Goal: Information Seeking & Learning: Find specific fact

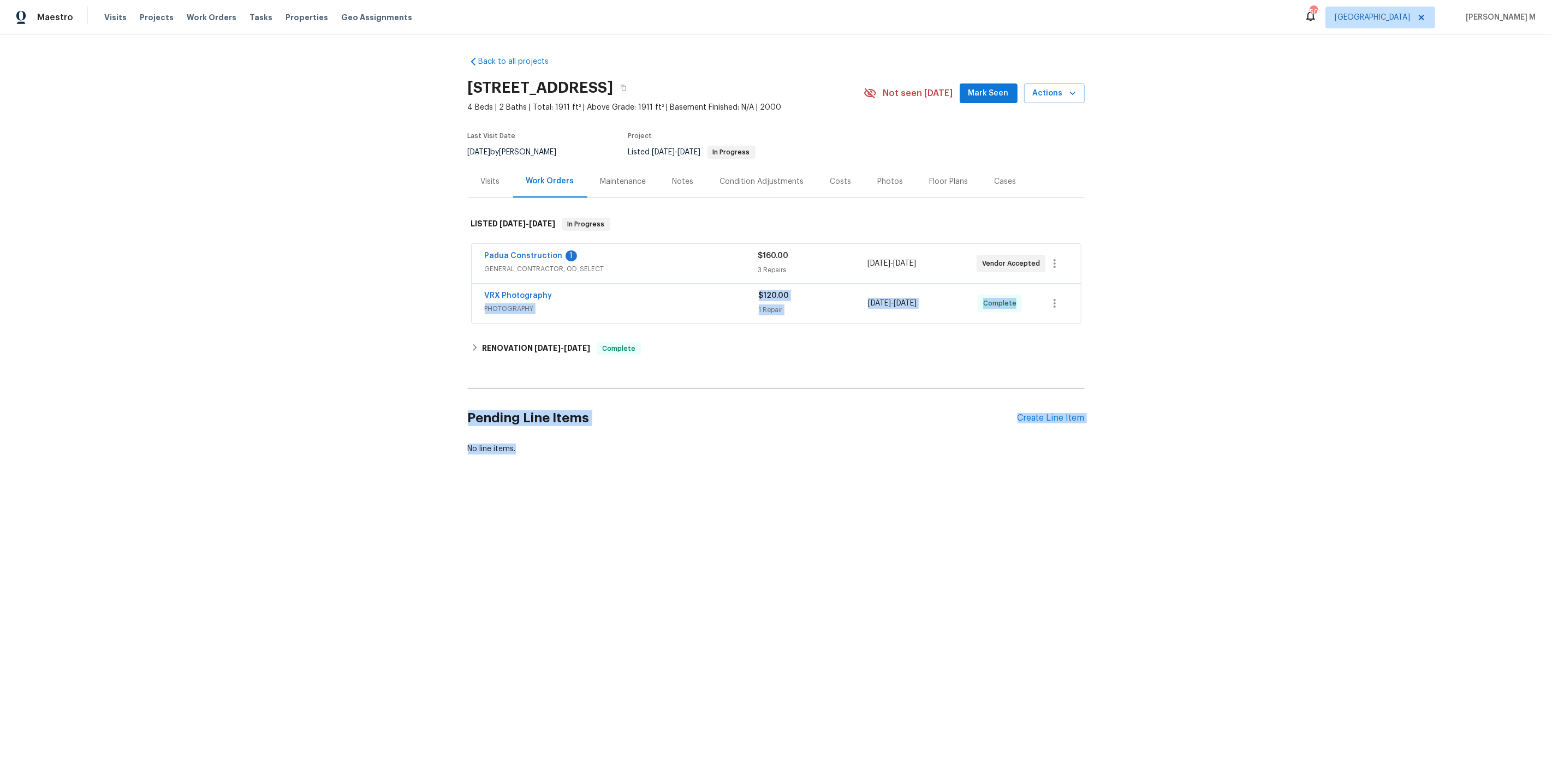
drag, startPoint x: 0, startPoint y: 0, endPoint x: 263, endPoint y: 274, distance: 379.8
click at [308, 294] on html "Maestro Visits Projects Work Orders Tasks Properties Geo Assignments 50 Dallas …" at bounding box center [776, 264] width 1552 height 529
click at [796, 457] on div "Back to all projects 5023 Hummingbird Pl, Fayetteville, NC 28312 4 Beds | 2 Bat…" at bounding box center [776, 282] width 1552 height 494
click at [539, 267] on span "GENERAL_CONTRACTOR, OD_SELECT" at bounding box center [621, 269] width 273 height 11
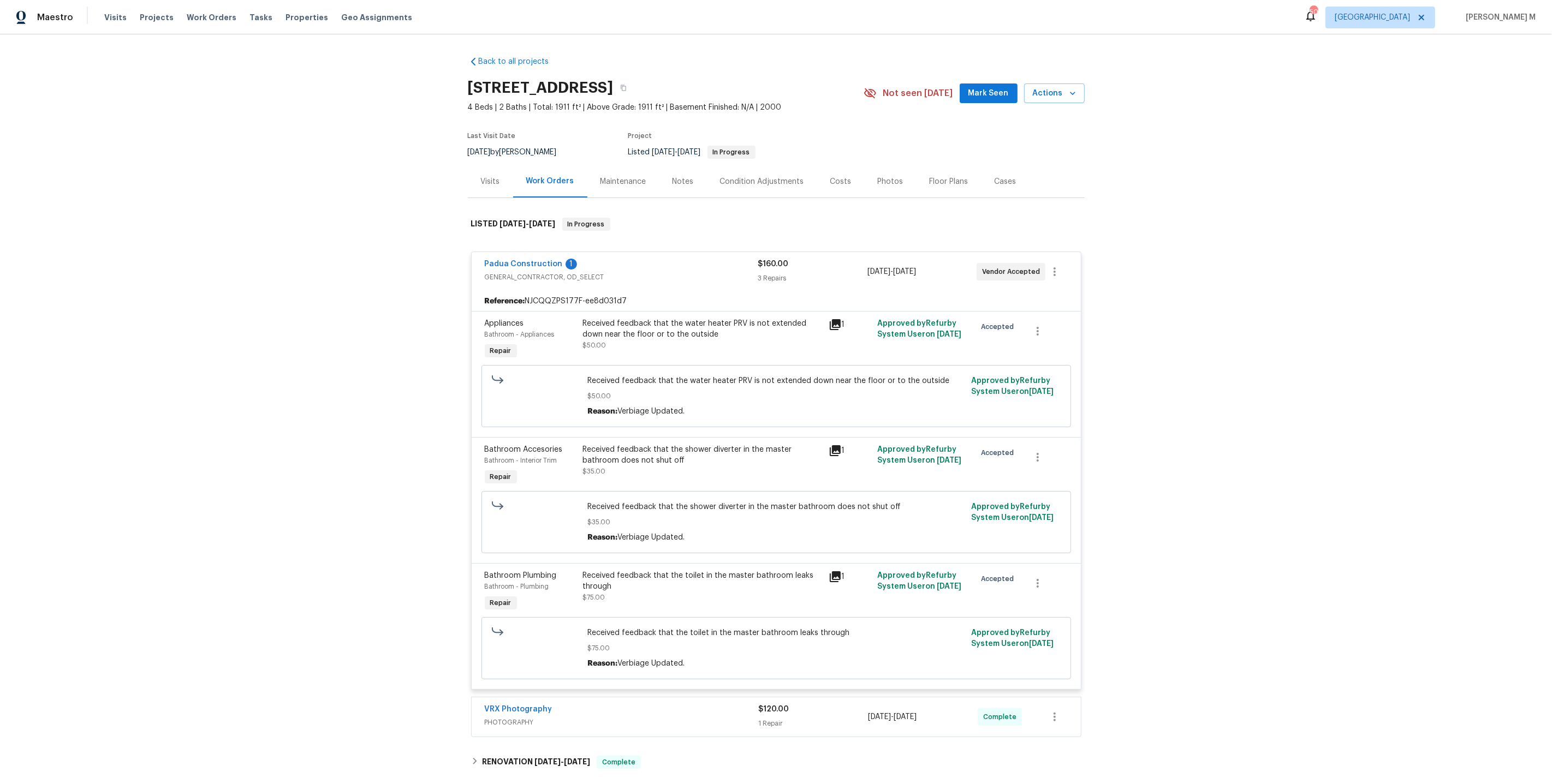
scroll to position [31, 0]
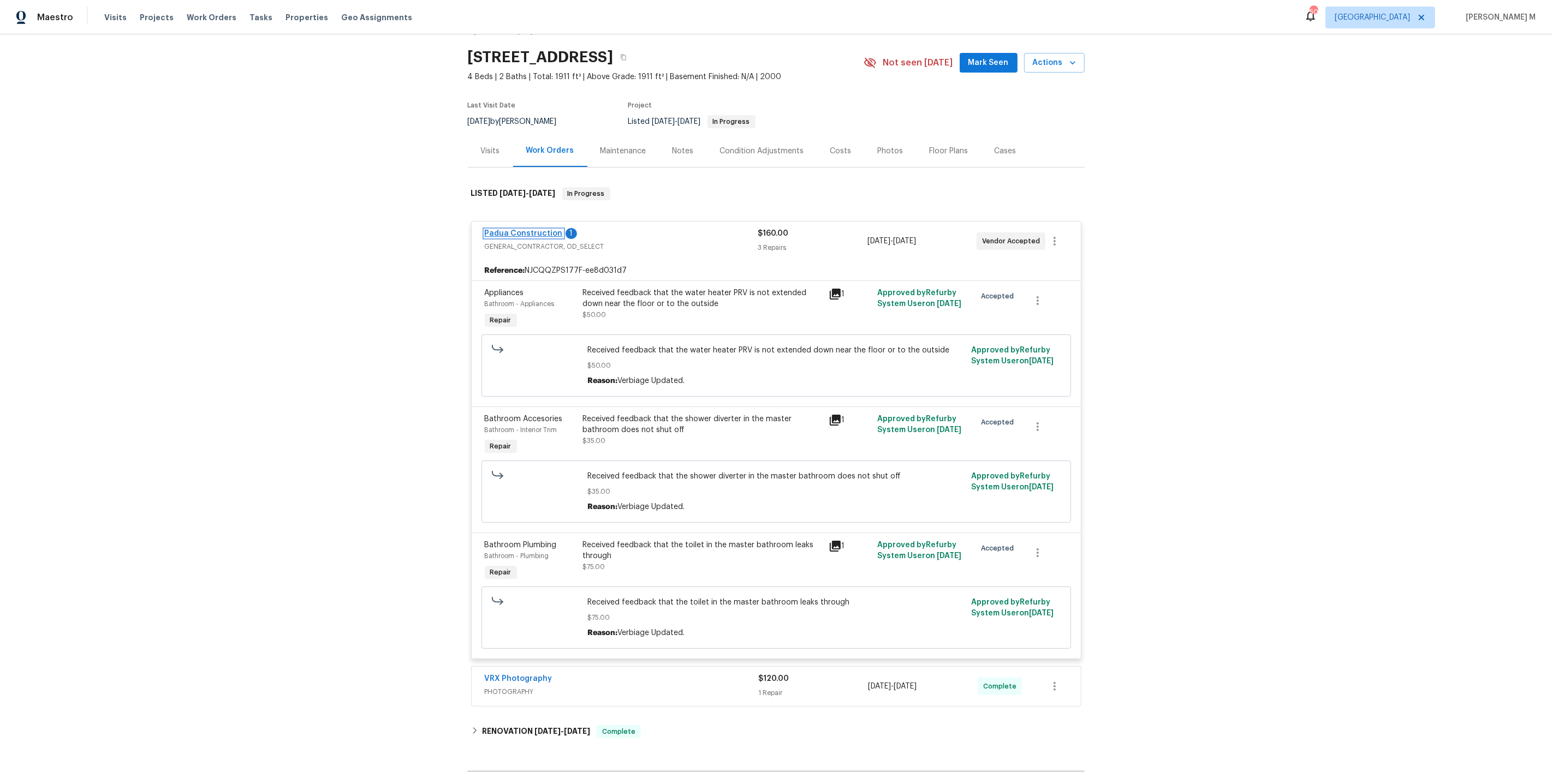
click at [538, 229] on link "Padua Construction" at bounding box center [523, 233] width 78 height 8
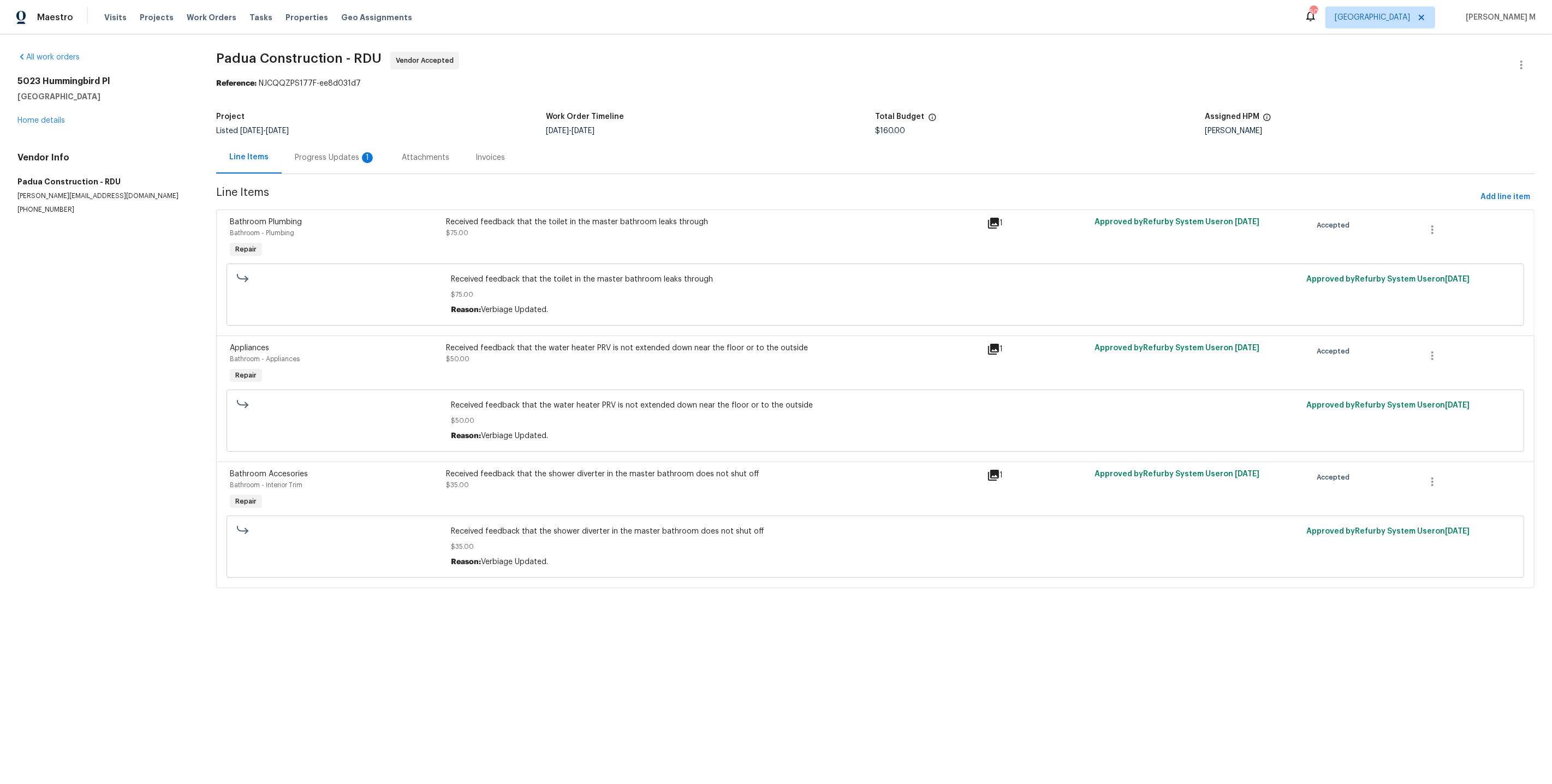
click at [298, 163] on div "Progress Updates 1" at bounding box center [335, 157] width 107 height 33
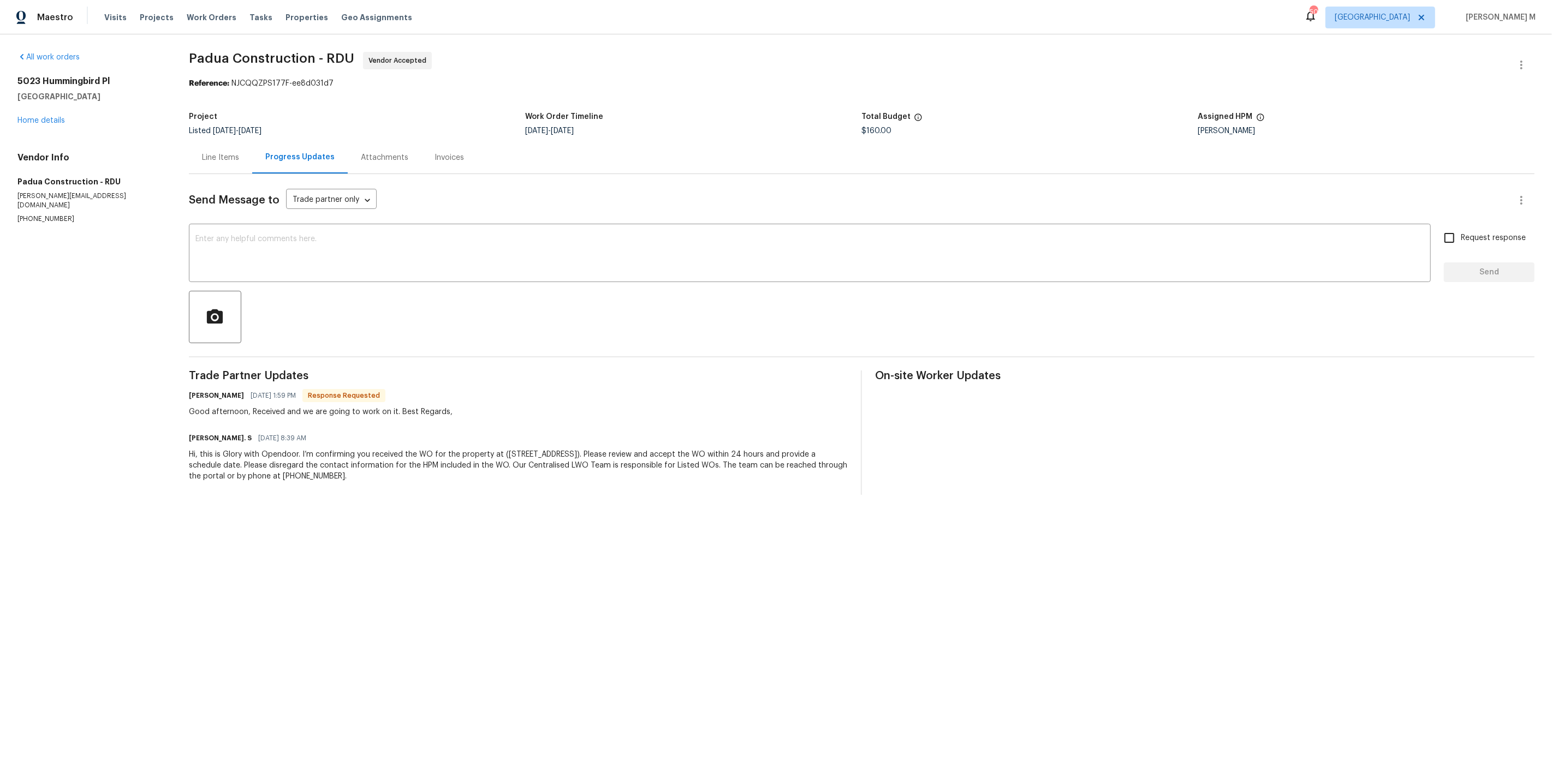
click at [229, 153] on div "Line Items" at bounding box center [221, 158] width 37 height 11
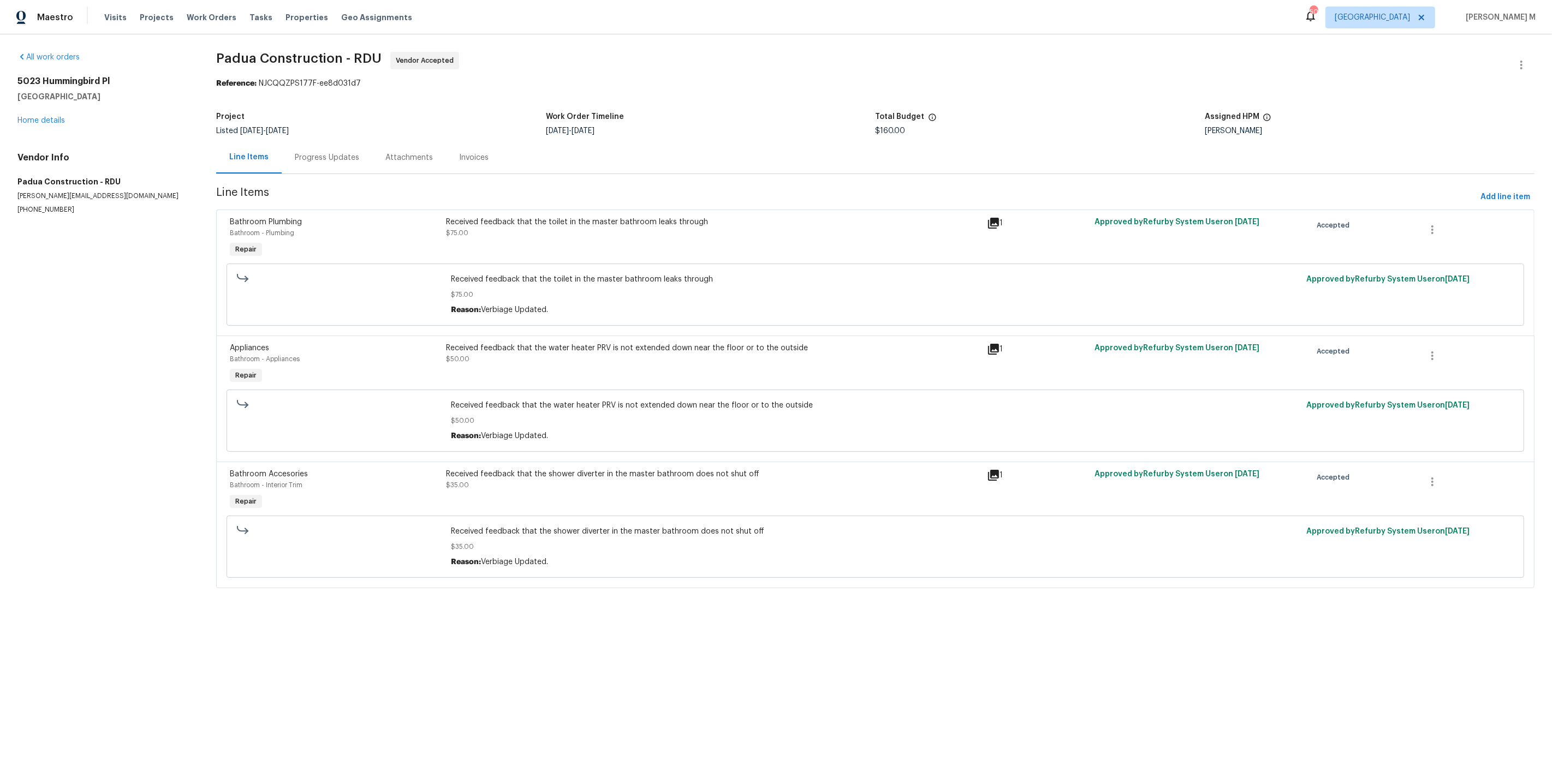
click at [323, 153] on div "Progress Updates" at bounding box center [326, 158] width 64 height 11
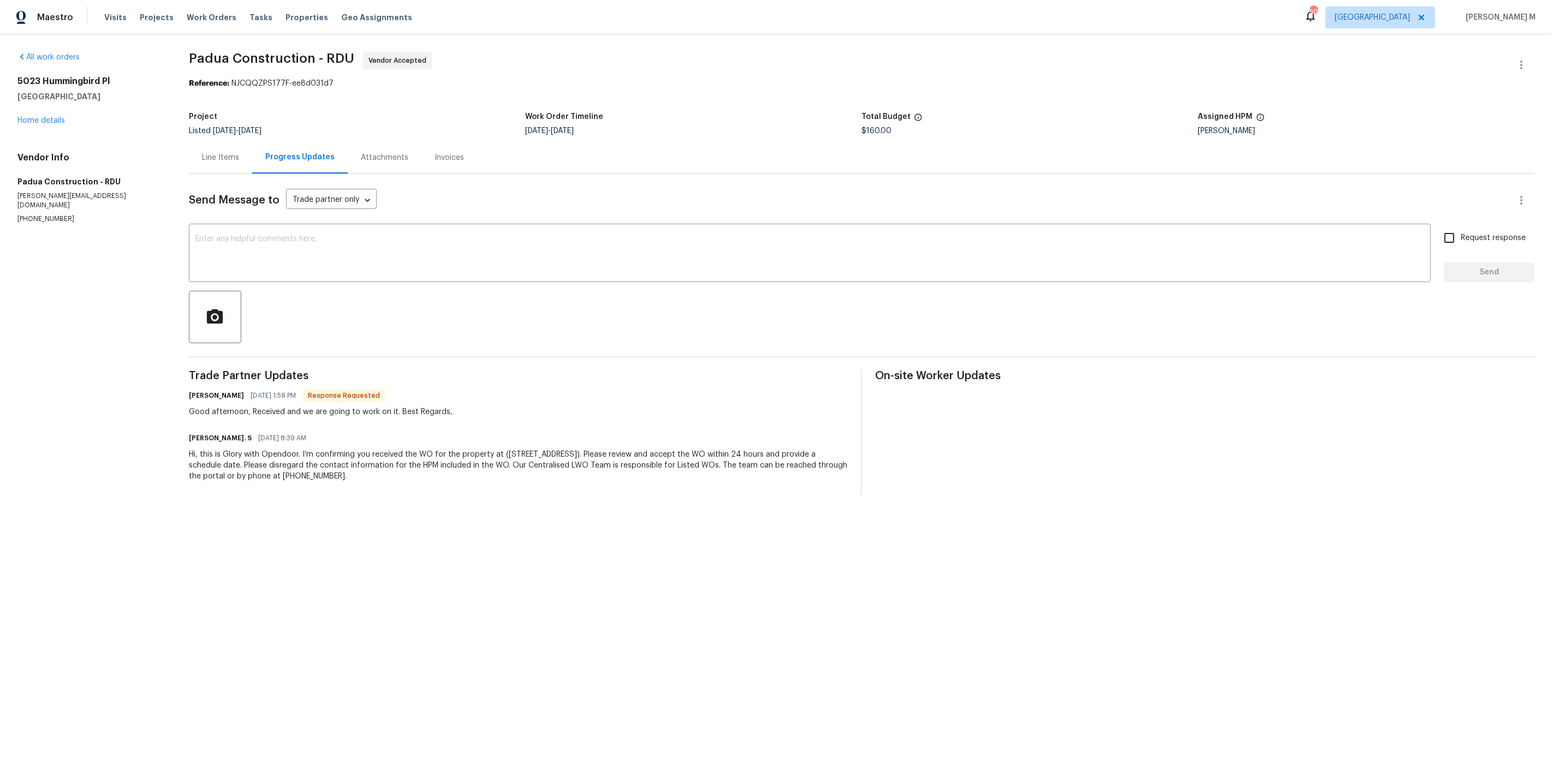
drag, startPoint x: 176, startPoint y: 383, endPoint x: 227, endPoint y: 384, distance: 51.0
click at [227, 384] on div "All work orders 5023 Hummingbird Pl Fayetteville, NC 28312 Home details Vendor …" at bounding box center [776, 273] width 1552 height 478
click at [202, 158] on div "Line Items" at bounding box center [221, 158] width 37 height 11
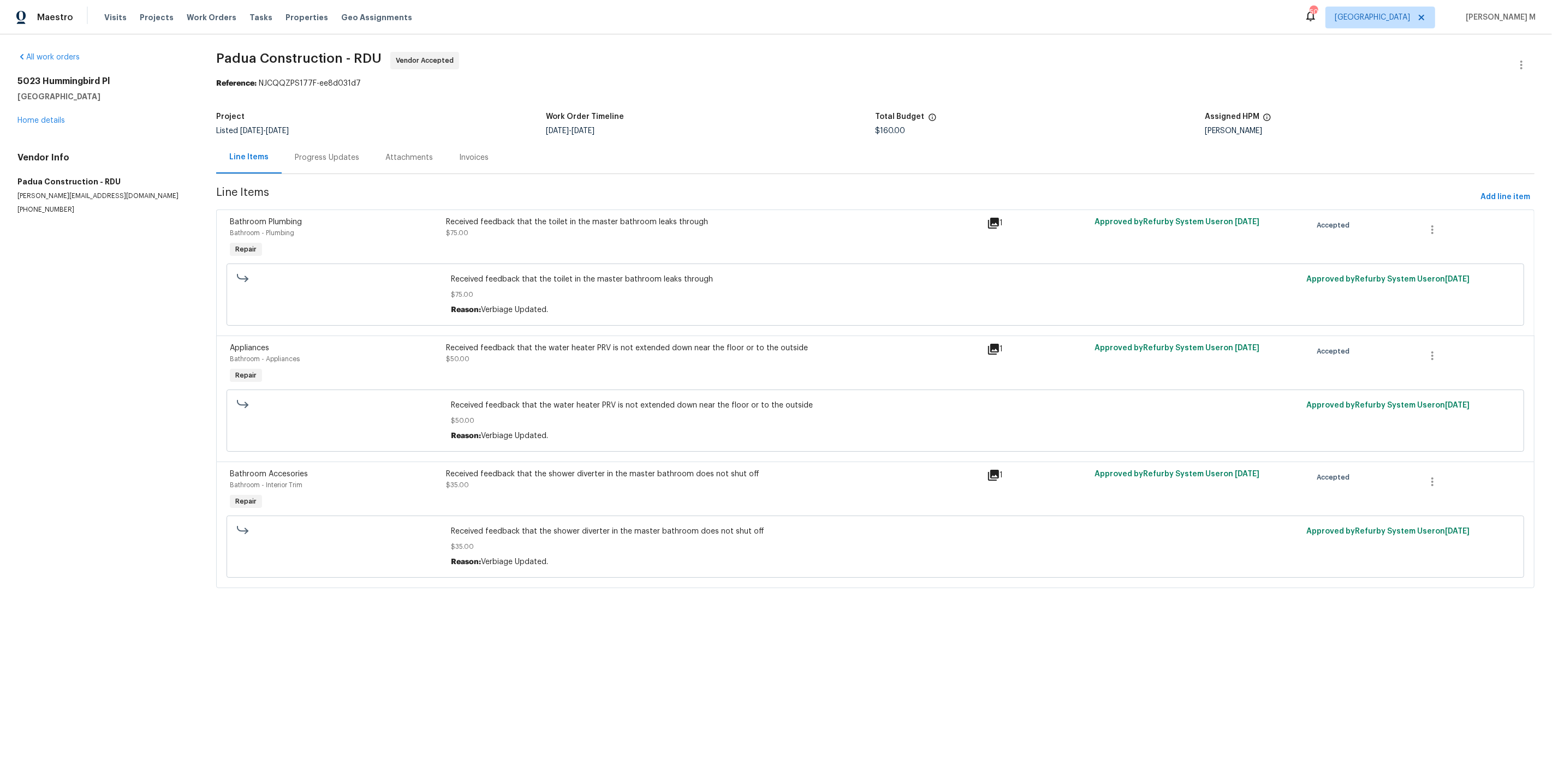
click at [629, 229] on div "Received feedback that the toilet in the master bathroom leaks through $75.00" at bounding box center [713, 228] width 534 height 22
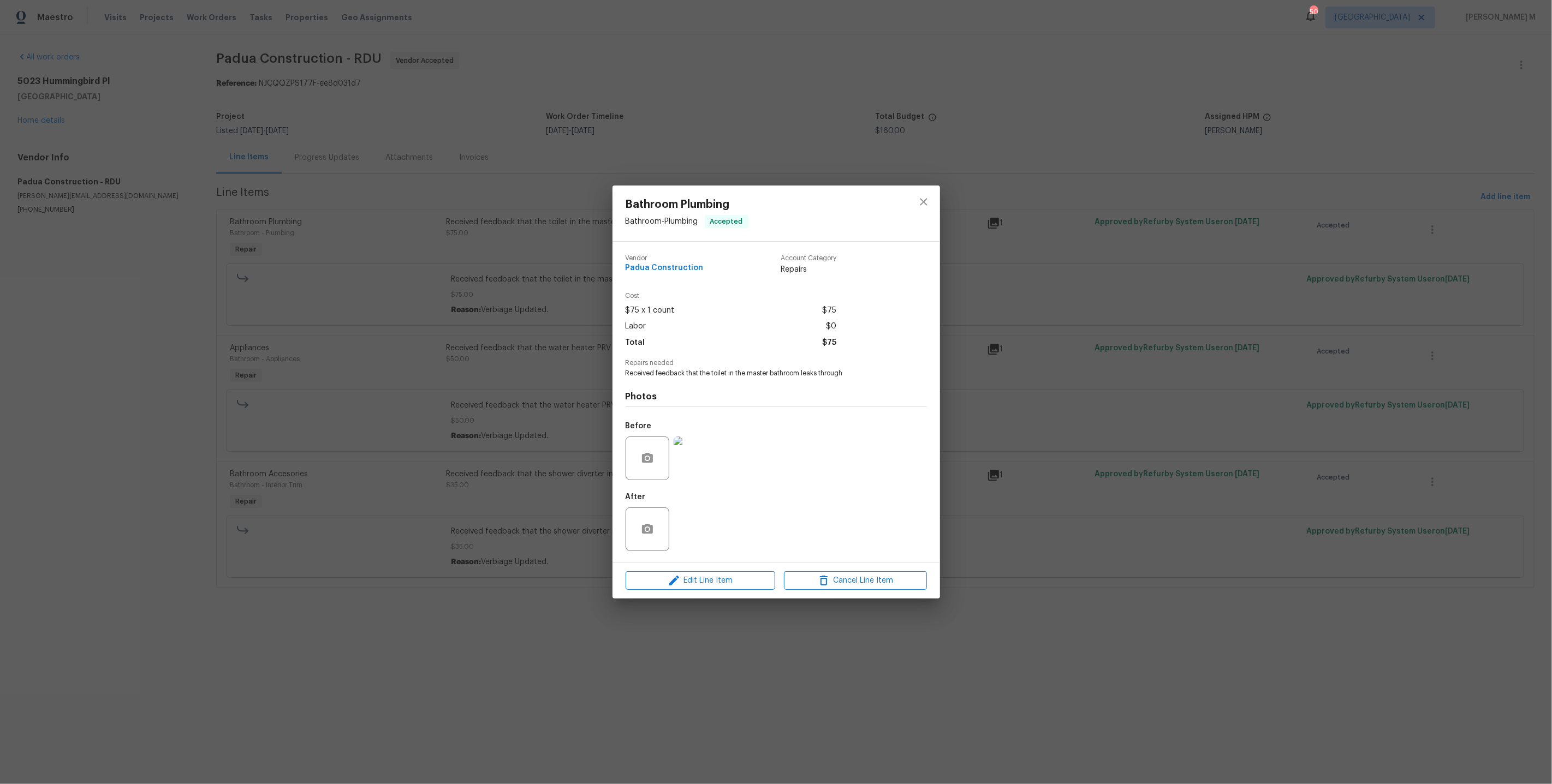
click at [707, 464] on img at bounding box center [695, 458] width 43 height 43
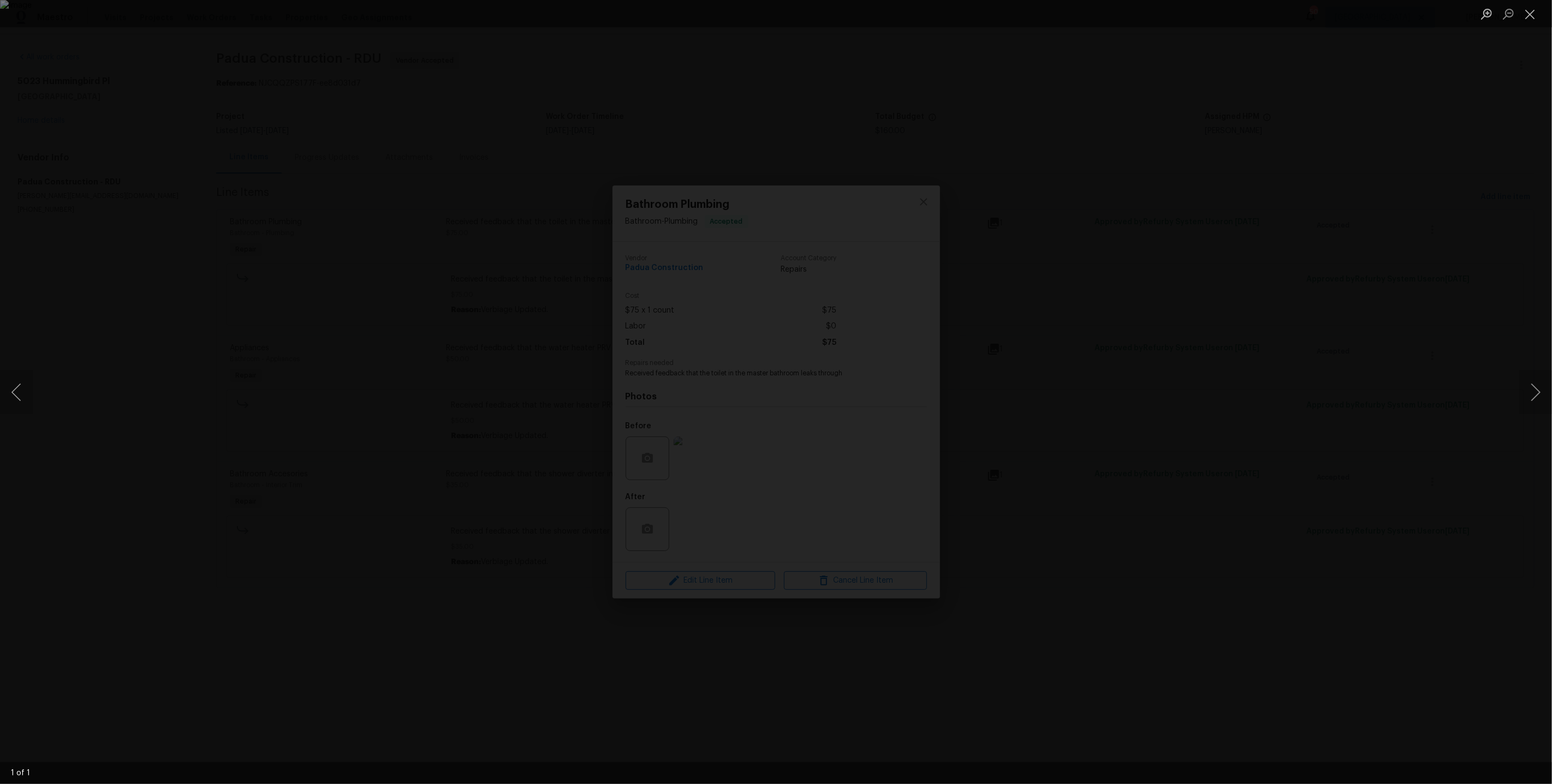
click at [1331, 423] on div "Lightbox" at bounding box center [776, 392] width 1552 height 784
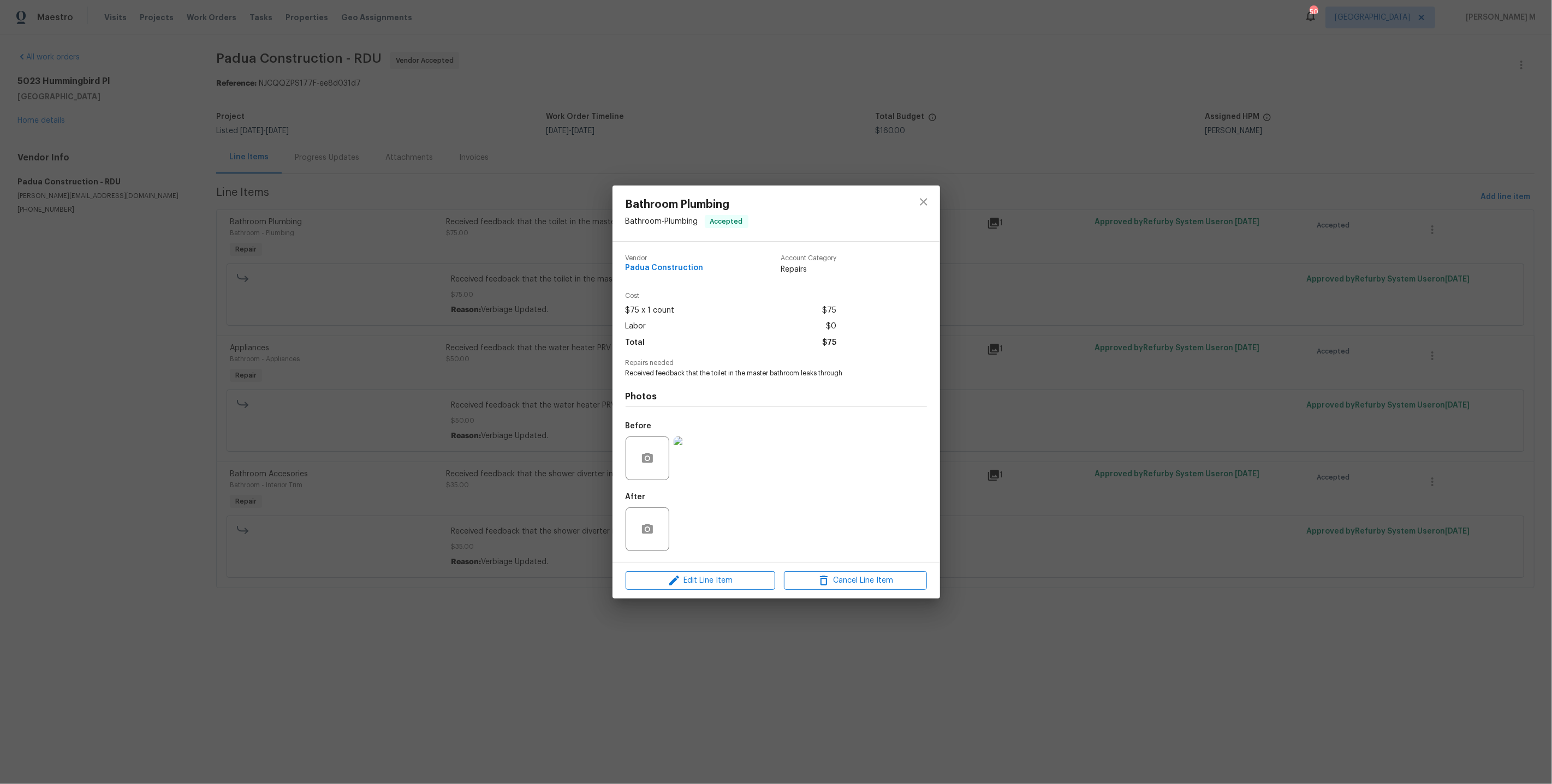
click at [382, 264] on div "Bathroom Plumbing Bathroom - Plumbing Accepted Vendor Padua Construction Accoun…" at bounding box center [776, 392] width 1552 height 784
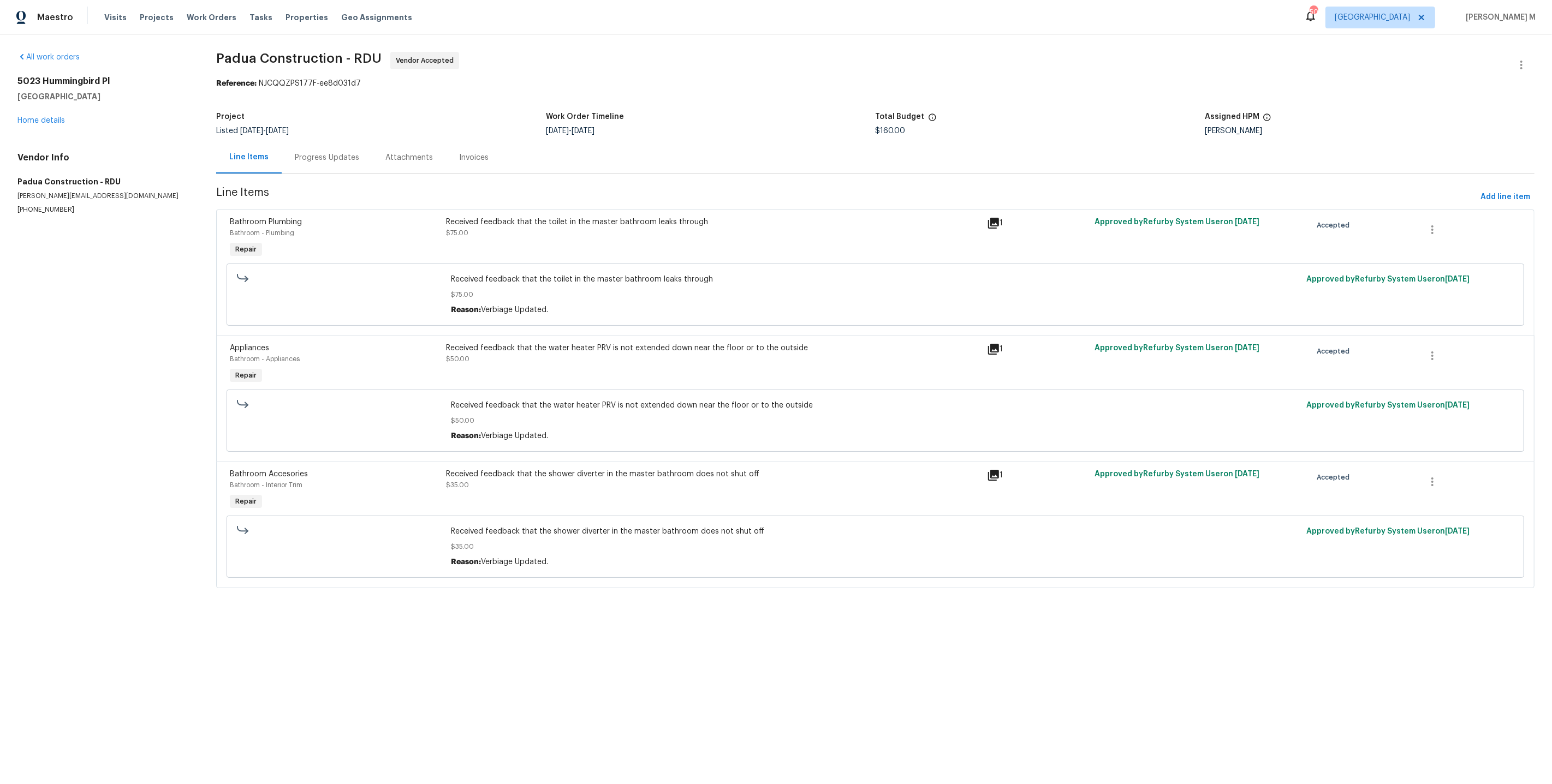
click at [51, 113] on div "5023 Hummingbird Pl Fayetteville, NC 28312 Home details" at bounding box center [103, 100] width 172 height 50
click at [51, 117] on link "Home details" at bounding box center [41, 121] width 47 height 8
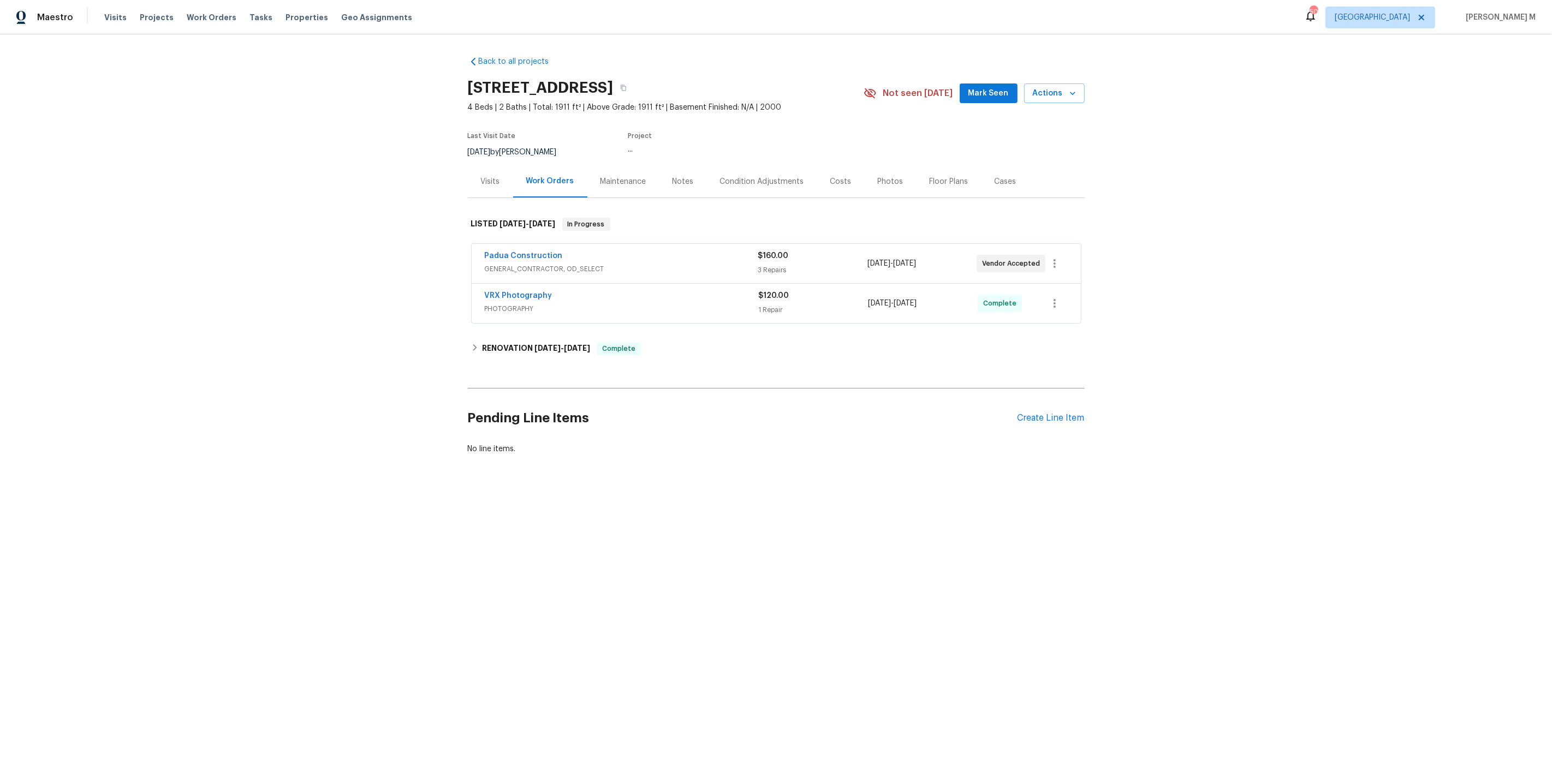
click at [986, 195] on div "Back to all projects 5023 Hummingbird Pl, Fayetteville, NC 28312 4 Beds | 2 Bat…" at bounding box center [776, 255] width 617 height 416
click at [988, 189] on div "Cases" at bounding box center [1005, 181] width 48 height 33
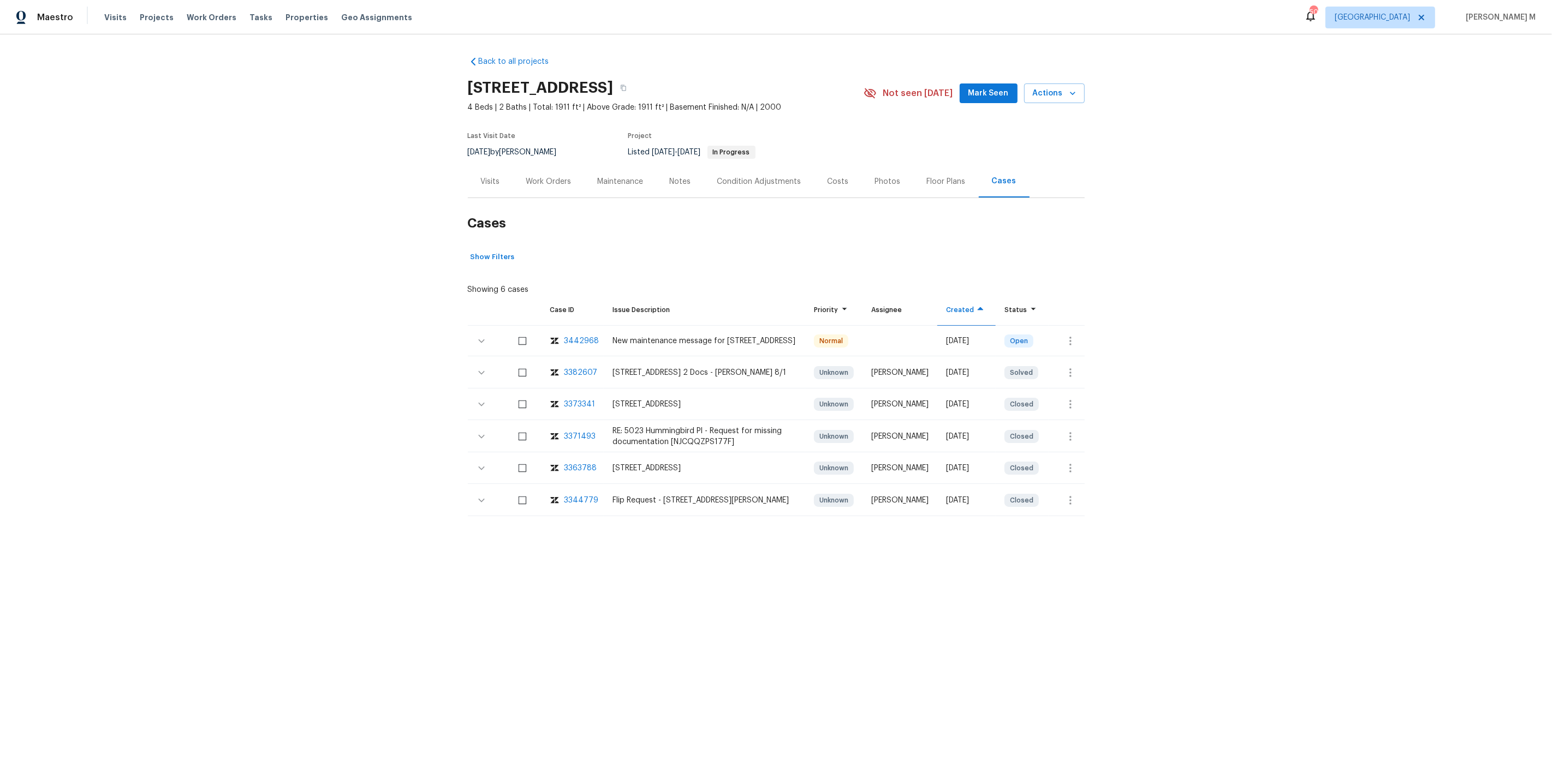
click at [536, 179] on div "Work Orders" at bounding box center [549, 181] width 45 height 11
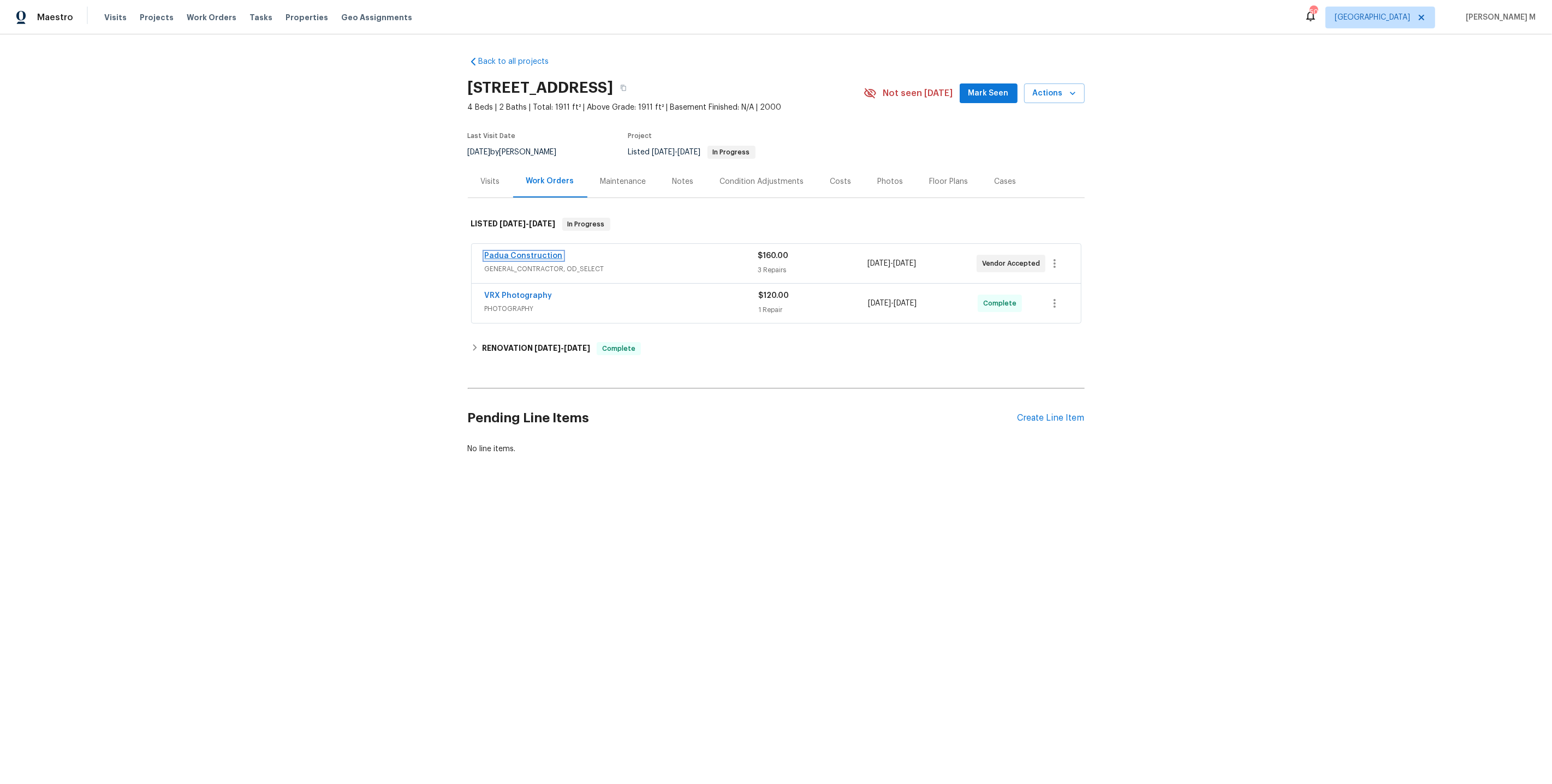
click at [531, 252] on link "Padua Construction" at bounding box center [523, 256] width 78 height 8
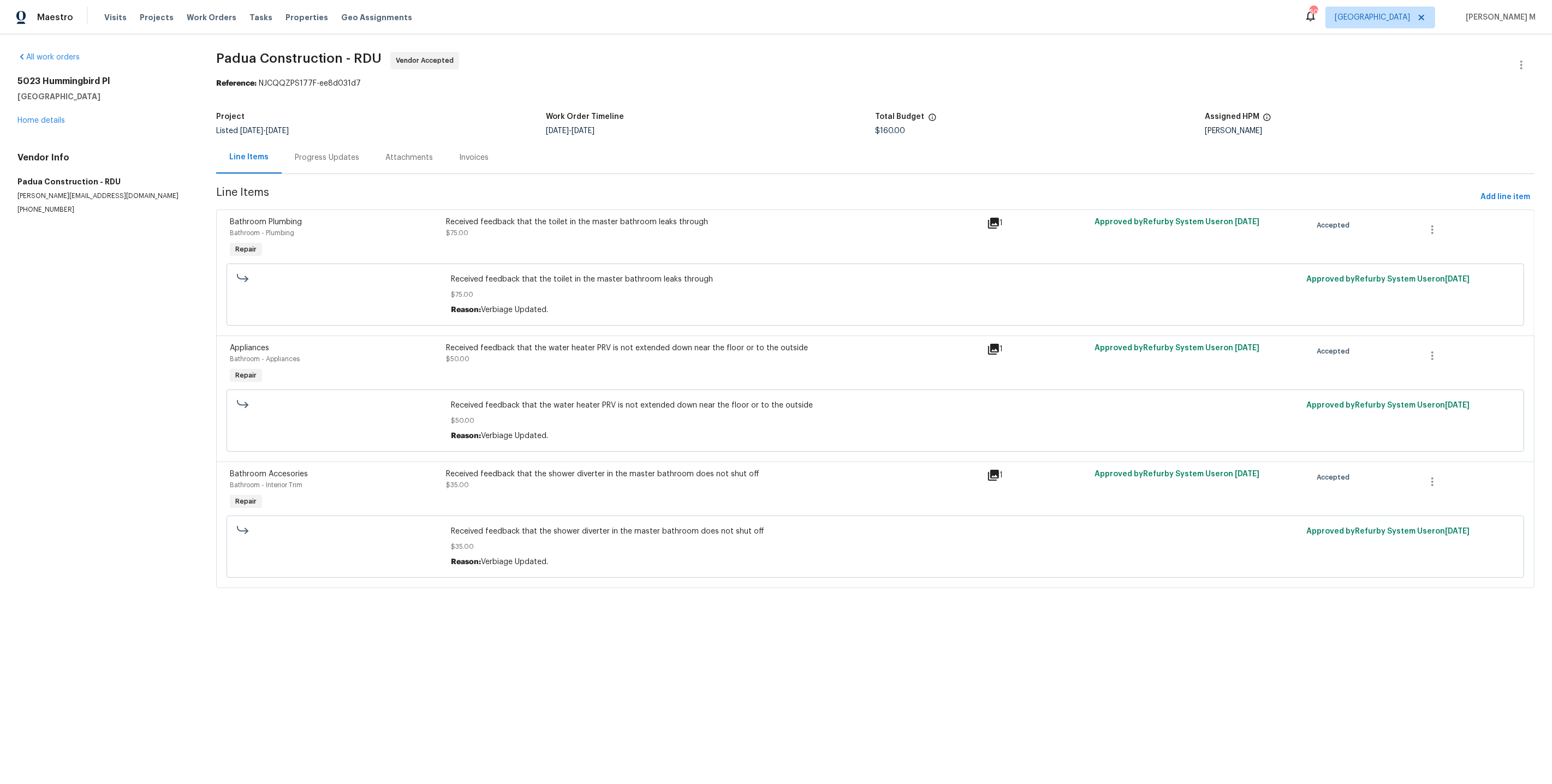
click at [318, 162] on div "Progress Updates" at bounding box center [327, 157] width 91 height 33
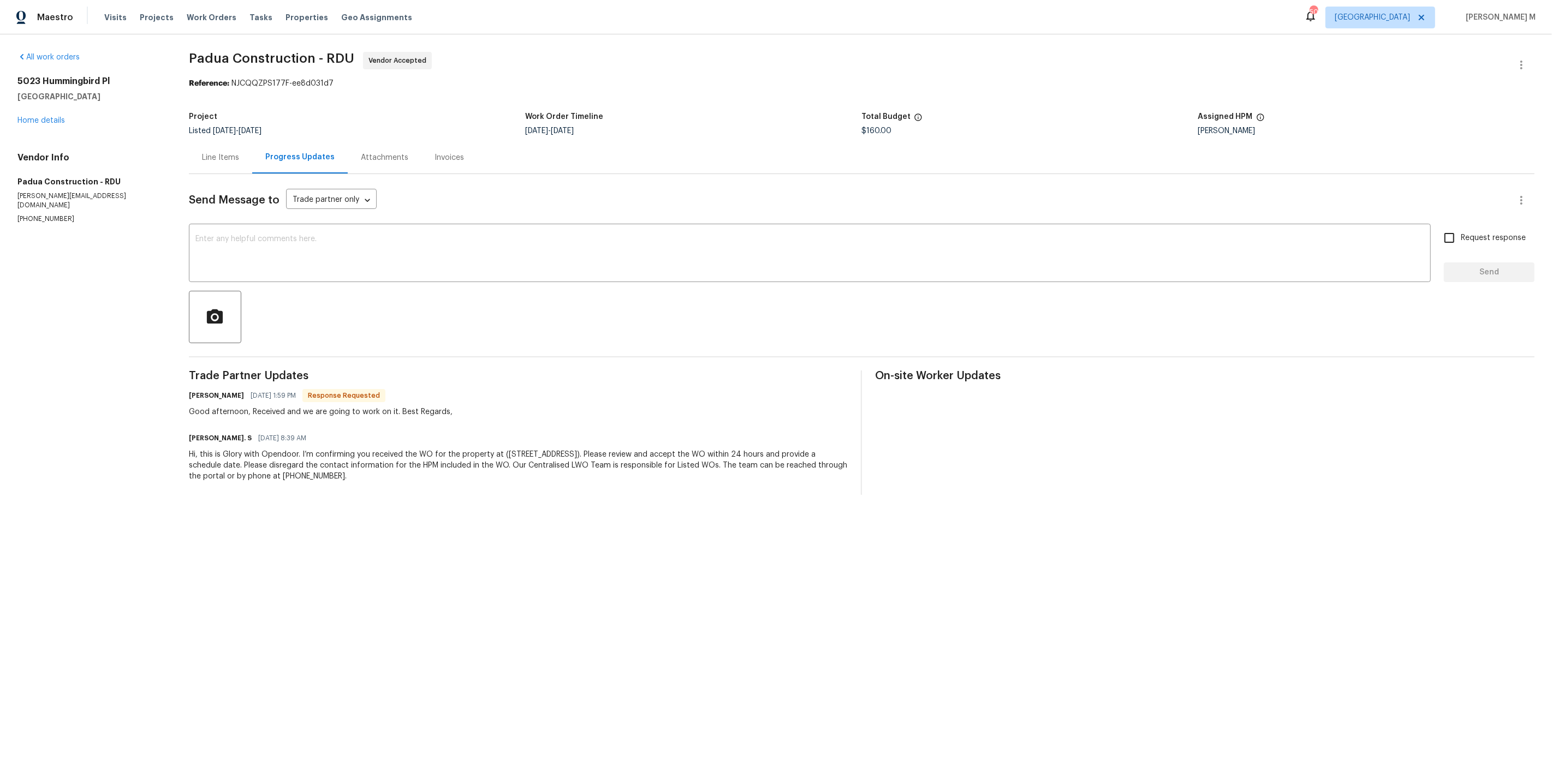
click at [226, 159] on div "Line Items" at bounding box center [221, 157] width 63 height 33
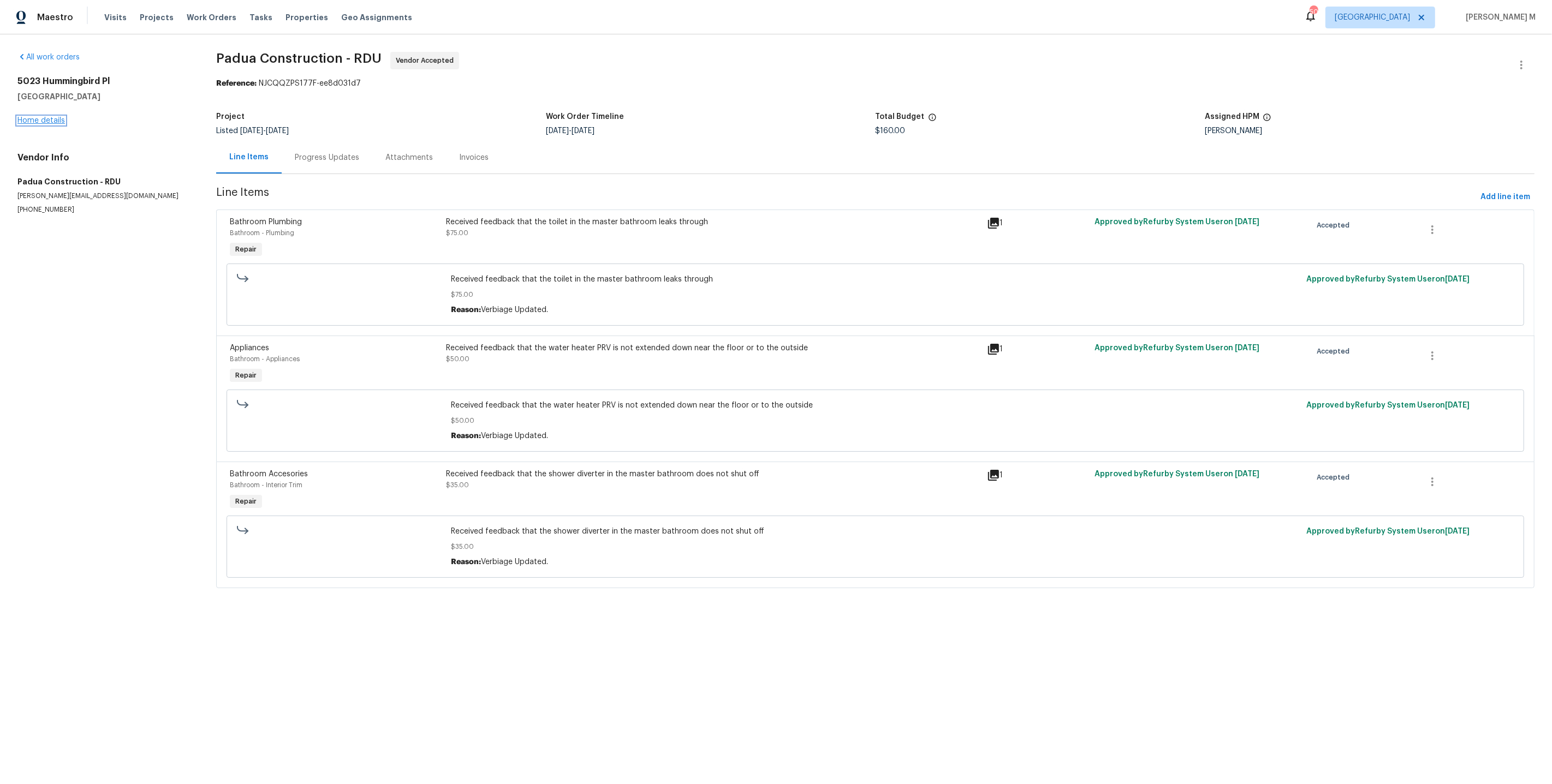
click at [50, 120] on link "Home details" at bounding box center [41, 121] width 47 height 8
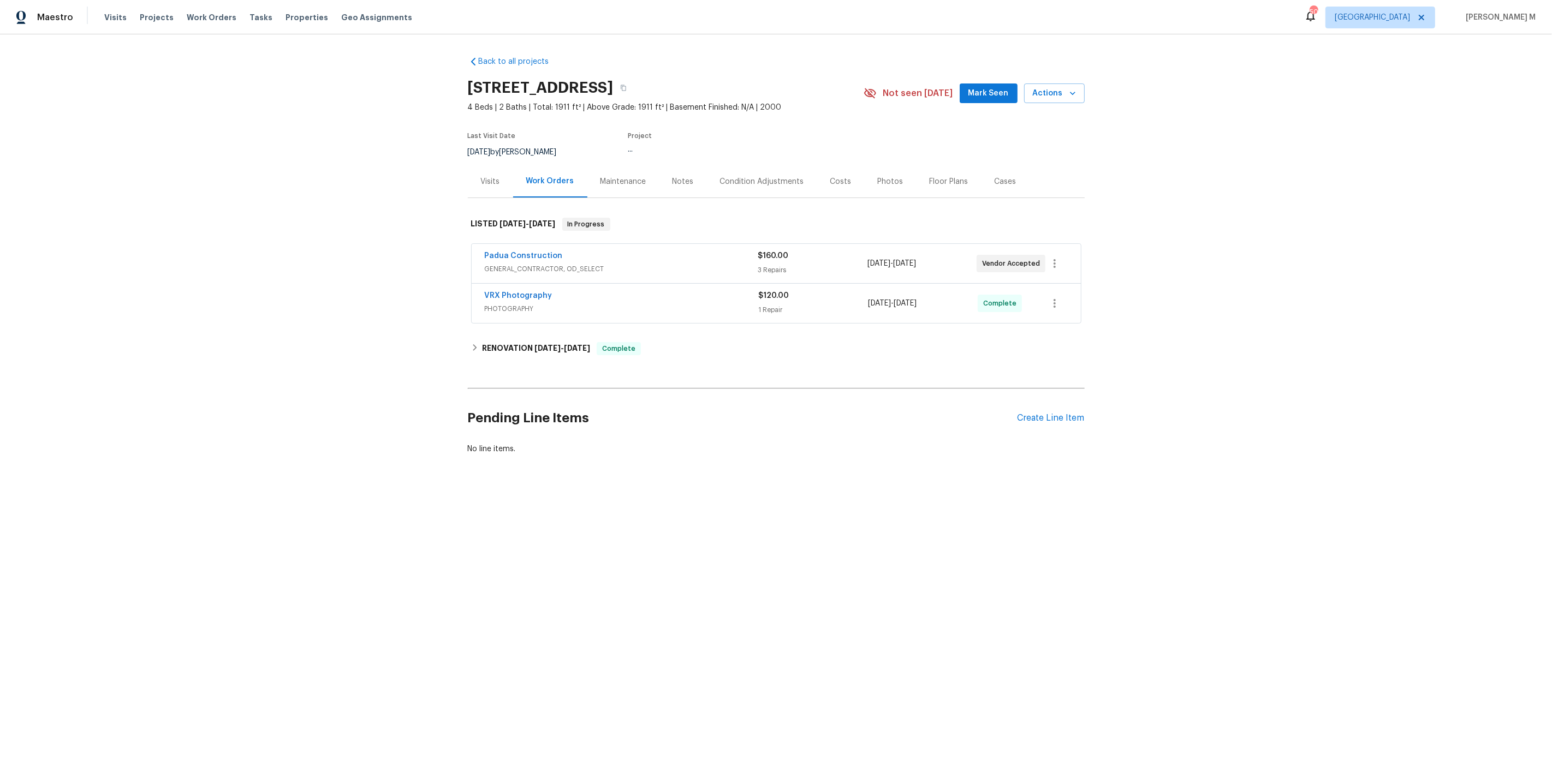
click at [971, 193] on div "Back to all projects 5023 Hummingbird Pl, Fayetteville, NC 28312 4 Beds | 2 Bat…" at bounding box center [776, 255] width 617 height 416
click at [1007, 173] on div "Cases" at bounding box center [1005, 181] width 48 height 33
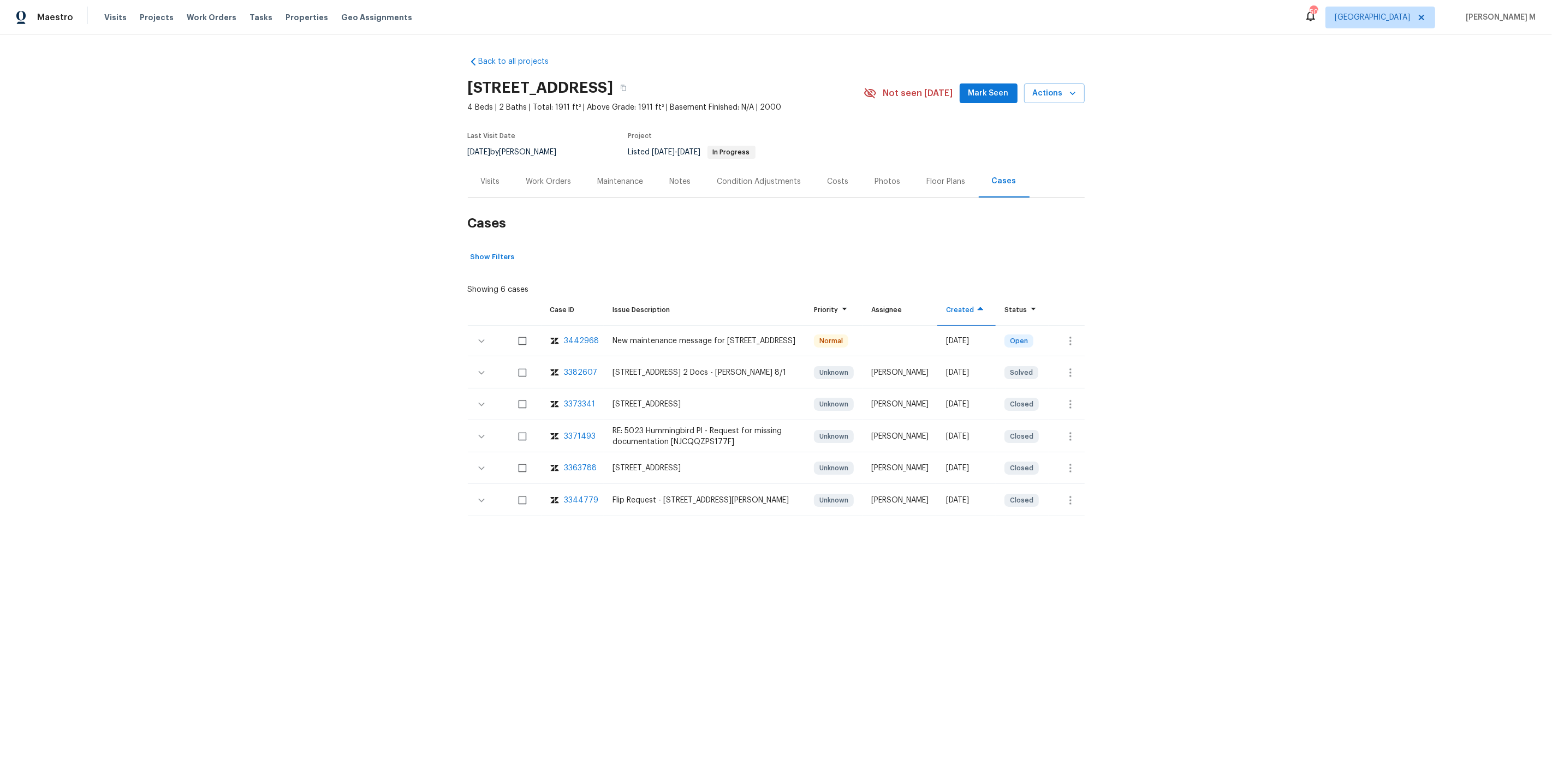
click at [565, 336] on div "3442968" at bounding box center [581, 341] width 34 height 11
click at [544, 159] on div "Last Visit Date 8/21/2025 by Preston Sexton Project Listed 8/23/2025 - 8/28/202…" at bounding box center [653, 146] width 371 height 39
click at [531, 44] on div "Back to all projects 5023 Hummingbird Pl, Fayetteville, NC 28312 4 Beds | 2 Bat…" at bounding box center [776, 313] width 1552 height 557
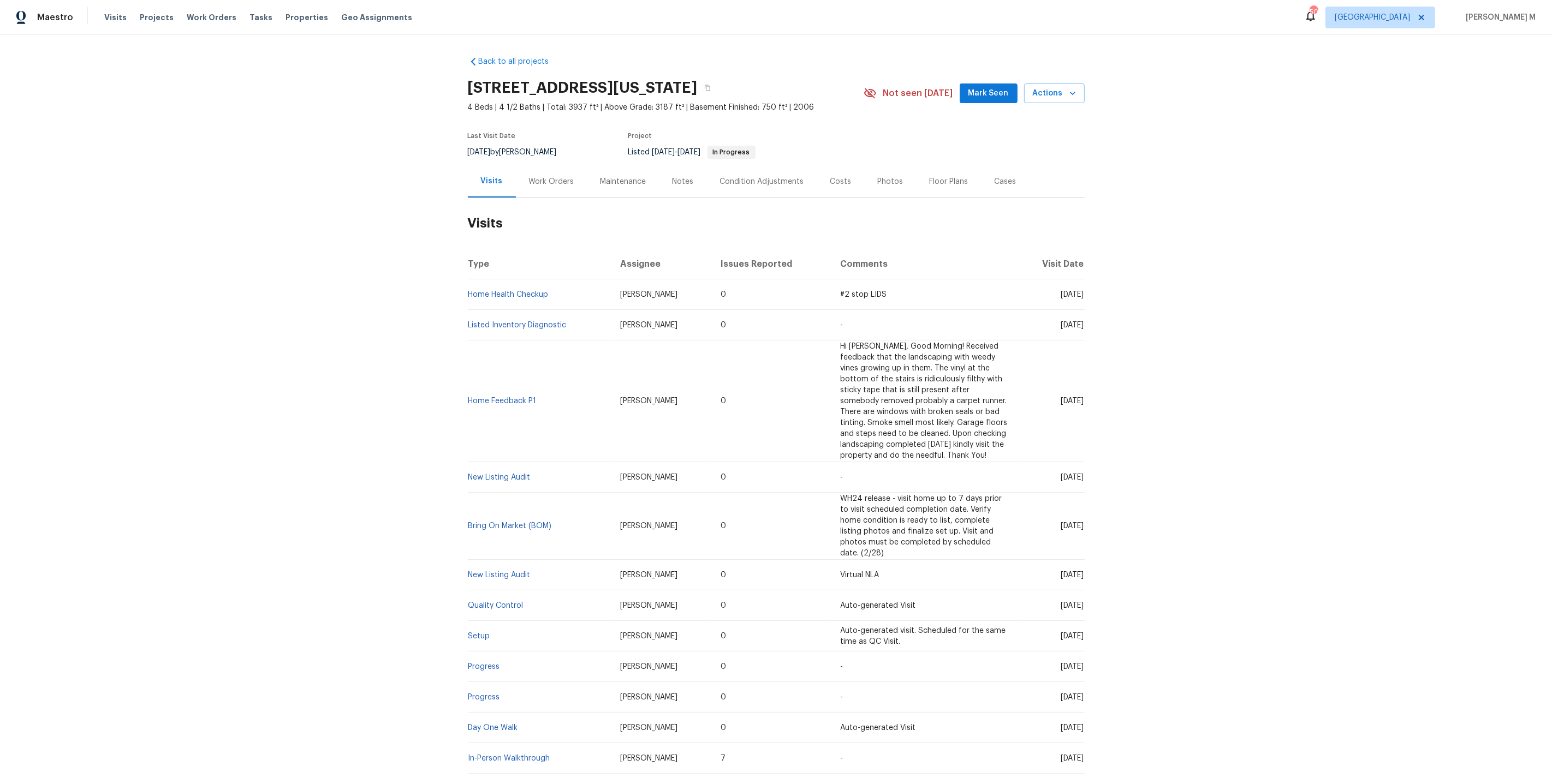
click at [406, 180] on div "Back to all projects 8515 NE 89th Ter, Kansas City, MO 64157 4 Beds | 4 1/2 Bat…" at bounding box center [776, 409] width 1552 height 750
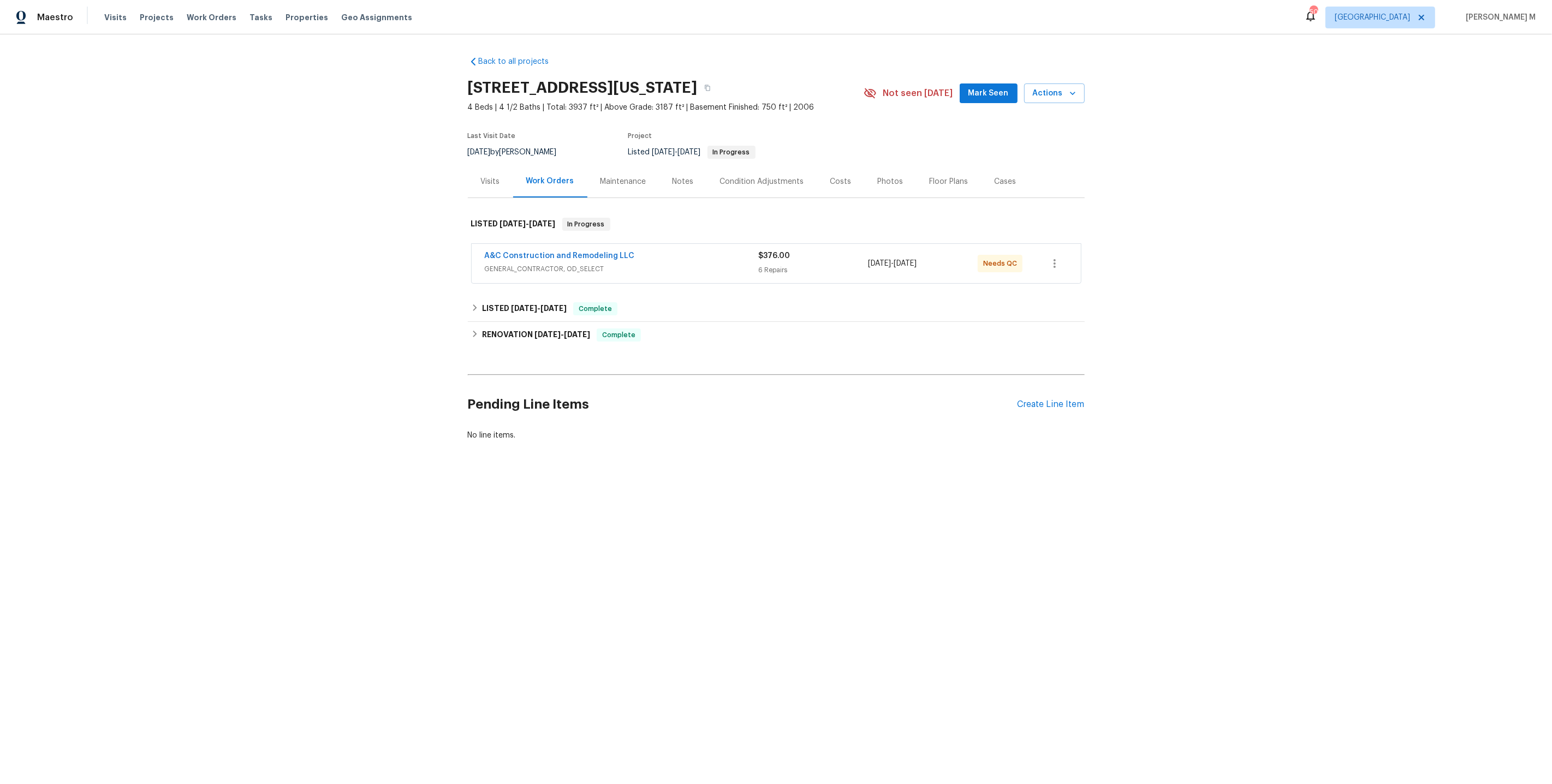
click at [519, 265] on span "GENERAL_CONTRACTOR, OD_SELECT" at bounding box center [622, 269] width 274 height 11
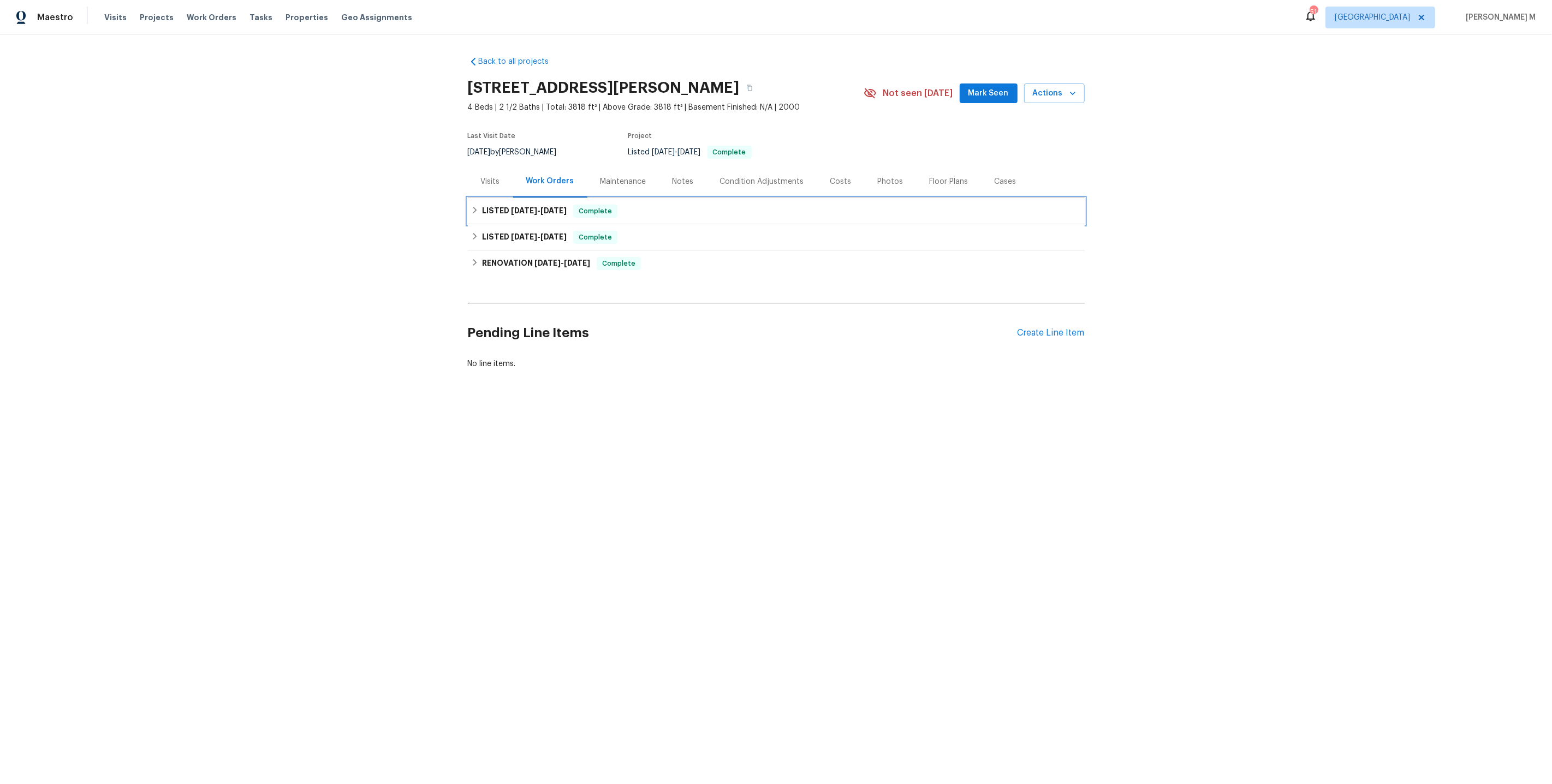
click at [538, 198] on div "LISTED 5/1/25 - 5/6/25 Complete" at bounding box center [776, 211] width 617 height 27
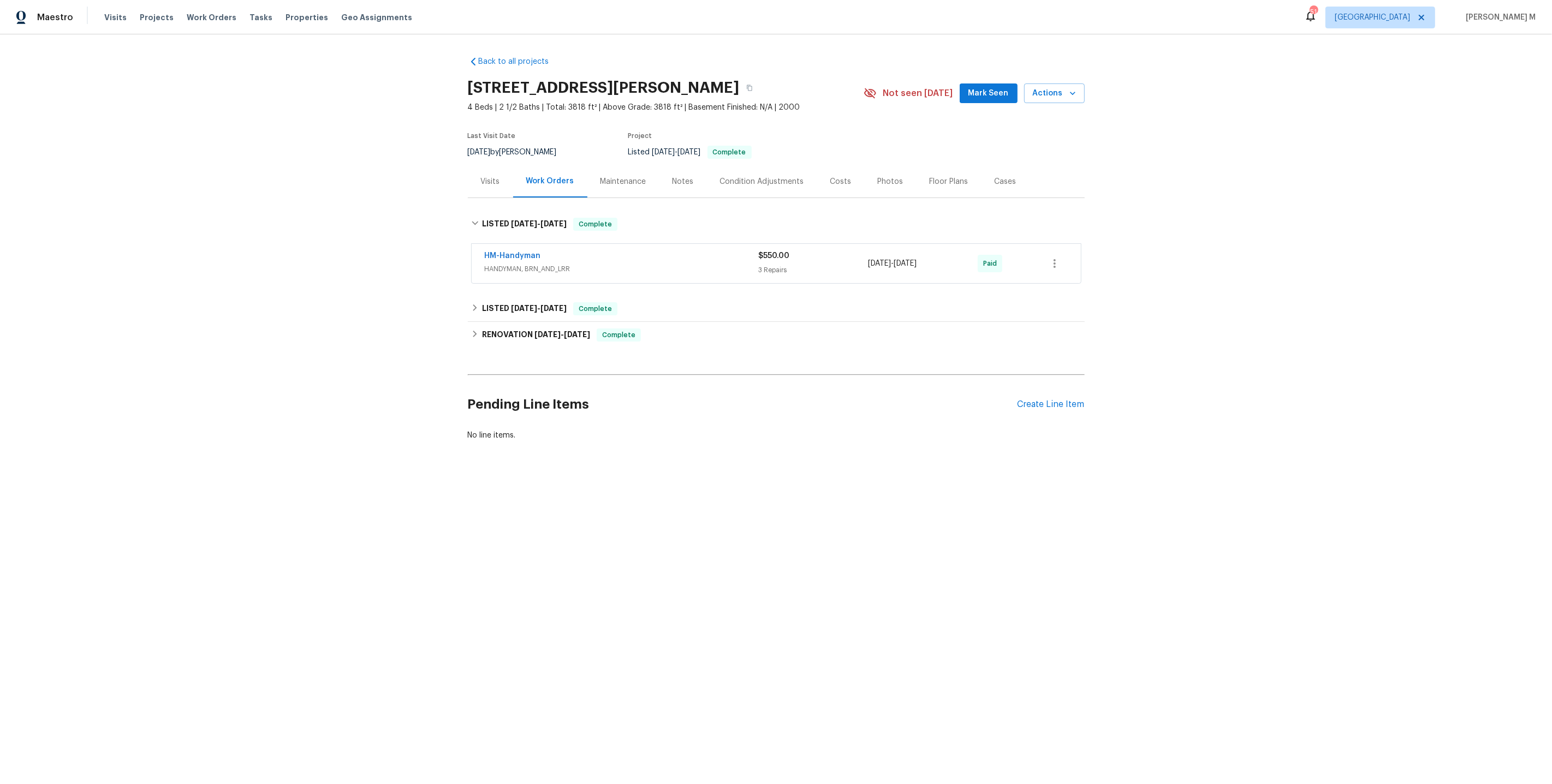
click at [532, 273] on div "HM-Handyman HANDYMAN, BRN_AND_LRR $550.00 3 Repairs 5/3/2025 - 5/6/2025 Paid" at bounding box center [776, 264] width 609 height 39
click at [542, 264] on span "HANDYMAN, BRN_AND_LRR" at bounding box center [622, 269] width 274 height 11
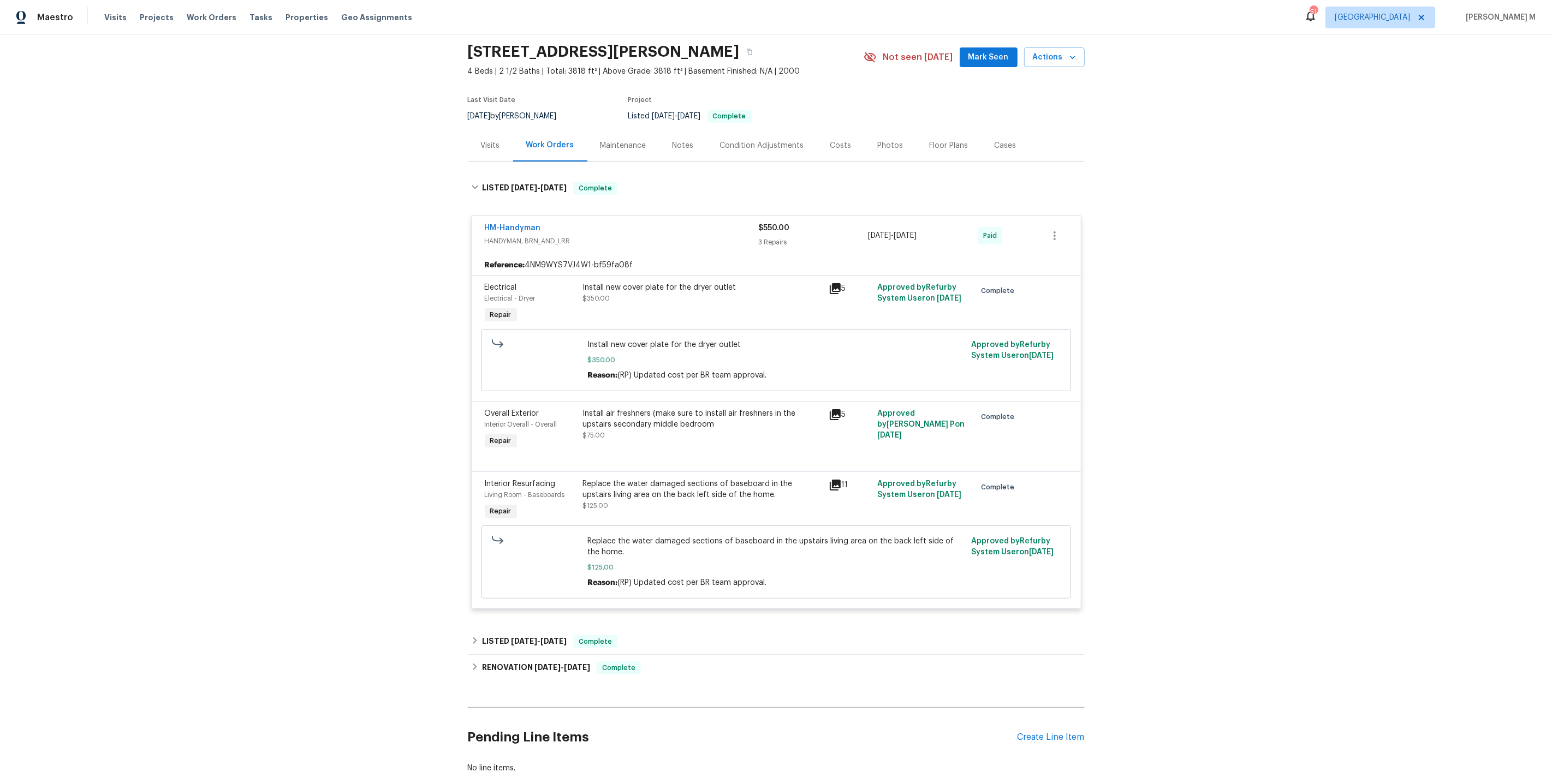
scroll to position [79, 0]
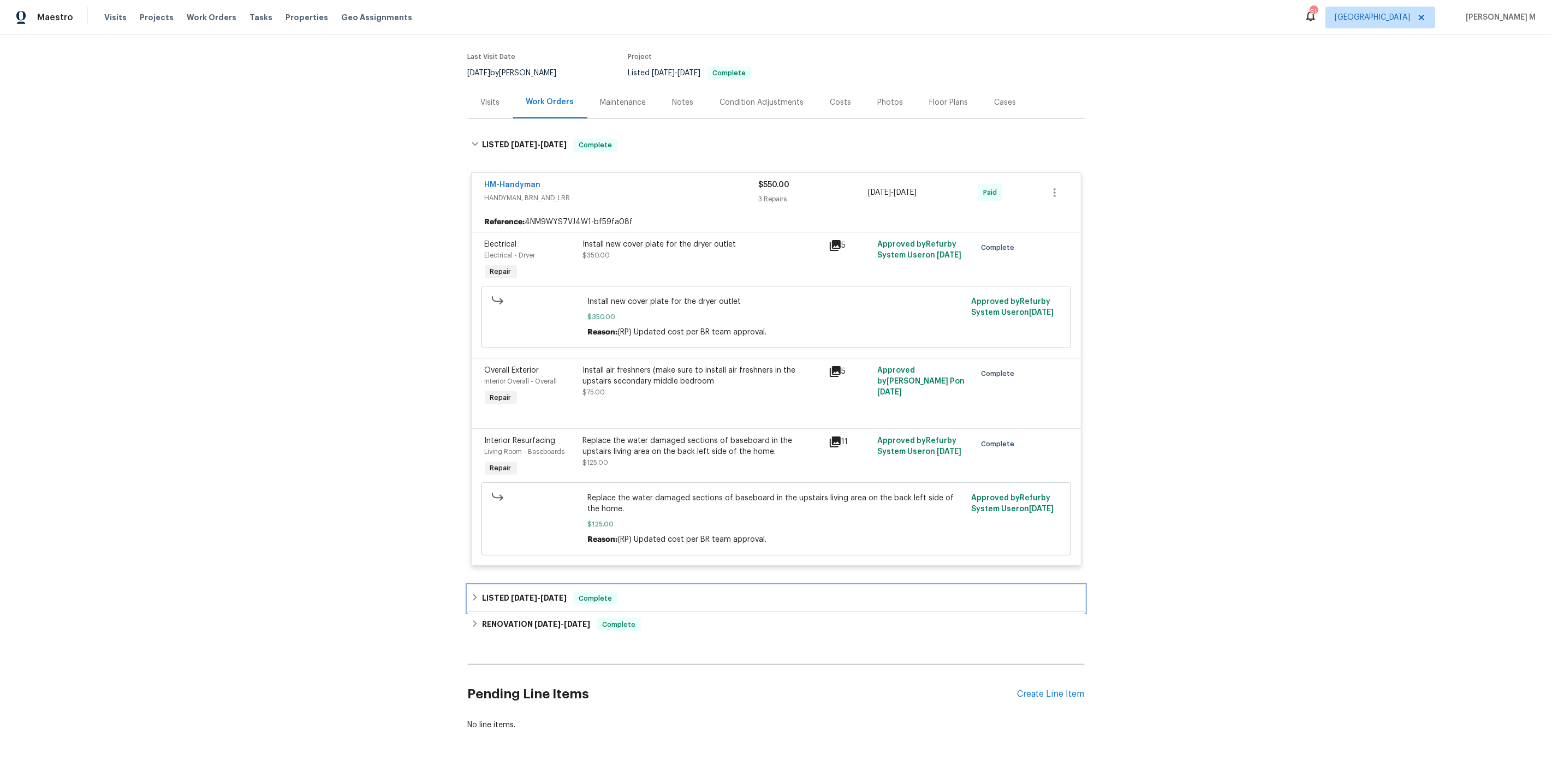
click at [513, 585] on div "LISTED 4/15/25 - 4/16/25 Complete" at bounding box center [776, 598] width 617 height 27
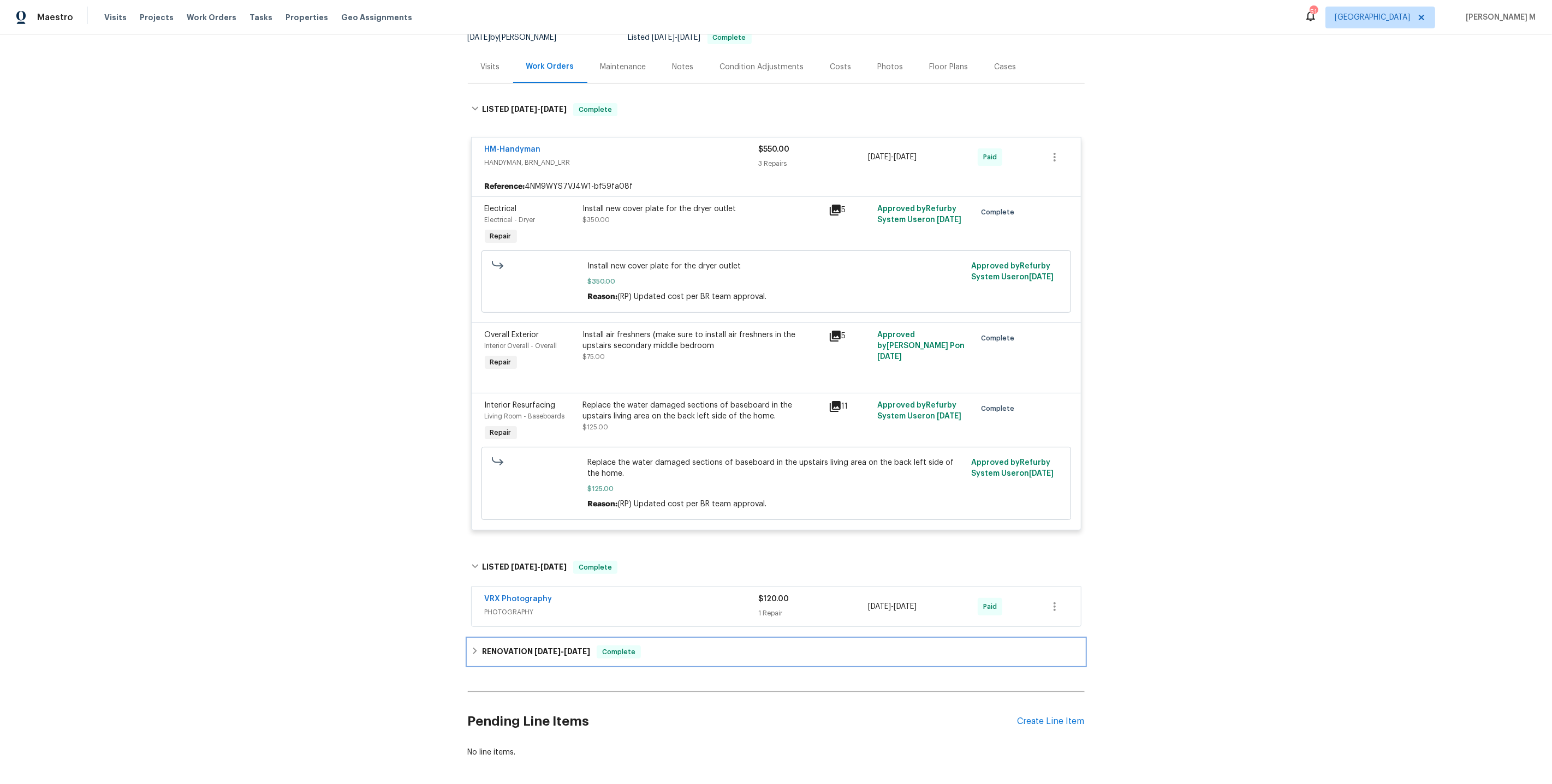
click at [538, 647] on span "3/31/25" at bounding box center [547, 651] width 27 height 8
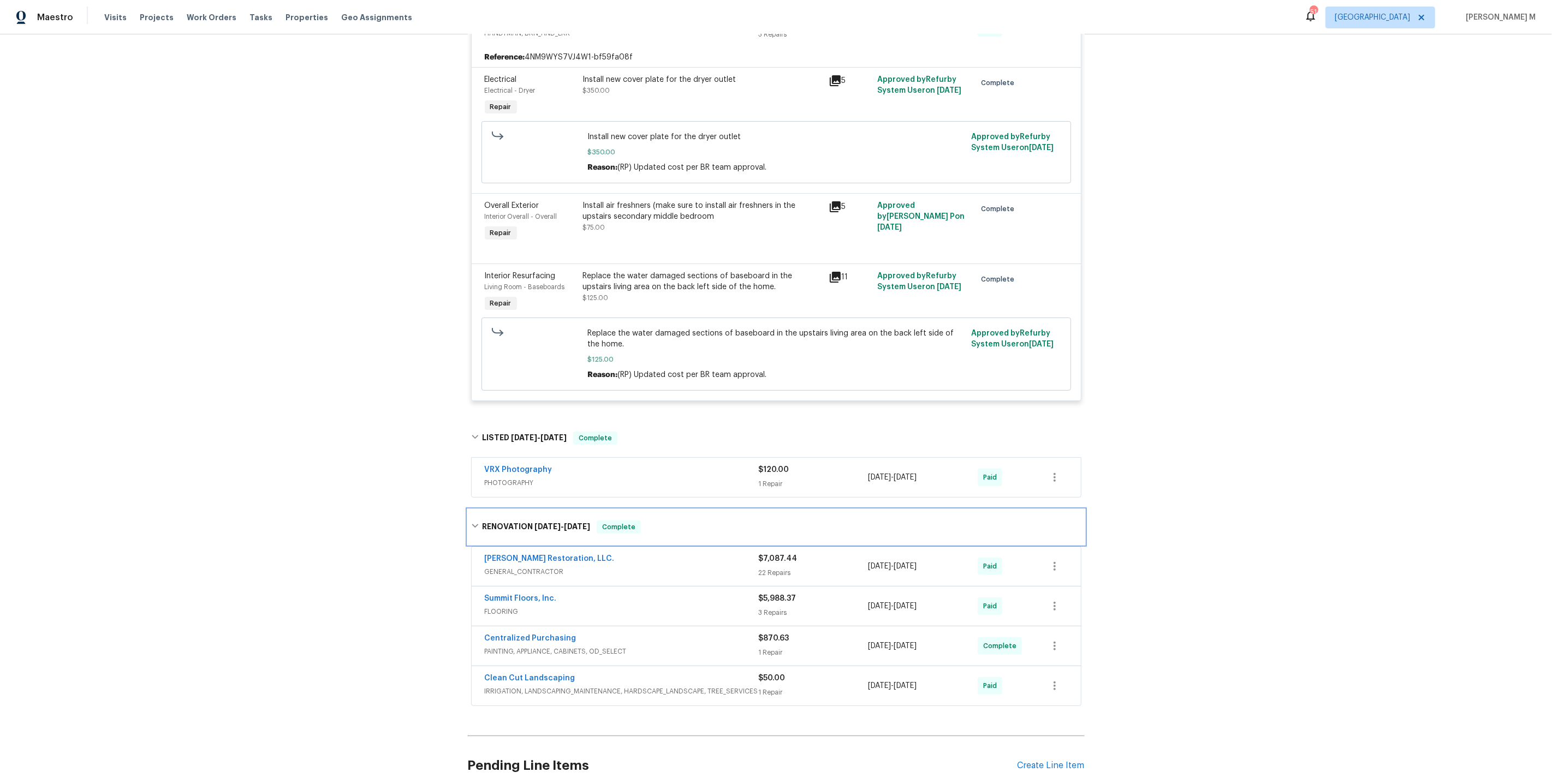
scroll to position [0, 0]
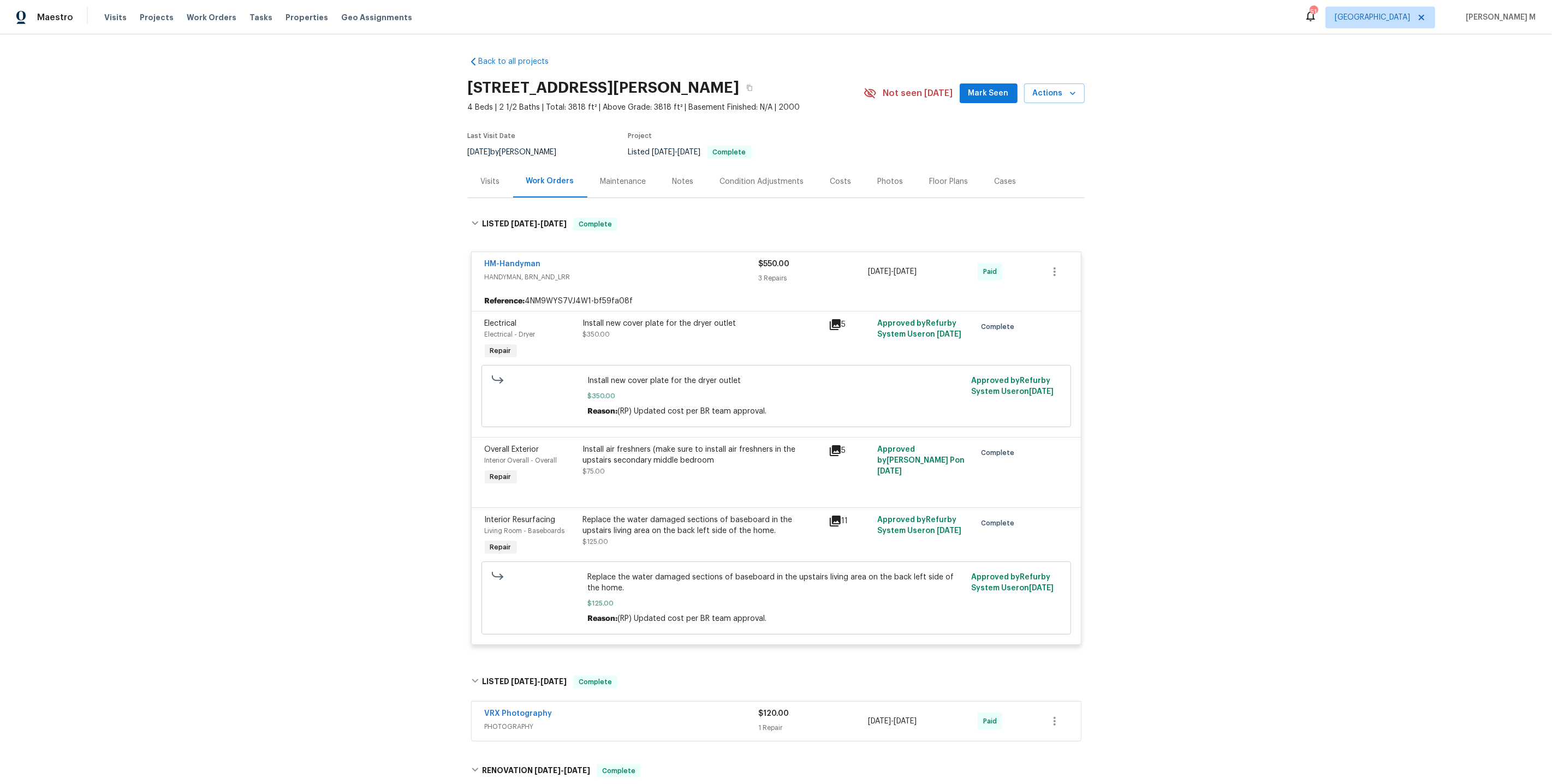
click at [617, 185] on div "Maintenance" at bounding box center [623, 181] width 72 height 33
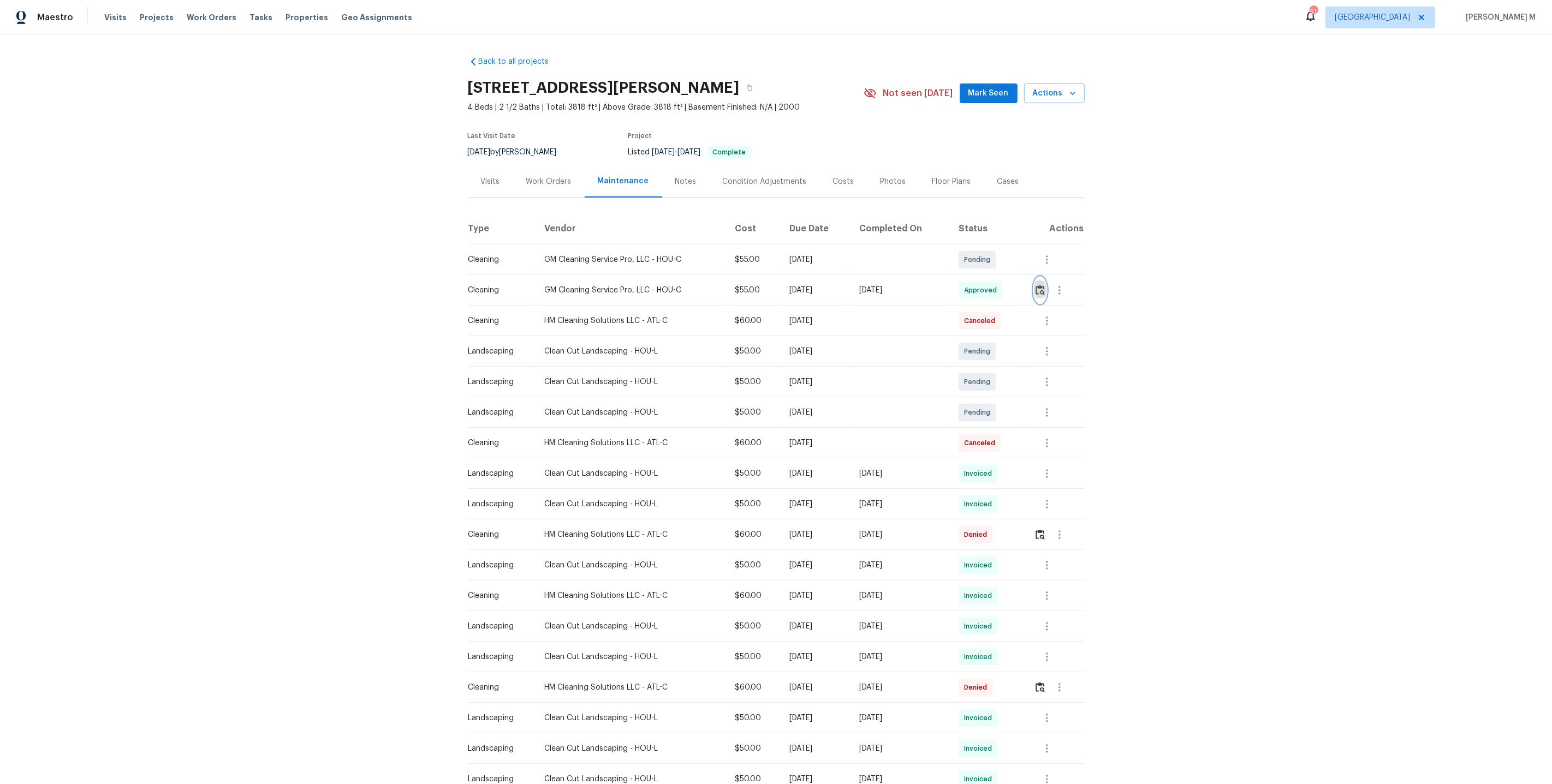
click at [1045, 289] on img "button" at bounding box center [1040, 290] width 9 height 11
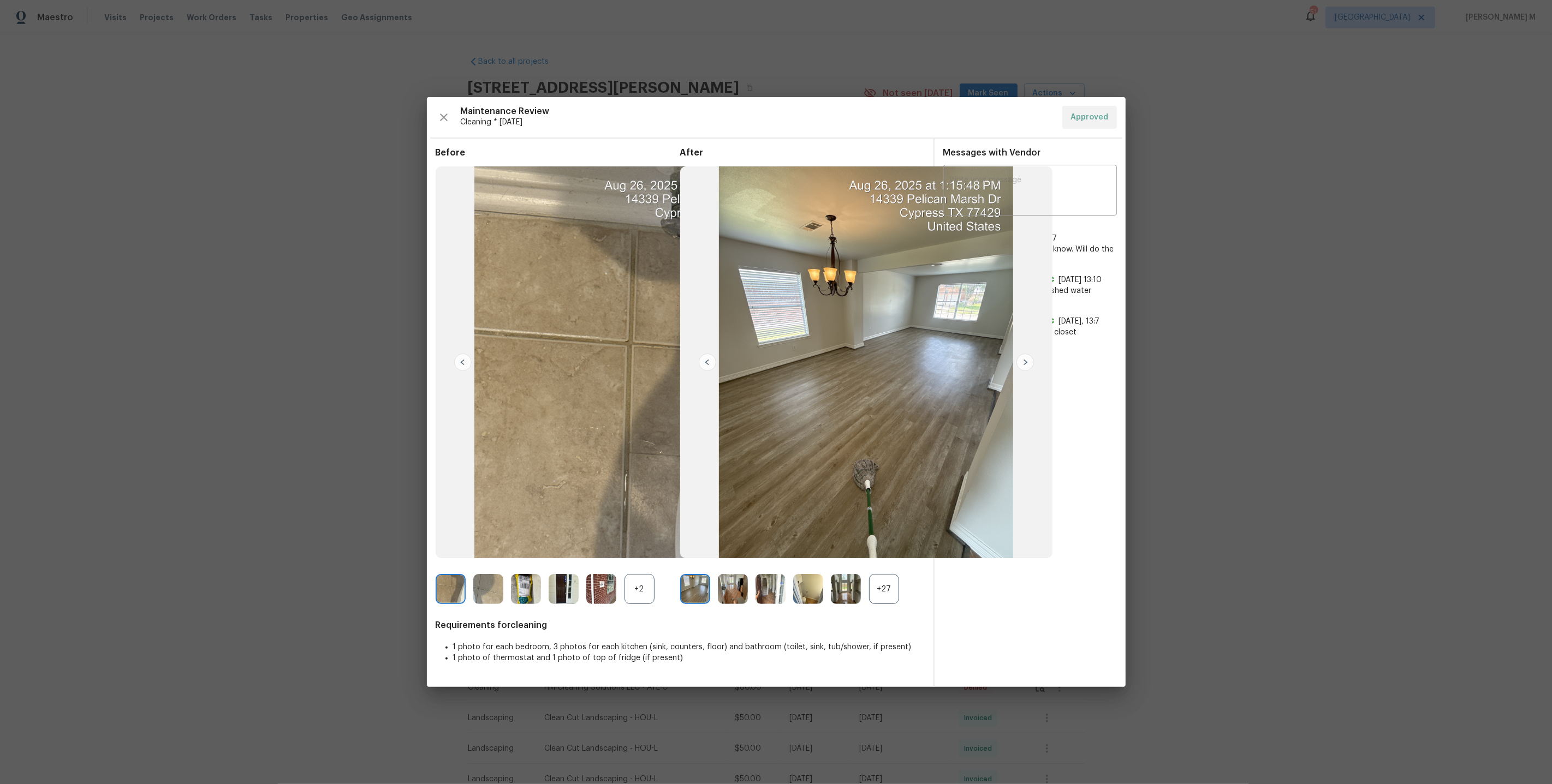
click at [890, 591] on div "+27" at bounding box center [884, 589] width 30 height 30
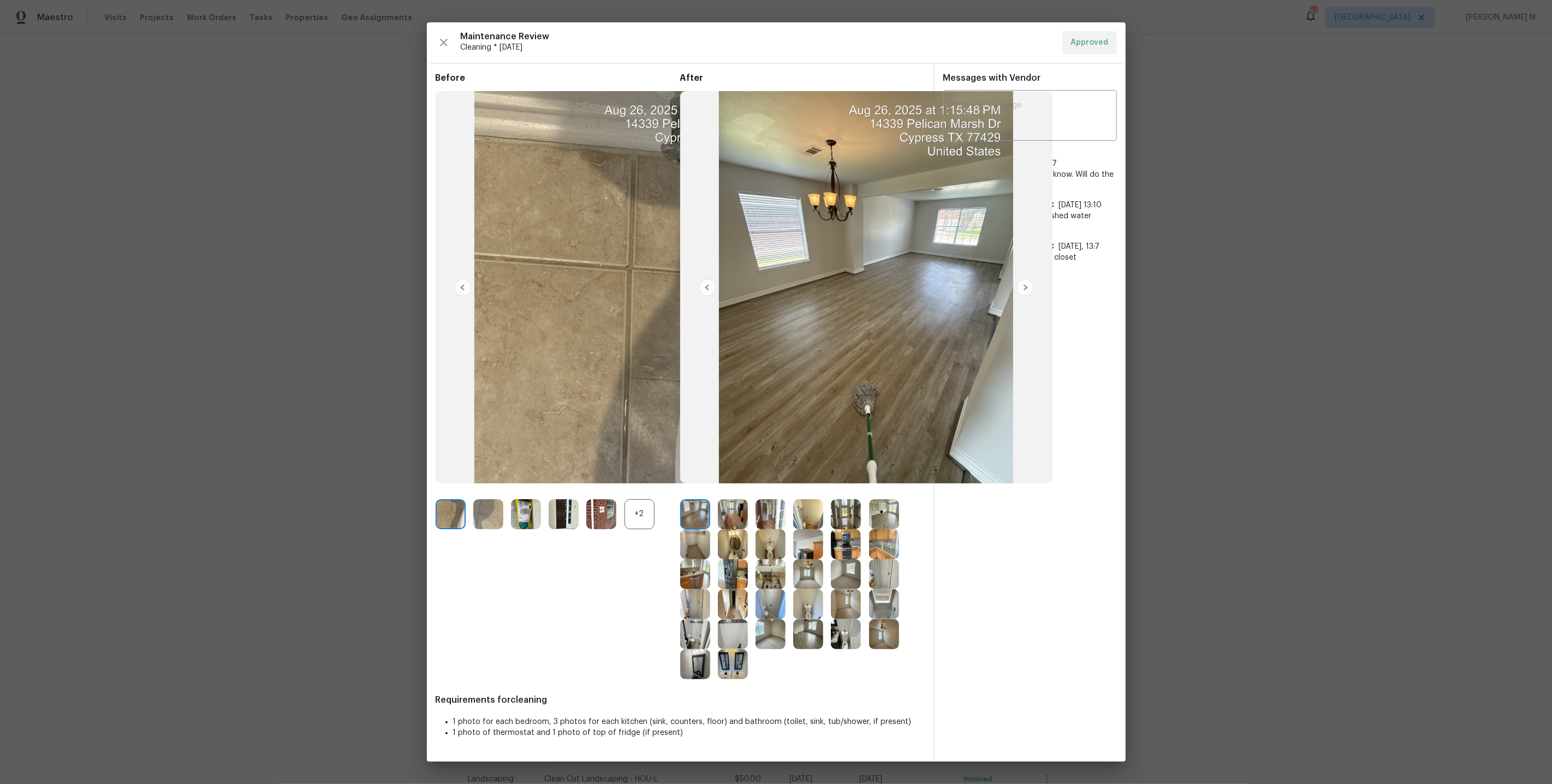
click at [765, 546] on img at bounding box center [771, 544] width 30 height 30
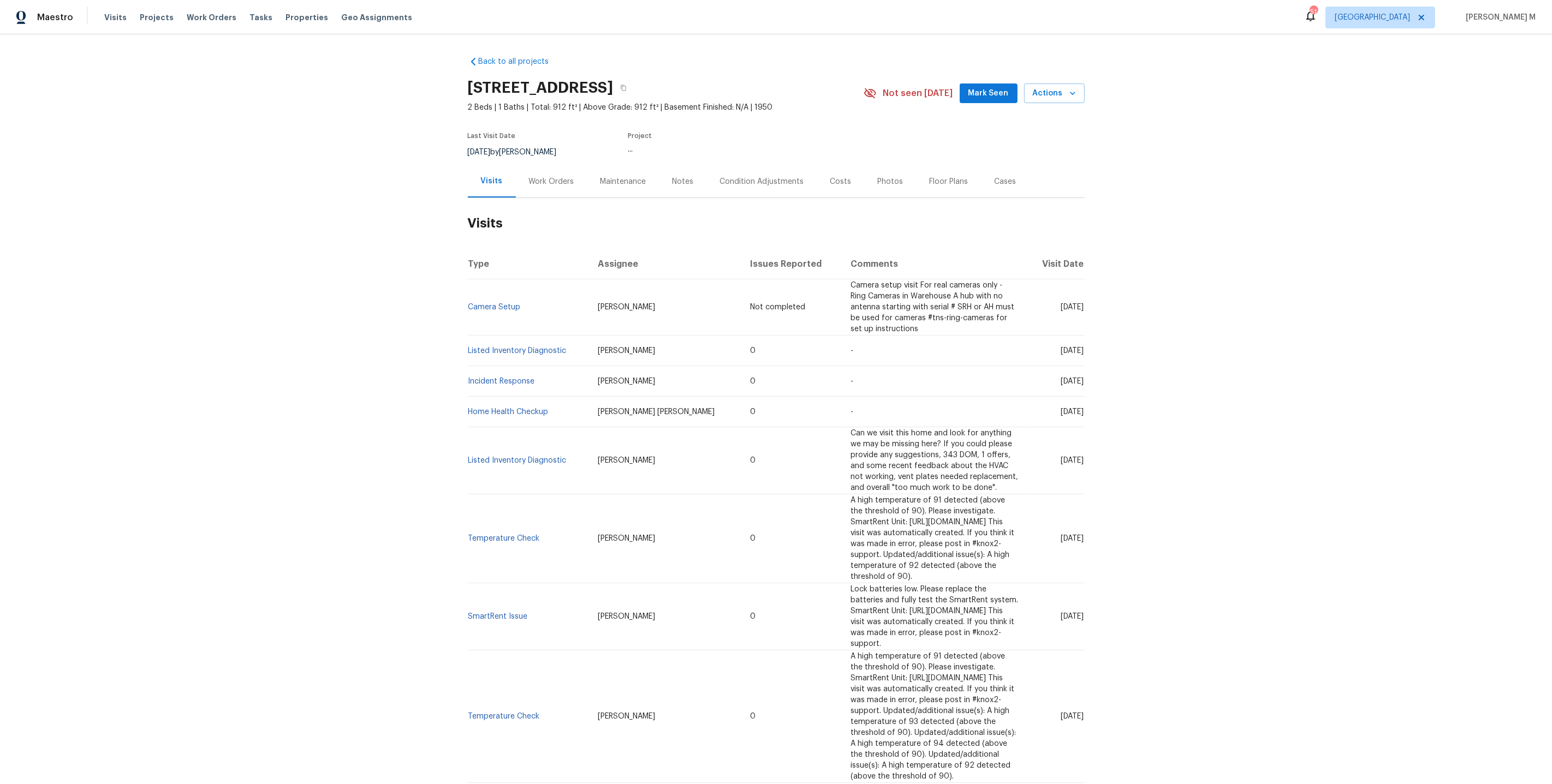
click at [539, 165] on div "Work Orders" at bounding box center [551, 181] width 72 height 33
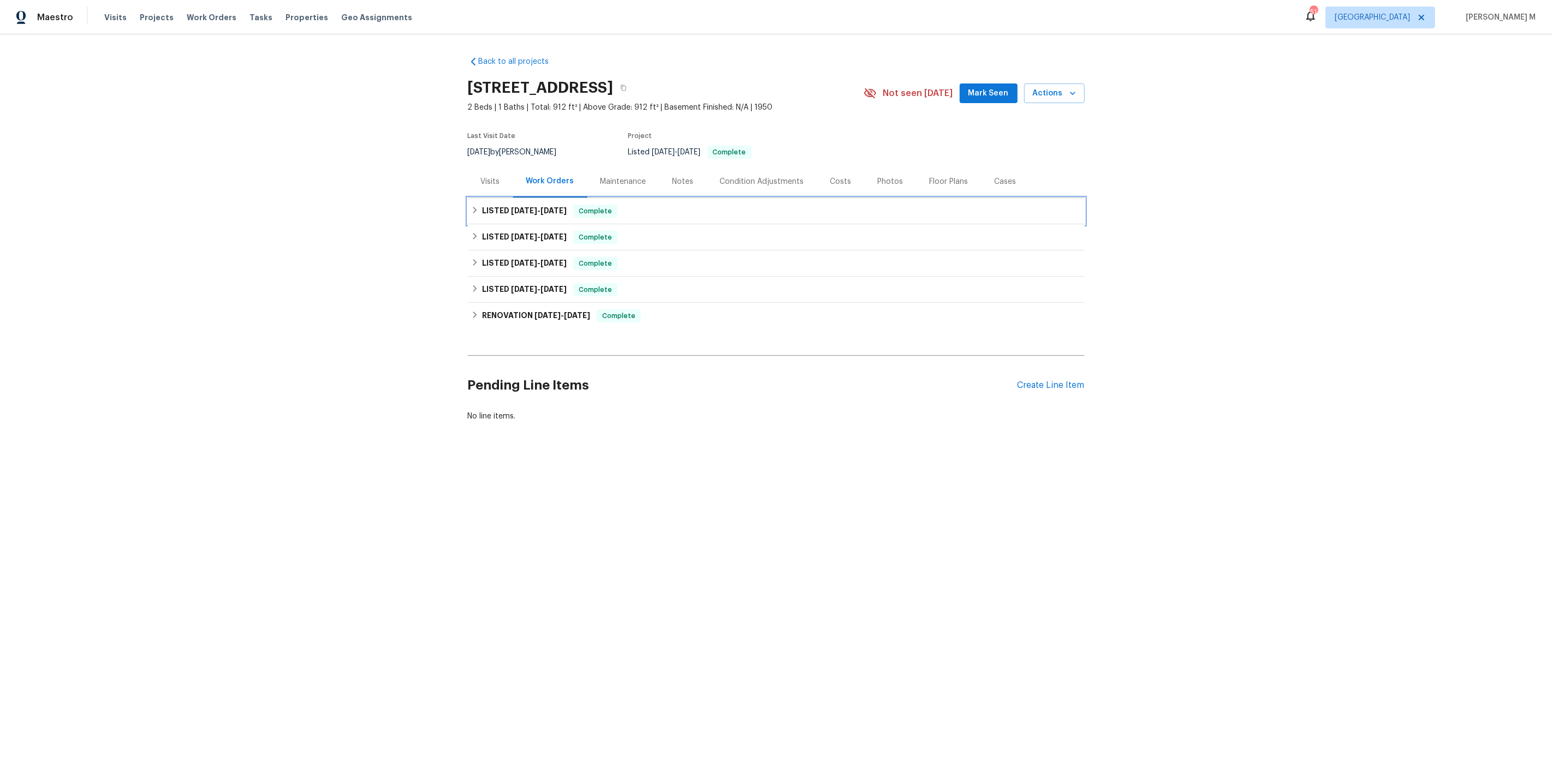
click at [522, 207] on span "8/14/25" at bounding box center [523, 211] width 27 height 8
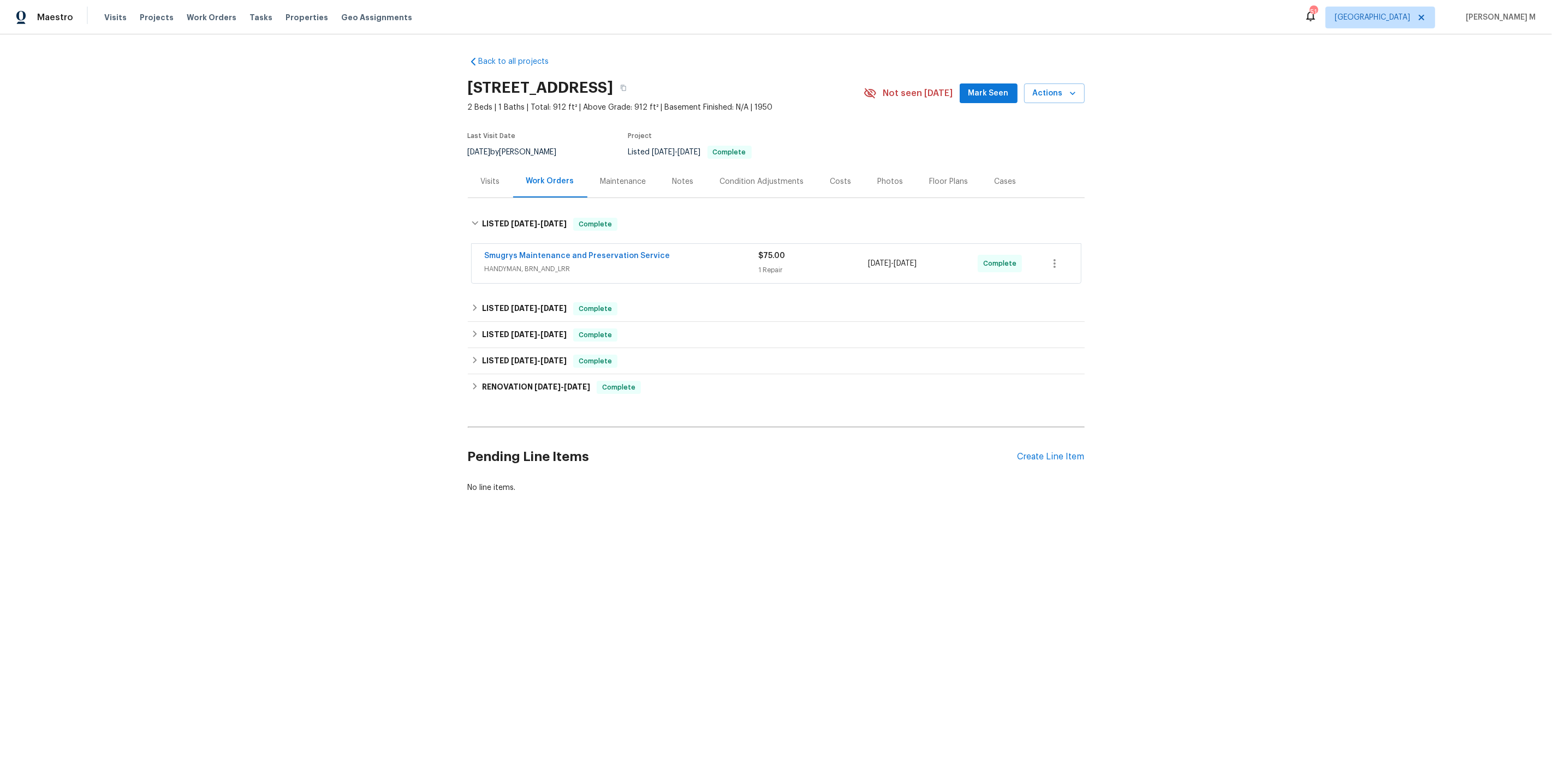
click at [521, 264] on span "HANDYMAN, BRN_AND_LRR" at bounding box center [622, 269] width 274 height 11
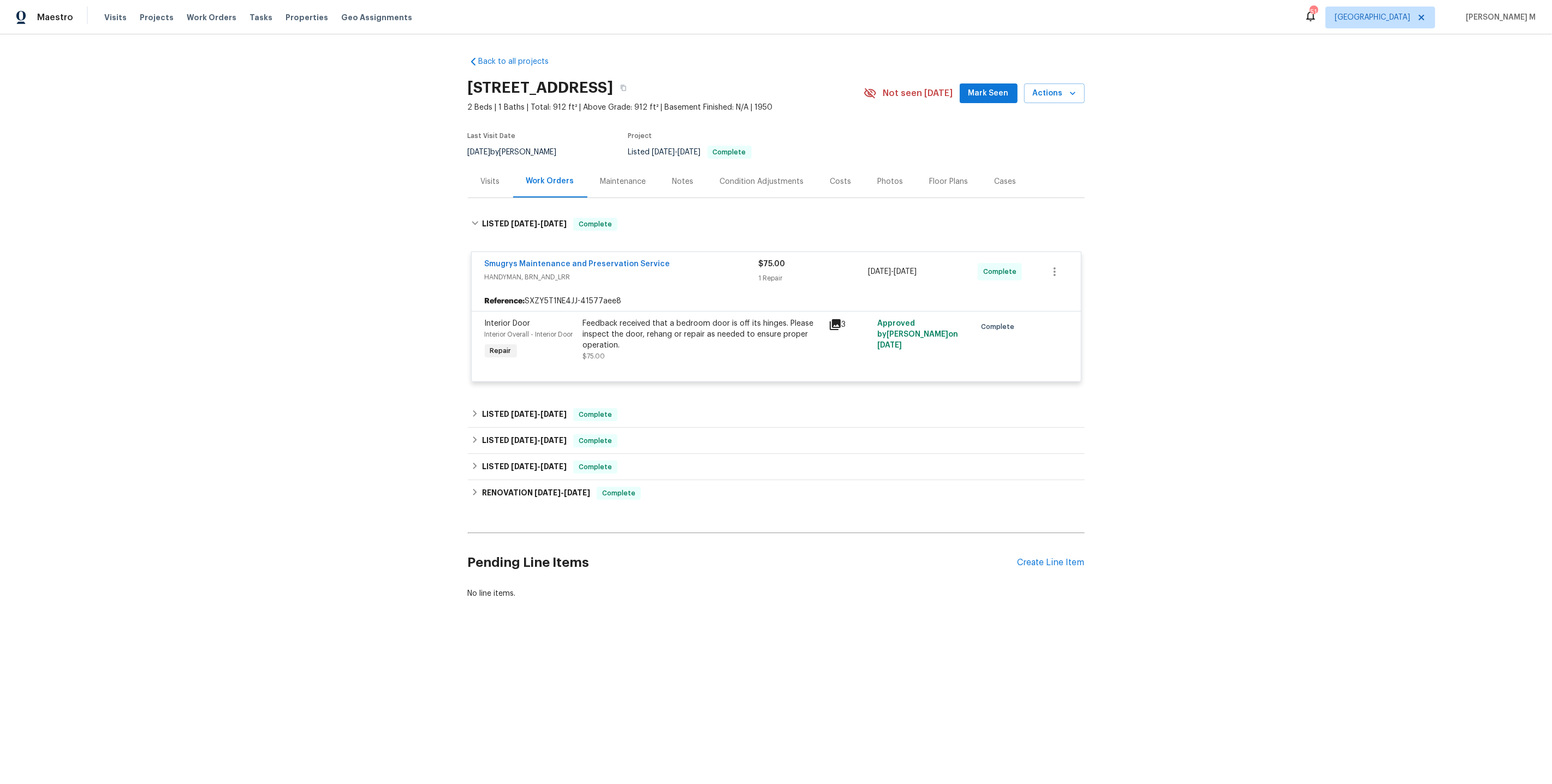
click at [549, 377] on div "Smugrys Maintenance and Preservation Service HANDYMAN, BRN_AND_LRR $75.00 1 Rep…" at bounding box center [776, 317] width 610 height 146
click at [531, 411] on span "10/30/24" at bounding box center [523, 415] width 27 height 8
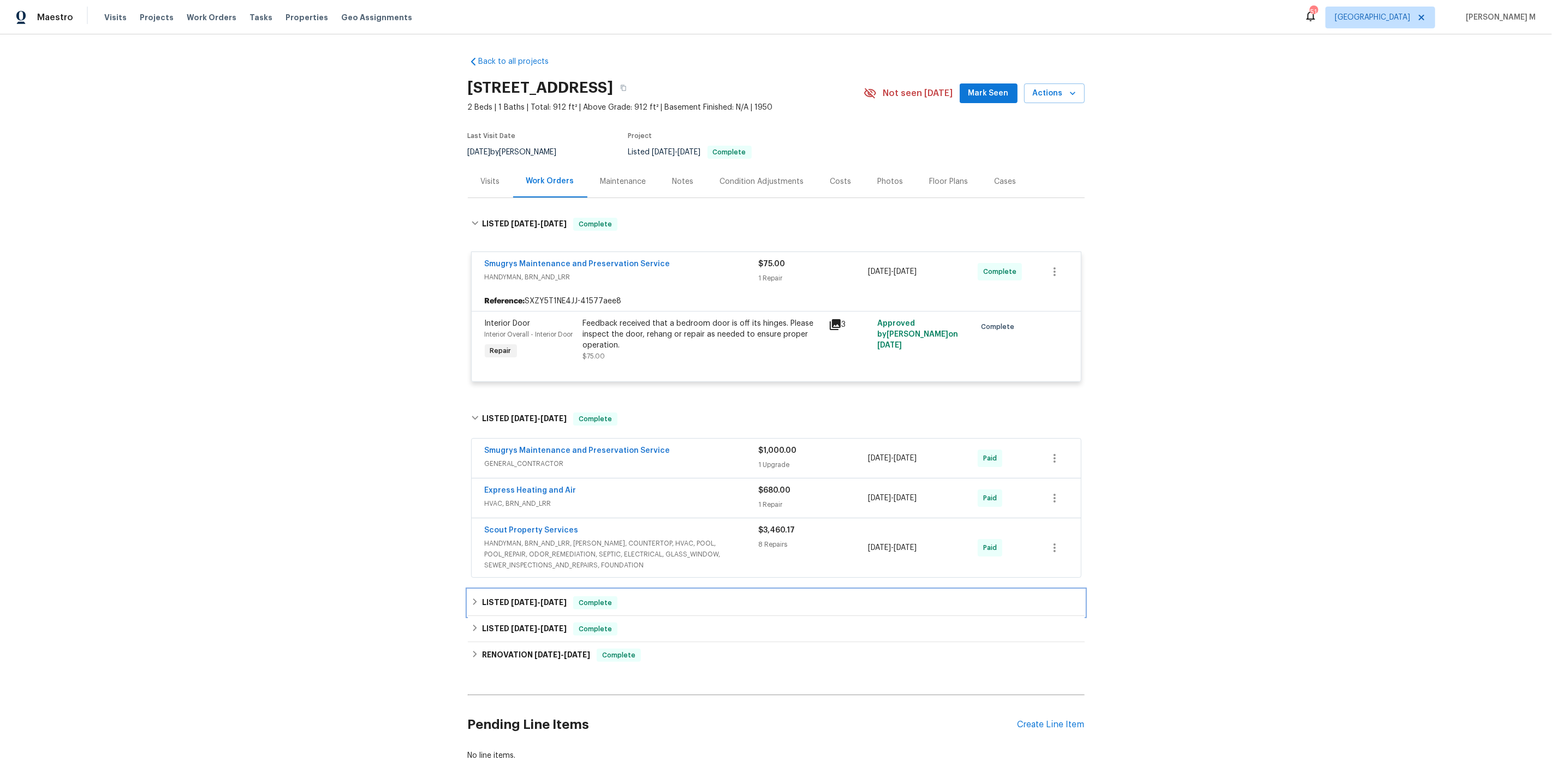
click at [529, 599] on span "10/11/24" at bounding box center [523, 603] width 27 height 8
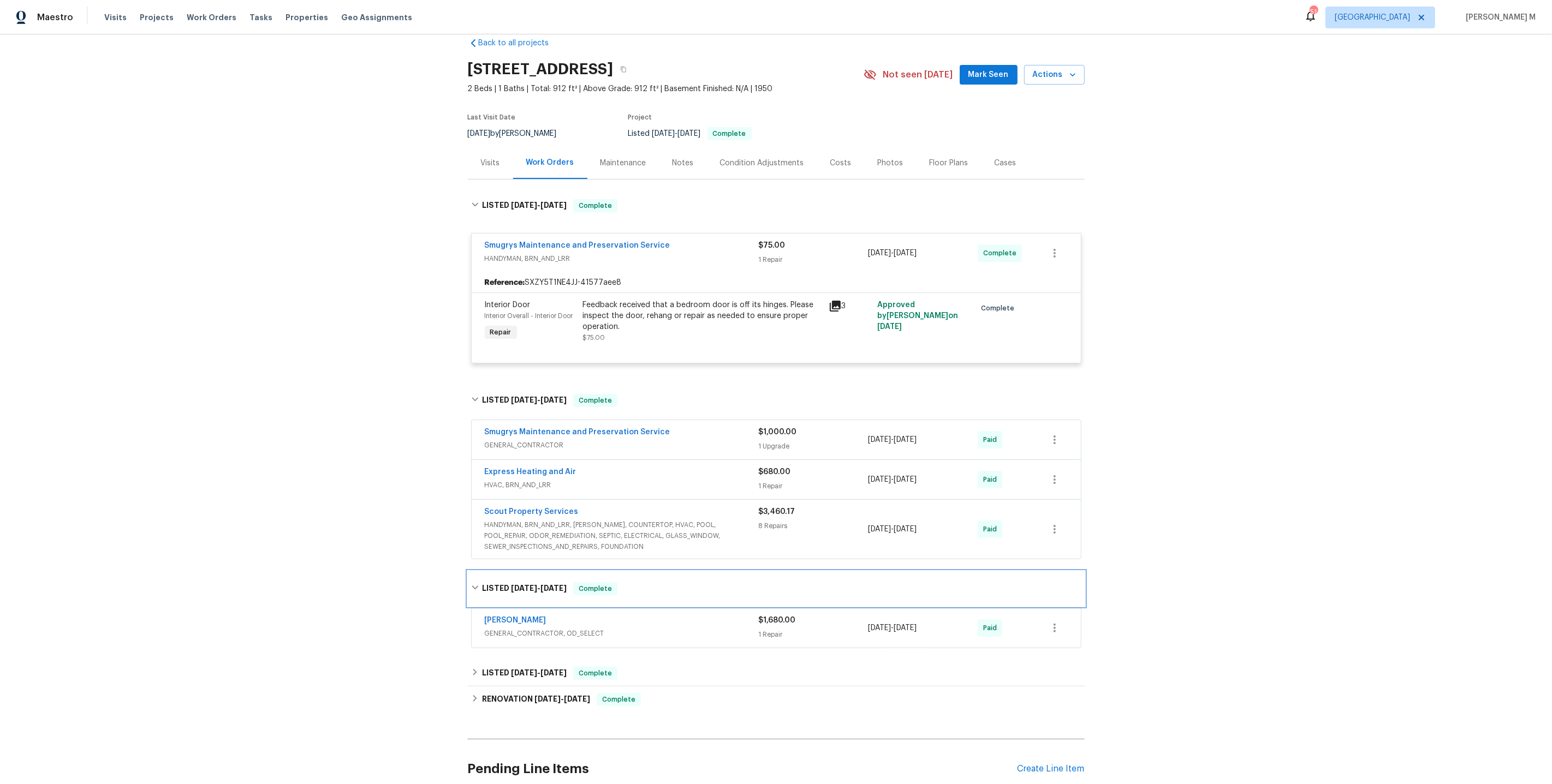
scroll to position [21, 0]
click at [611, 164] on div "Maintenance" at bounding box center [623, 161] width 72 height 33
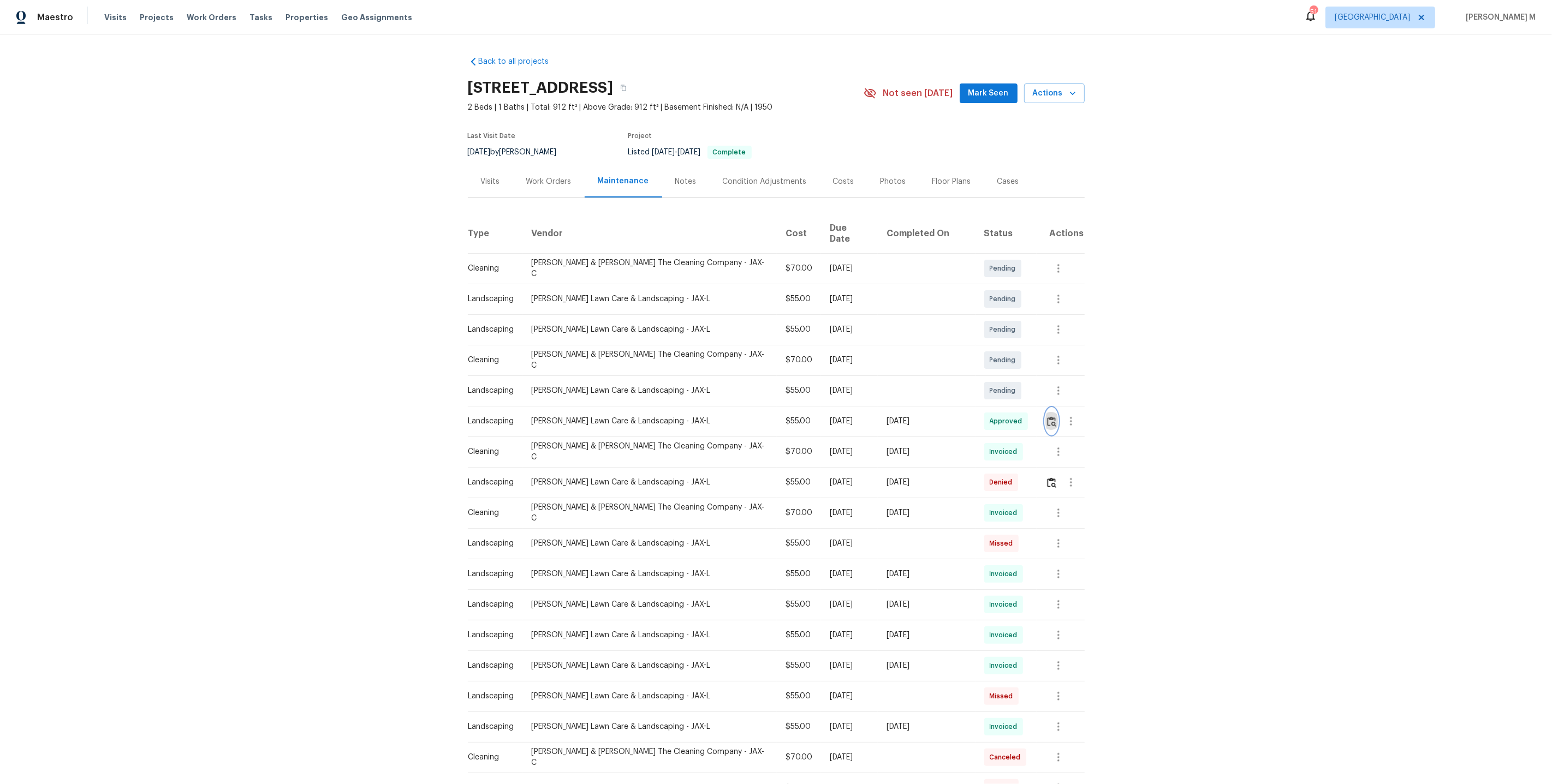
click at [1046, 417] on img "button" at bounding box center [1050, 422] width 9 height 11
click at [1064, 415] on icon "button" at bounding box center [1070, 421] width 13 height 13
click at [1072, 422] on li "View details" at bounding box center [1094, 425] width 77 height 18
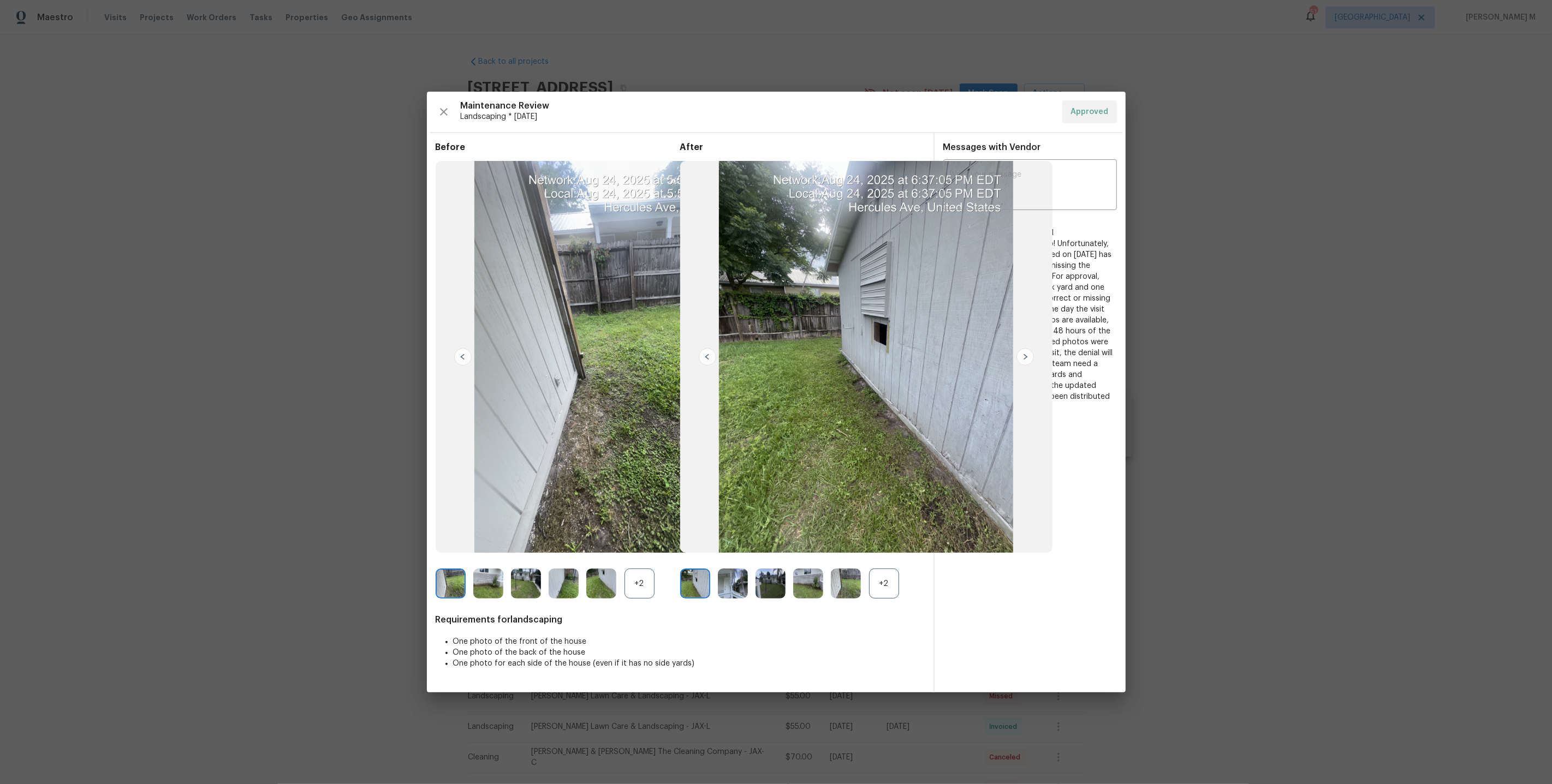
click at [884, 573] on div "+2" at bounding box center [884, 583] width 30 height 30
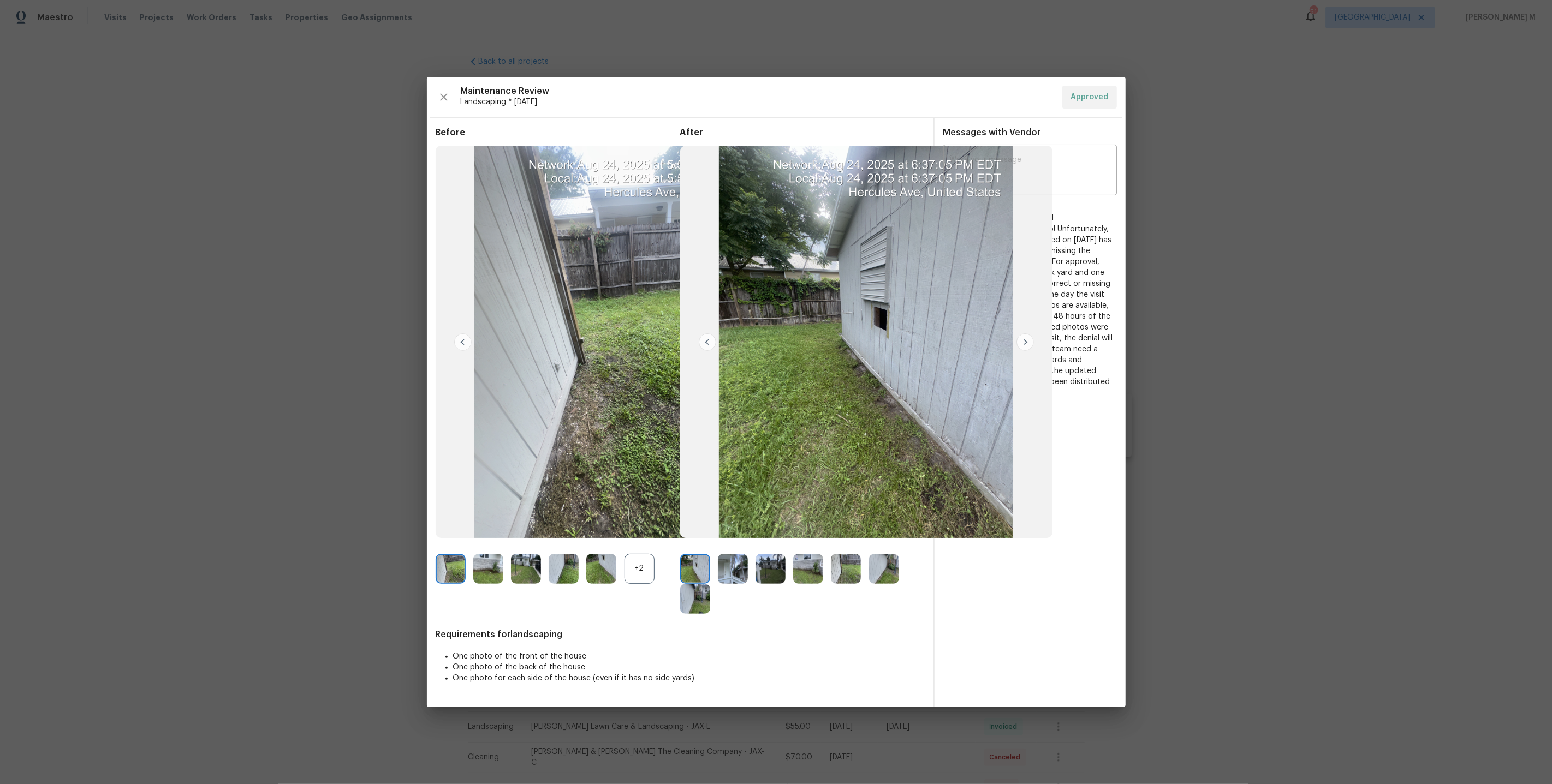
click at [623, 575] on div at bounding box center [605, 568] width 37 height 30
click at [640, 569] on div "+2" at bounding box center [640, 568] width 30 height 30
click at [448, 606] on img at bounding box center [450, 599] width 30 height 30
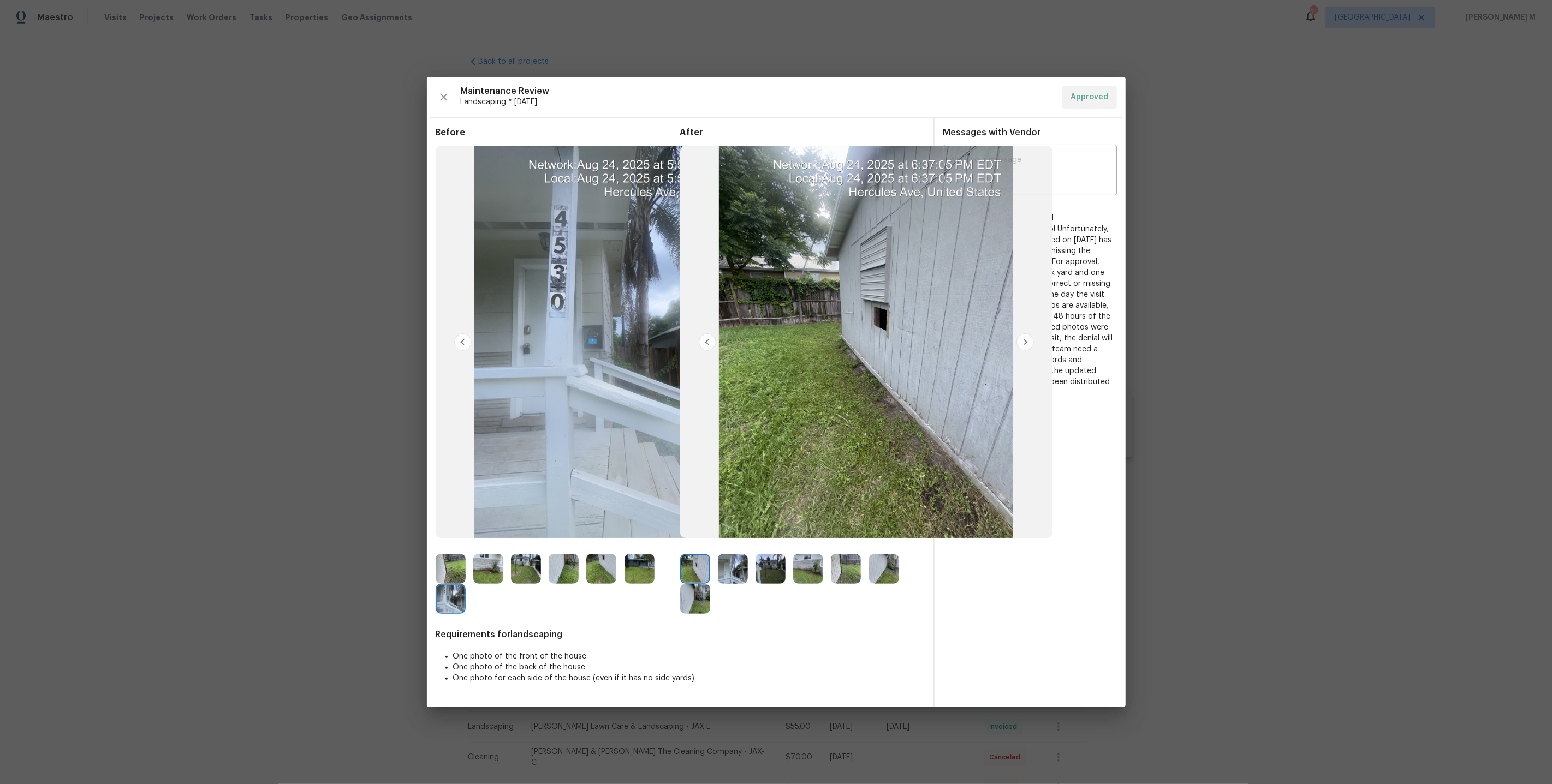
click at [810, 568] on img at bounding box center [808, 568] width 30 height 30
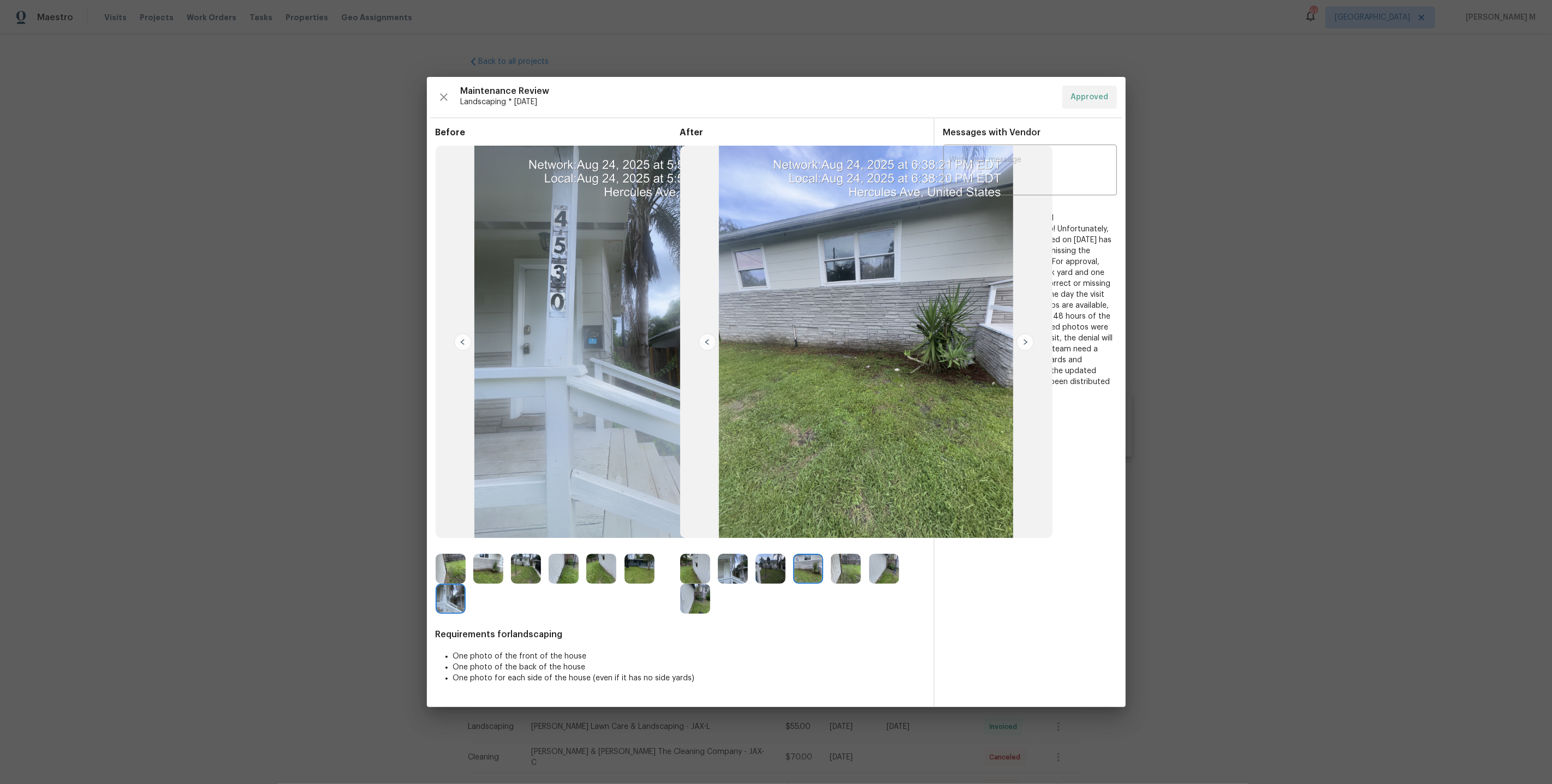
click at [869, 565] on img at bounding box center [884, 568] width 30 height 30
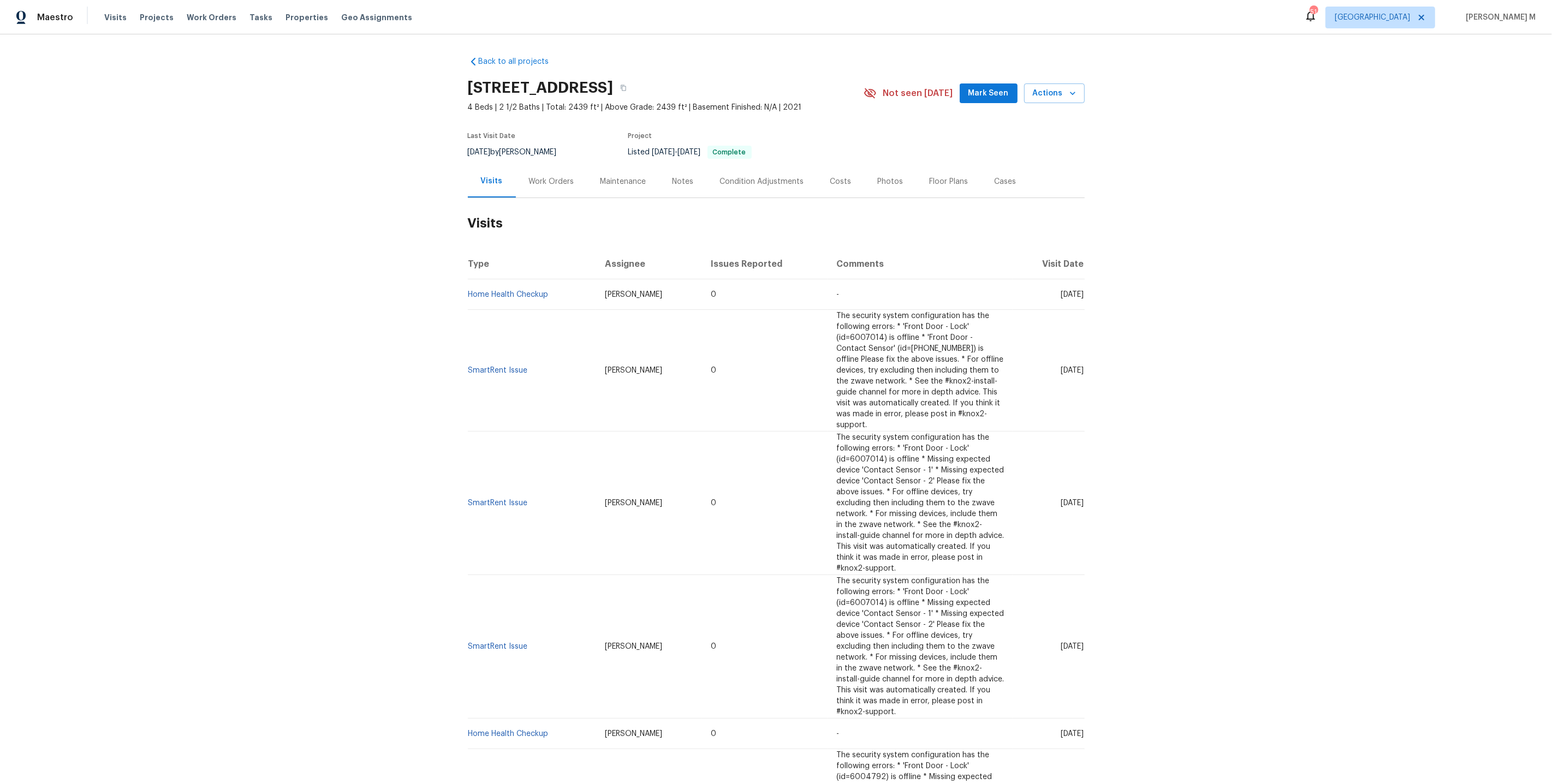
click at [560, 165] on div "Work Orders" at bounding box center [551, 181] width 72 height 33
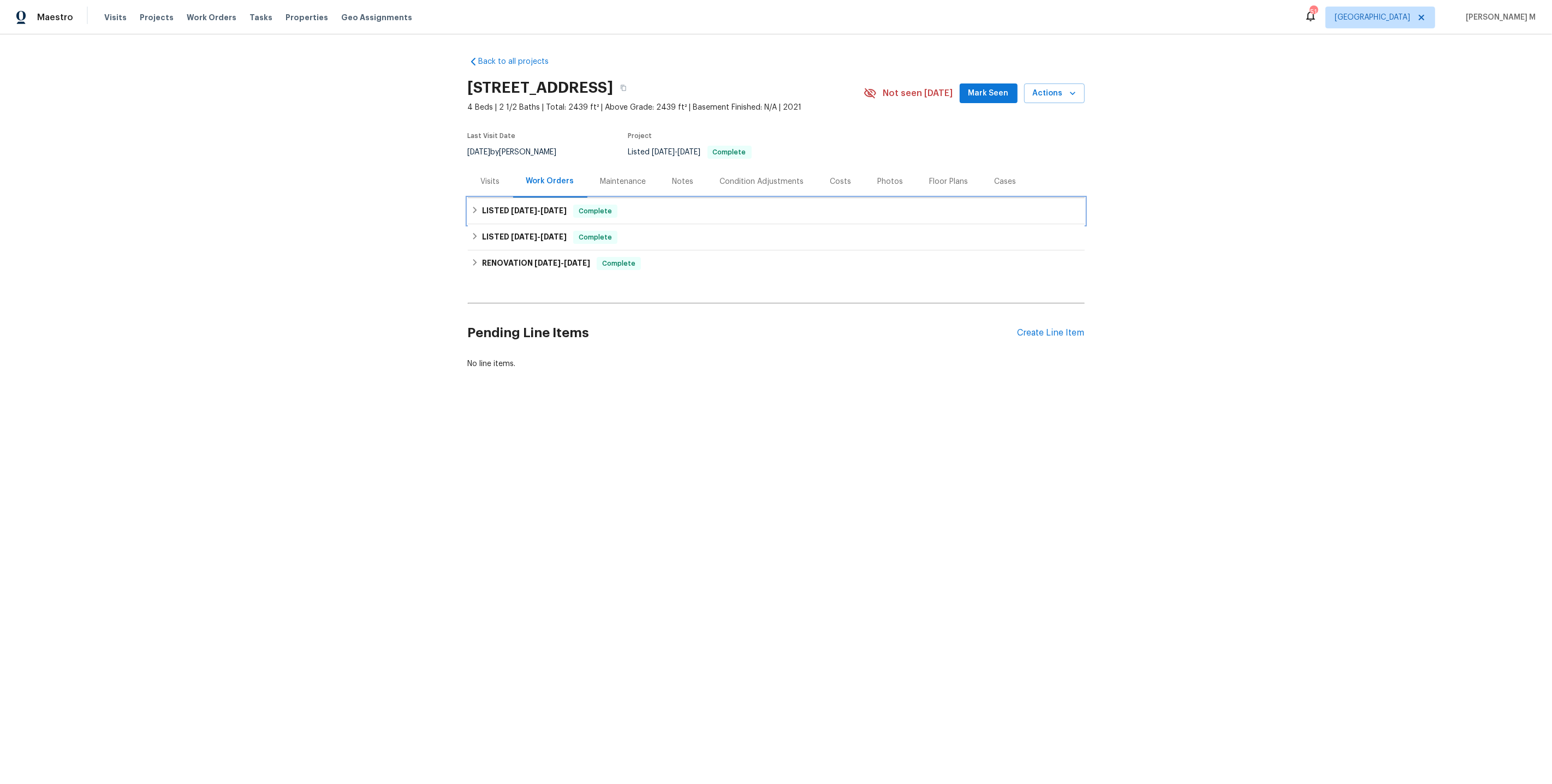
click at [526, 212] on h6 "LISTED 7/14/25 - 7/21/25" at bounding box center [524, 211] width 85 height 13
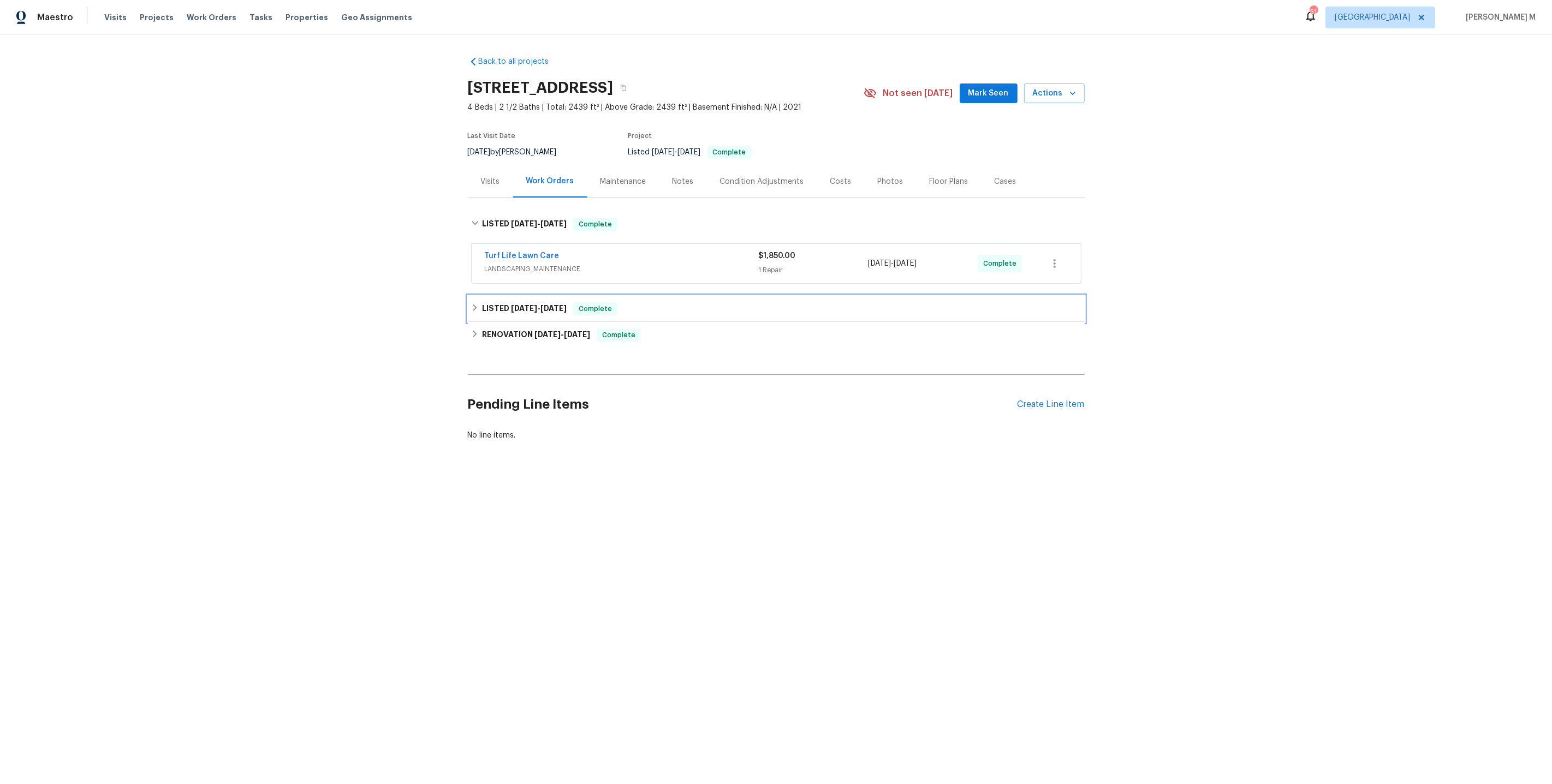
click at [508, 311] on div "LISTED 2/11/25 - 2/12/25 Complete" at bounding box center [776, 308] width 617 height 27
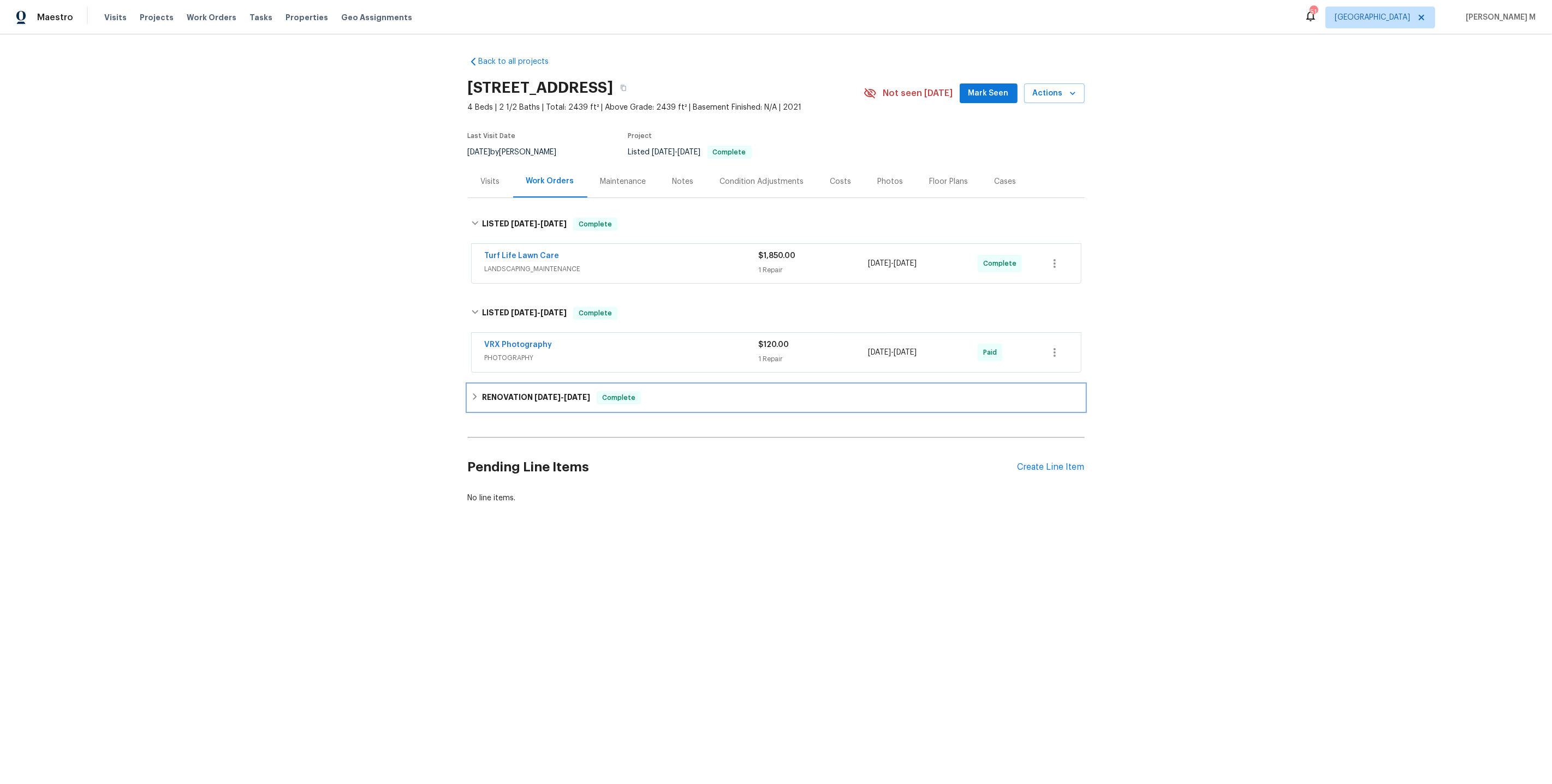
click at [506, 391] on h6 "RENOVATION 2/3/25 - 2/7/25" at bounding box center [536, 397] width 108 height 13
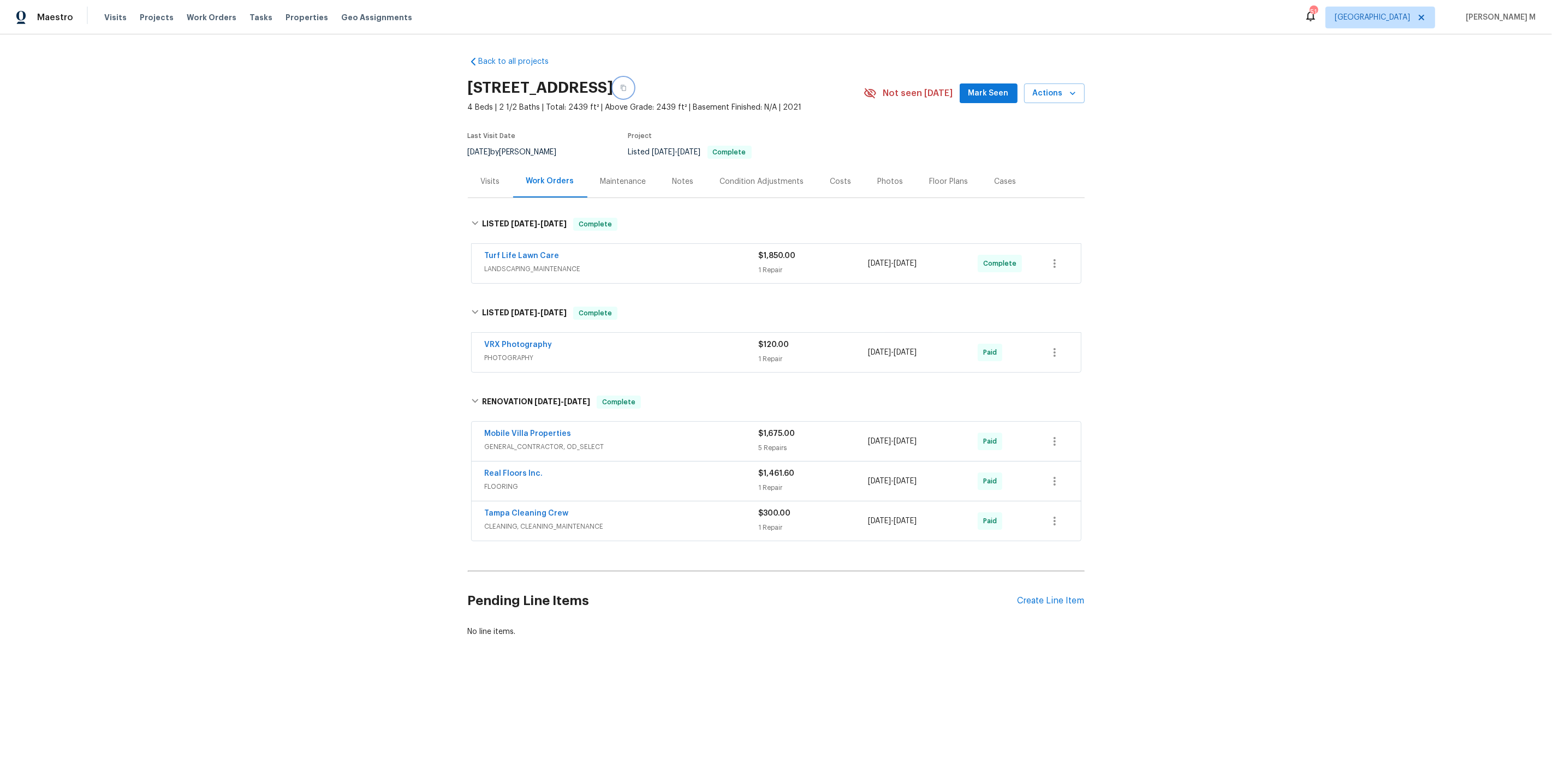
click at [627, 88] on icon "button" at bounding box center [623, 88] width 7 height 7
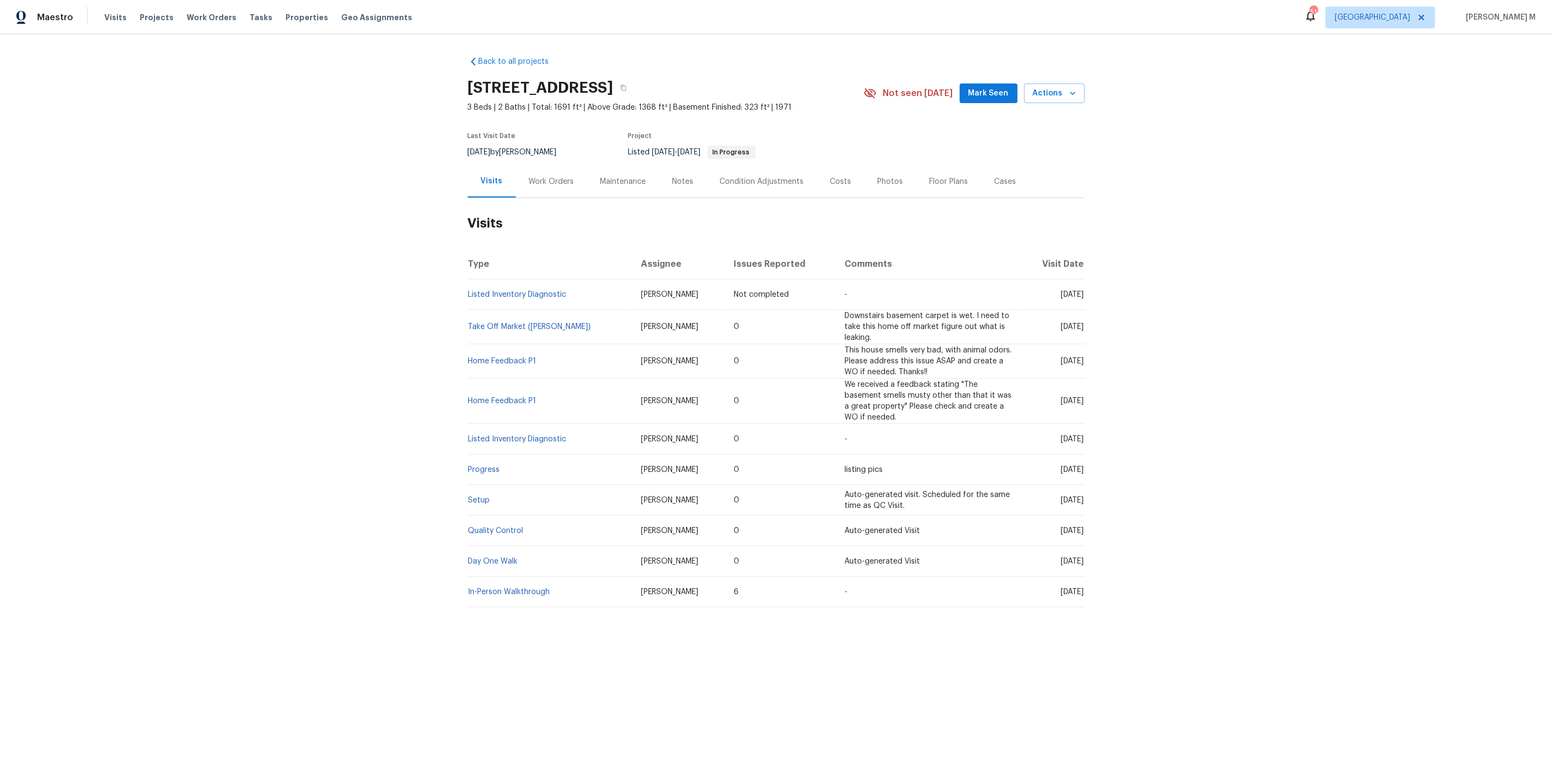
click at [536, 176] on div "Work Orders" at bounding box center [552, 181] width 45 height 11
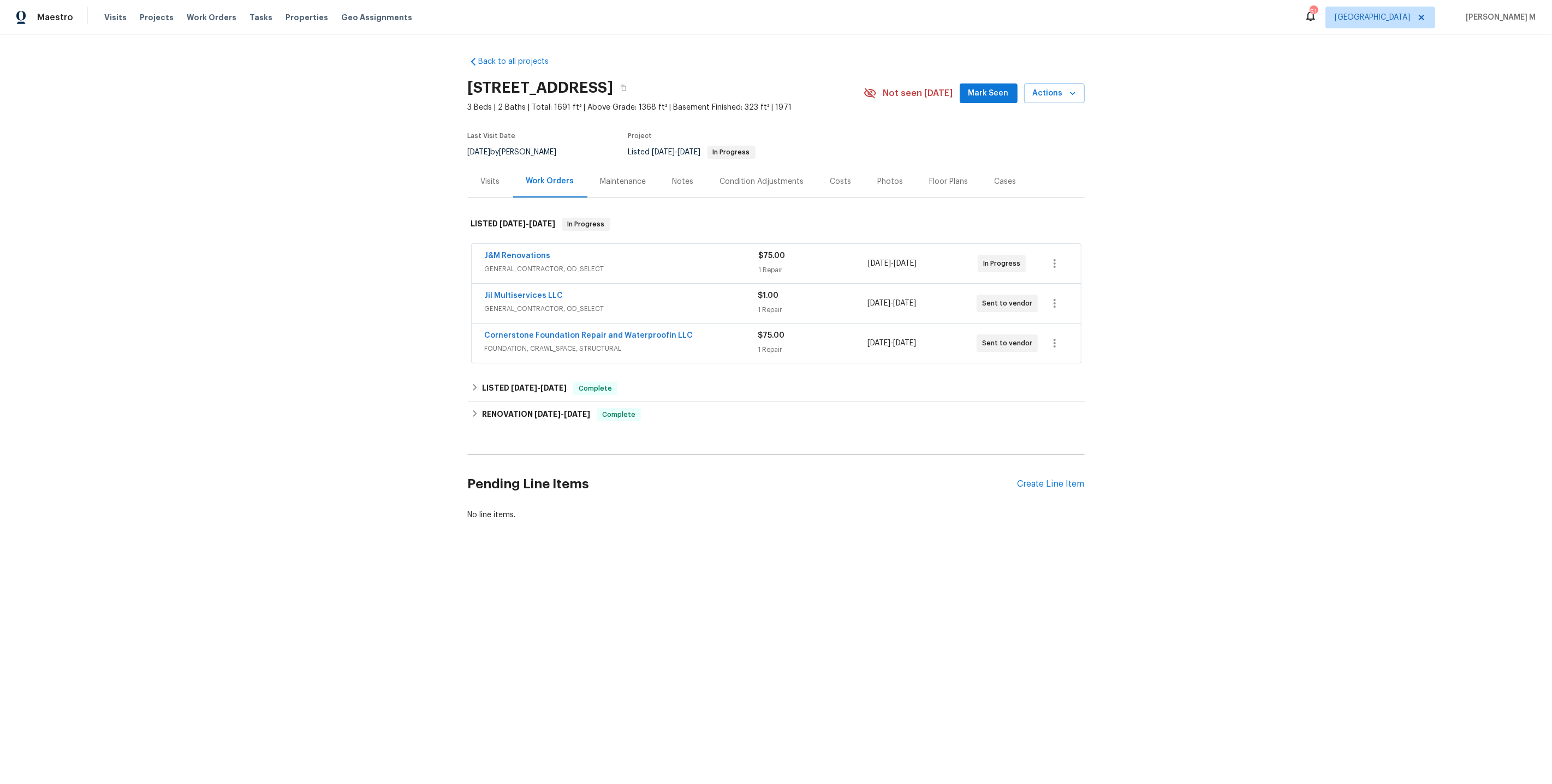
click at [528, 284] on div "Jil Multiservices LLC GENERAL_CONTRACTOR, OD_SELECT $1.00 1 Repair [DATE] - [DA…" at bounding box center [776, 303] width 609 height 39
click at [531, 267] on span "GENERAL_CONTRACTOR, OD_SELECT" at bounding box center [622, 269] width 274 height 11
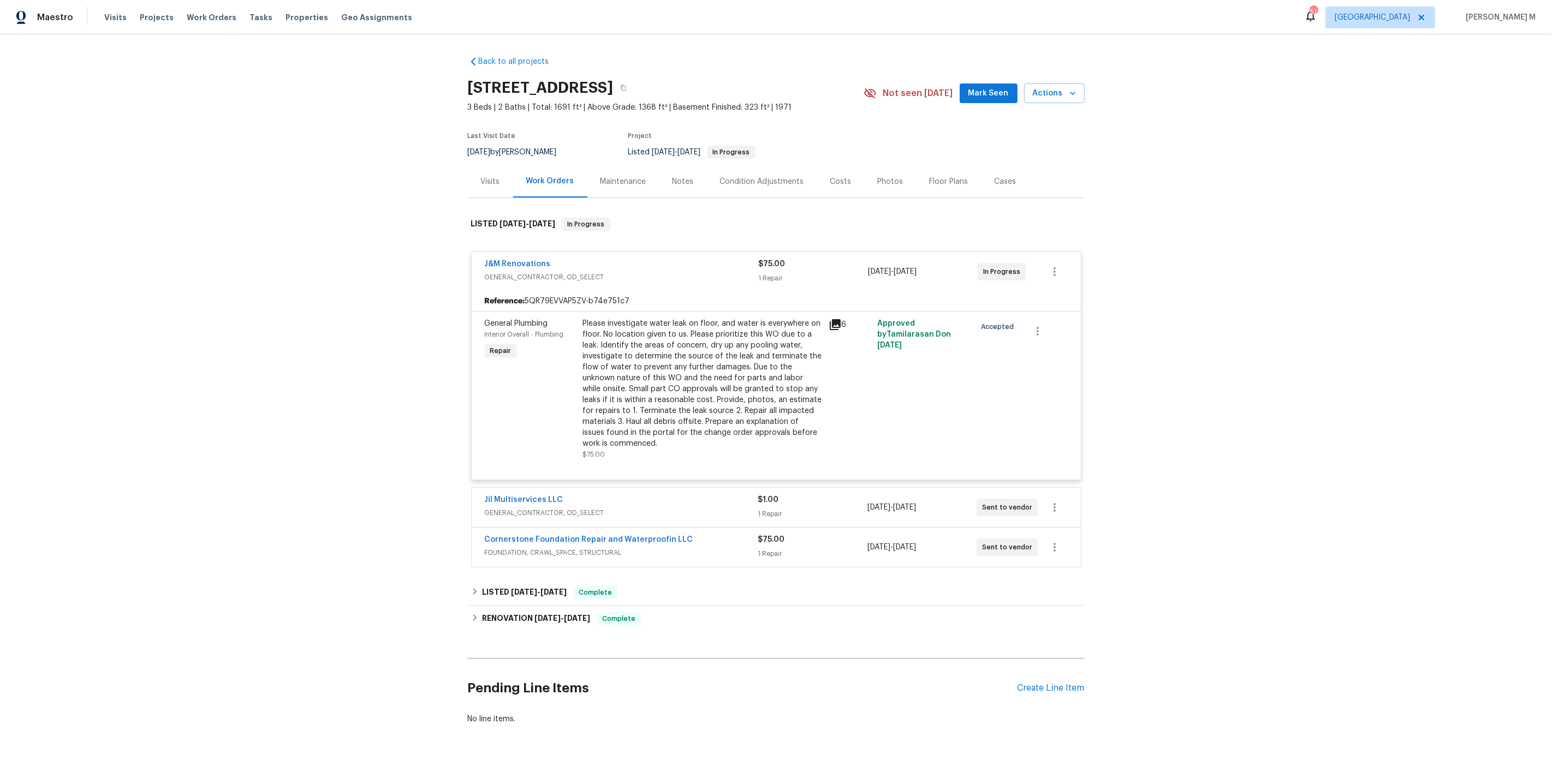
click at [554, 507] on span "GENERAL_CONTRACTOR, OD_SELECT" at bounding box center [621, 512] width 273 height 11
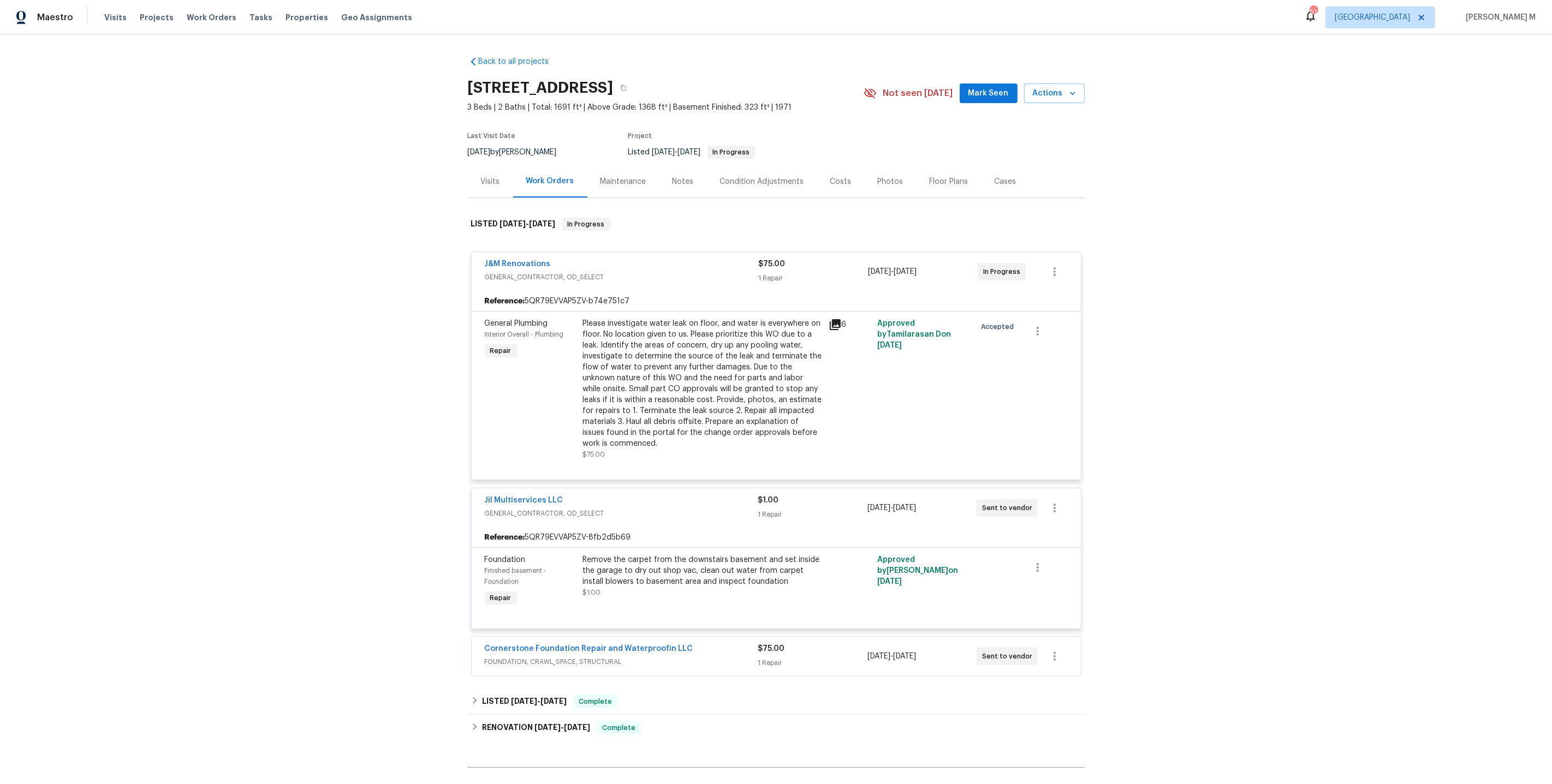
scroll to position [66, 0]
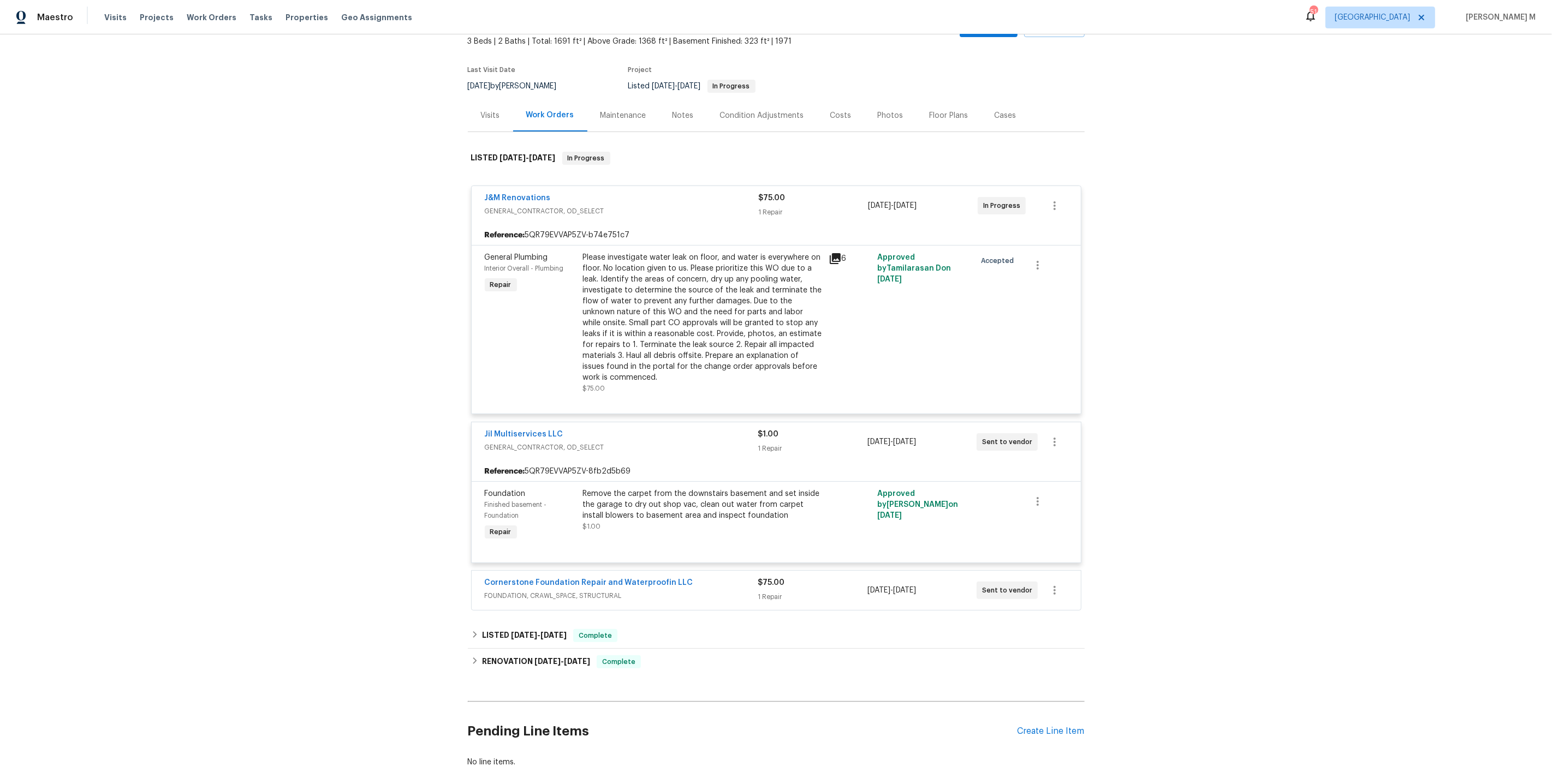
click at [561, 590] on span "FOUNDATION, CRAWL_SPACE, STRUCTURAL" at bounding box center [621, 595] width 273 height 11
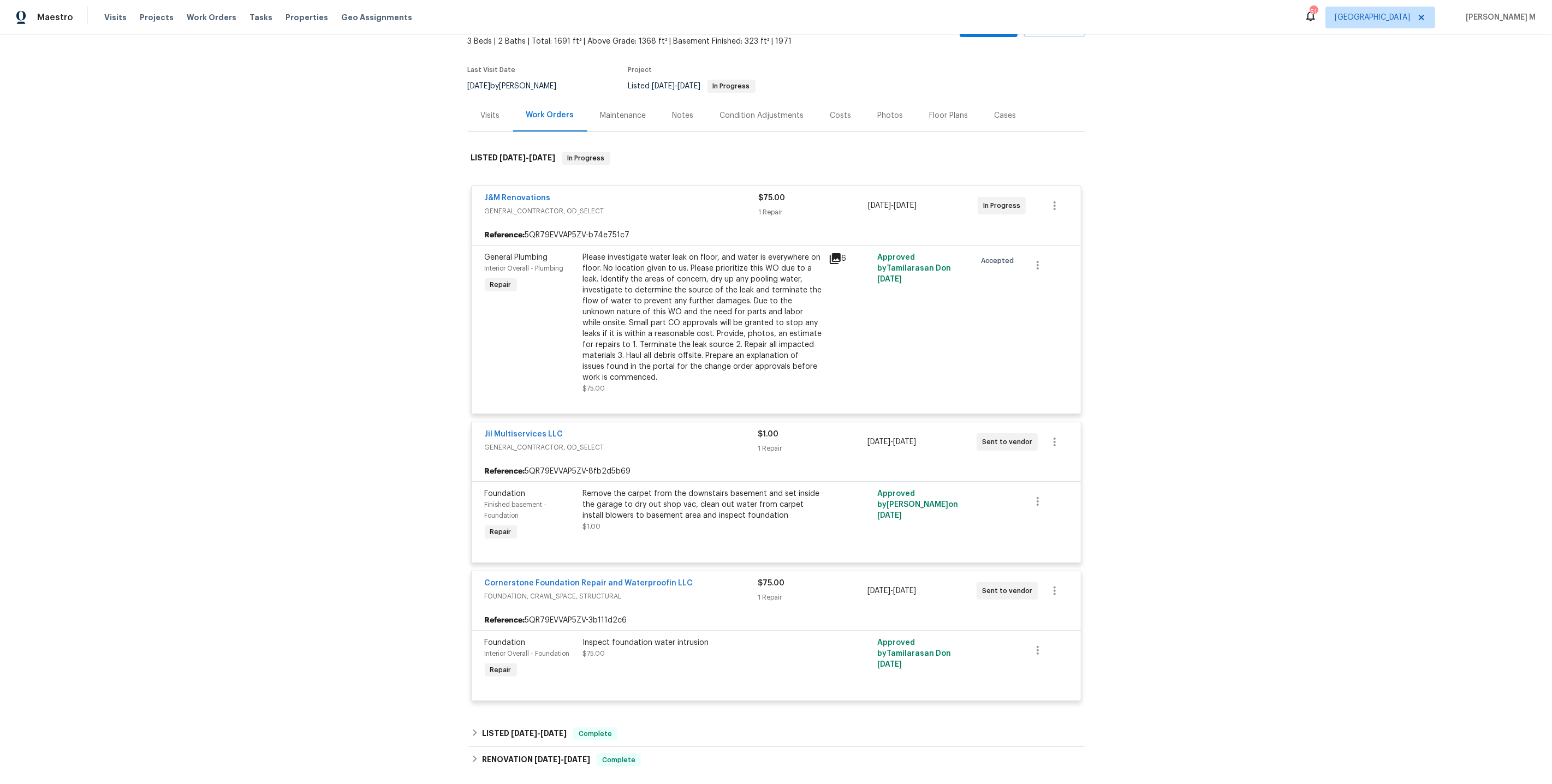
click at [613, 122] on div "Maintenance" at bounding box center [623, 115] width 72 height 33
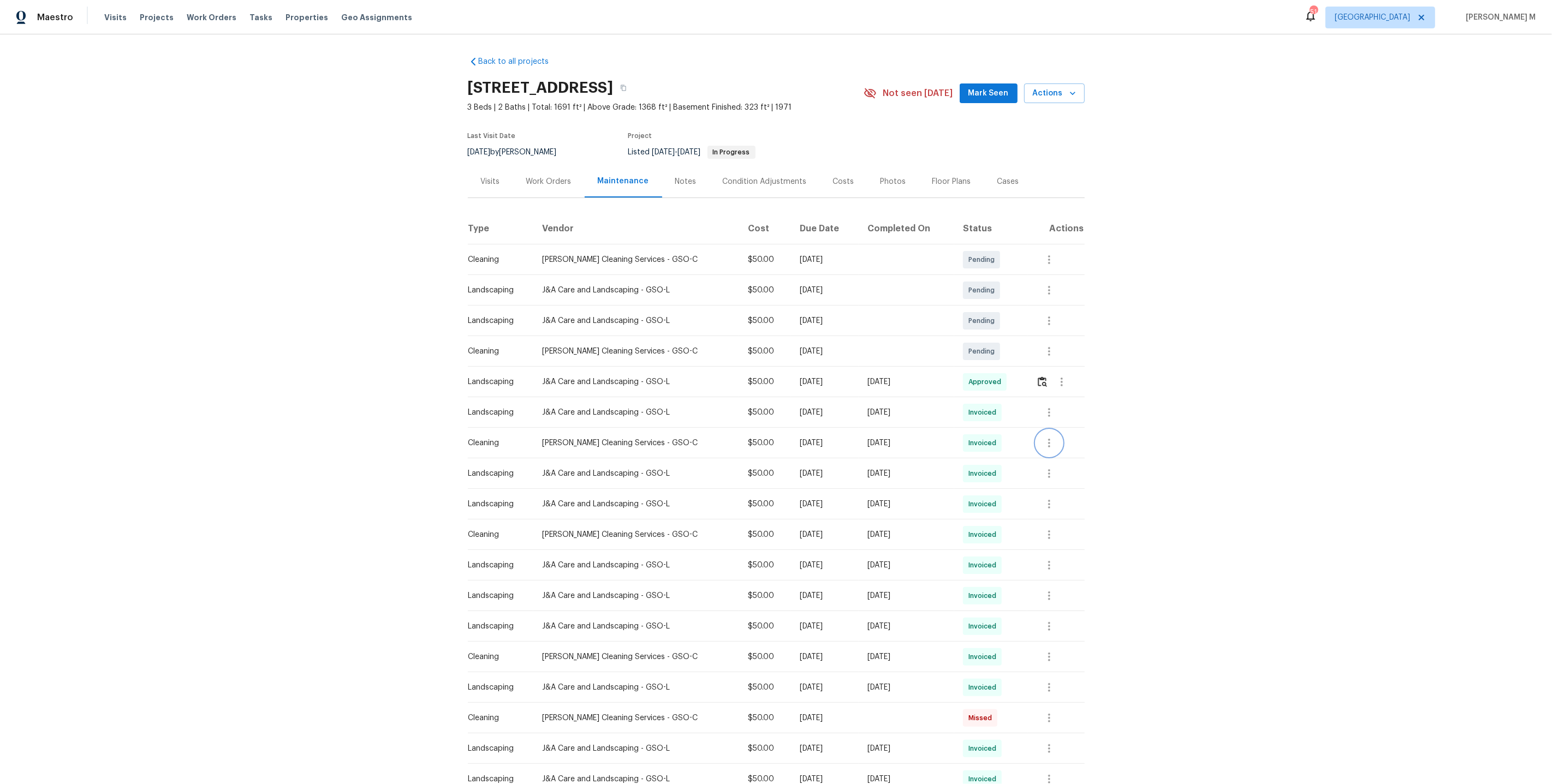
click at [1048, 438] on icon "button" at bounding box center [1048, 442] width 2 height 9
click at [553, 192] on div at bounding box center [776, 392] width 1552 height 784
click at [540, 183] on div "Work Orders" at bounding box center [549, 181] width 72 height 33
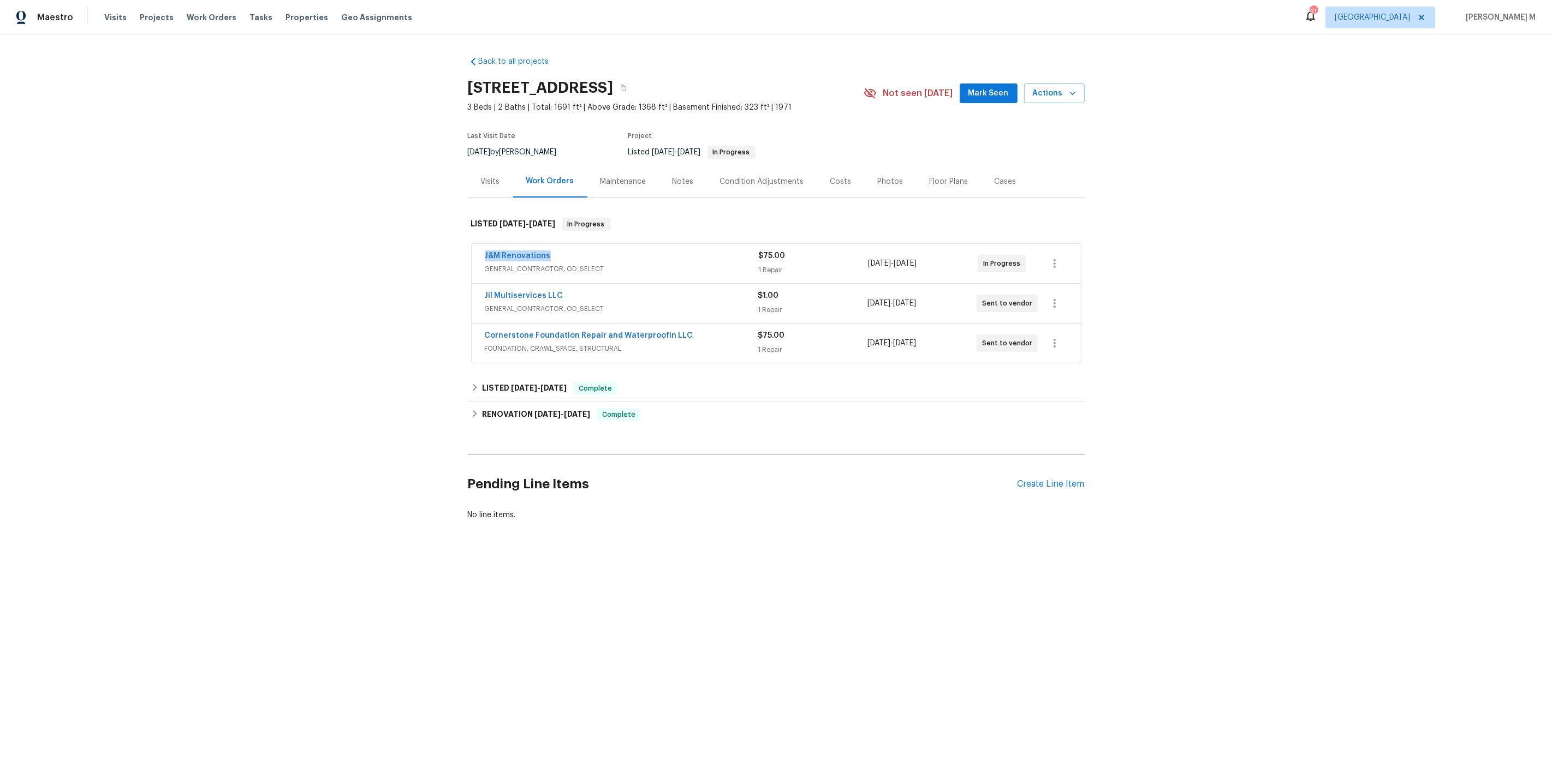
drag, startPoint x: 564, startPoint y: 252, endPoint x: 371, endPoint y: 251, distance: 193.0
click at [371, 251] on div "Back to all projects [STREET_ADDRESS] 3 Beds | 2 Baths | Total: 1691 ft² | Abov…" at bounding box center [776, 314] width 1552 height 560
copy link "J&M Renovations"
drag, startPoint x: 565, startPoint y: 290, endPoint x: 467, endPoint y: 290, distance: 98.0
click at [468, 290] on div "J&M Renovations GENERAL_CONTRACTOR, OD_SELECT $75.00 1 Repair [DATE] - [DATE] I…" at bounding box center [776, 303] width 617 height 125
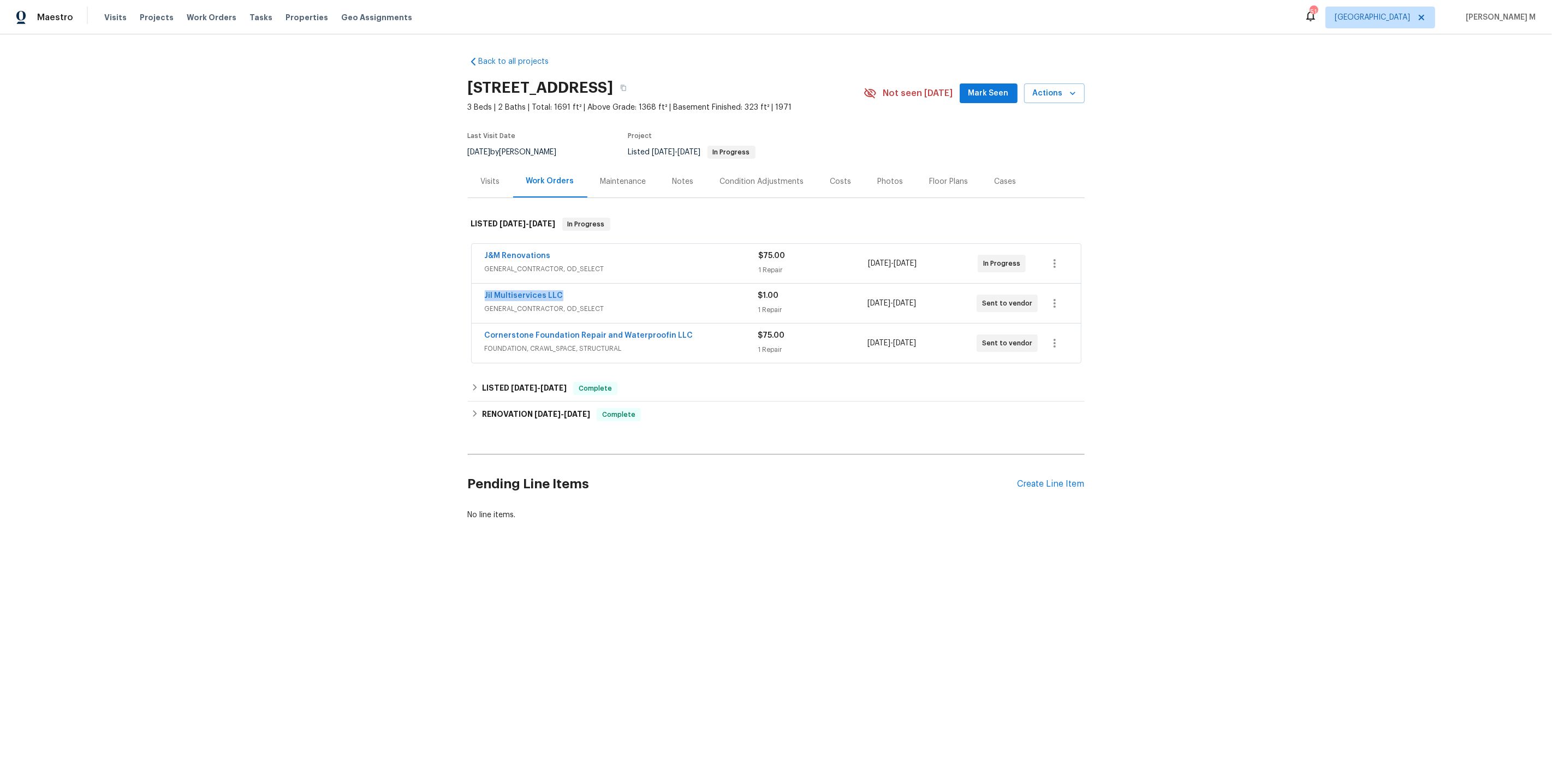
copy link "Jil Multiservices LLC"
drag, startPoint x: 688, startPoint y: 327, endPoint x: 376, endPoint y: 327, distance: 312.0
click at [376, 327] on div "Back to all projects [STREET_ADDRESS] 3 Beds | 2 Baths | Total: 1691 ft² | Abov…" at bounding box center [776, 314] width 1552 height 560
copy link "Cornerstone Foundation Repair and Waterproofin LLC"
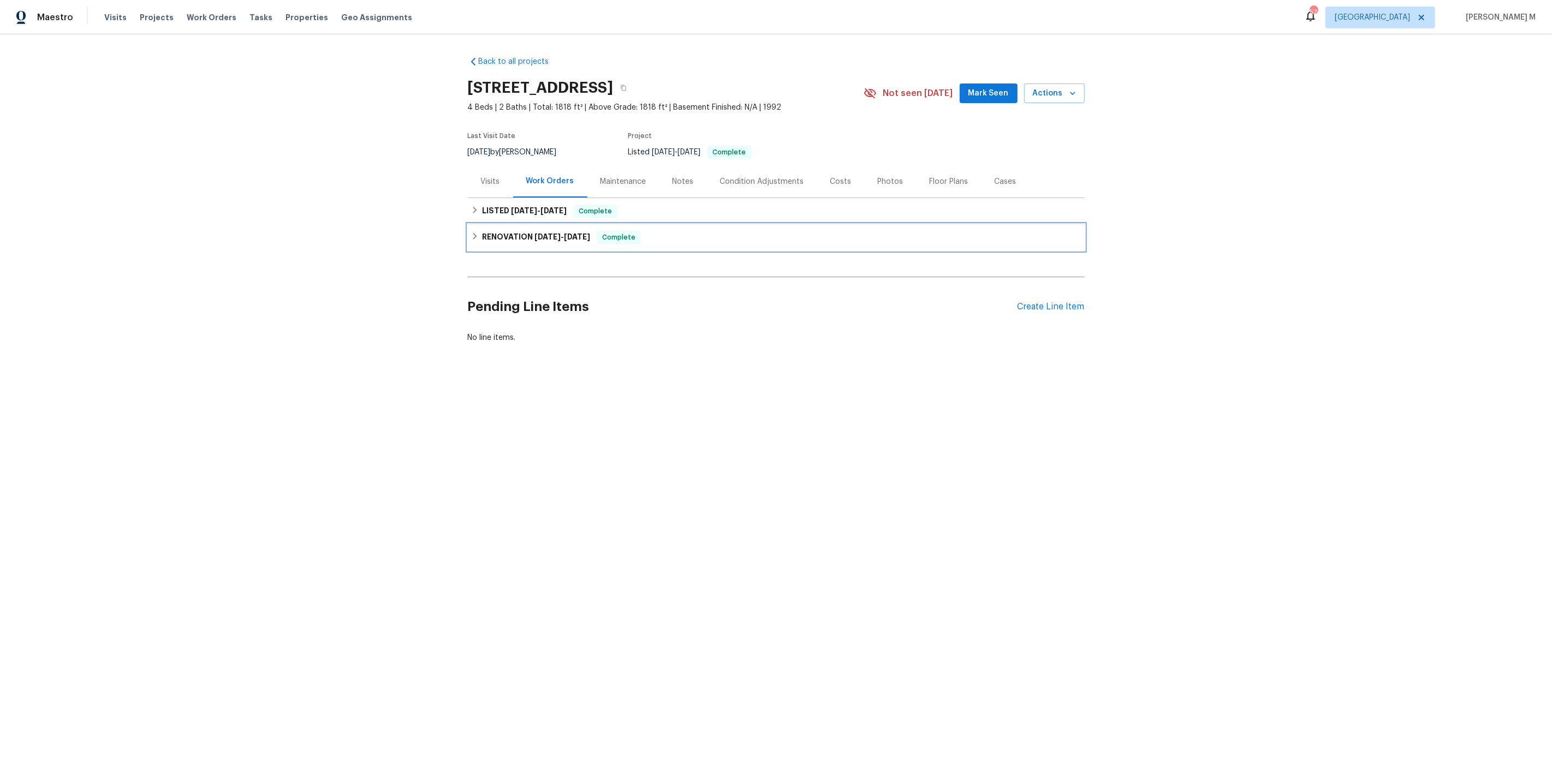
click at [537, 225] on div "RENOVATION [DATE] - [DATE] Complete" at bounding box center [776, 237] width 617 height 27
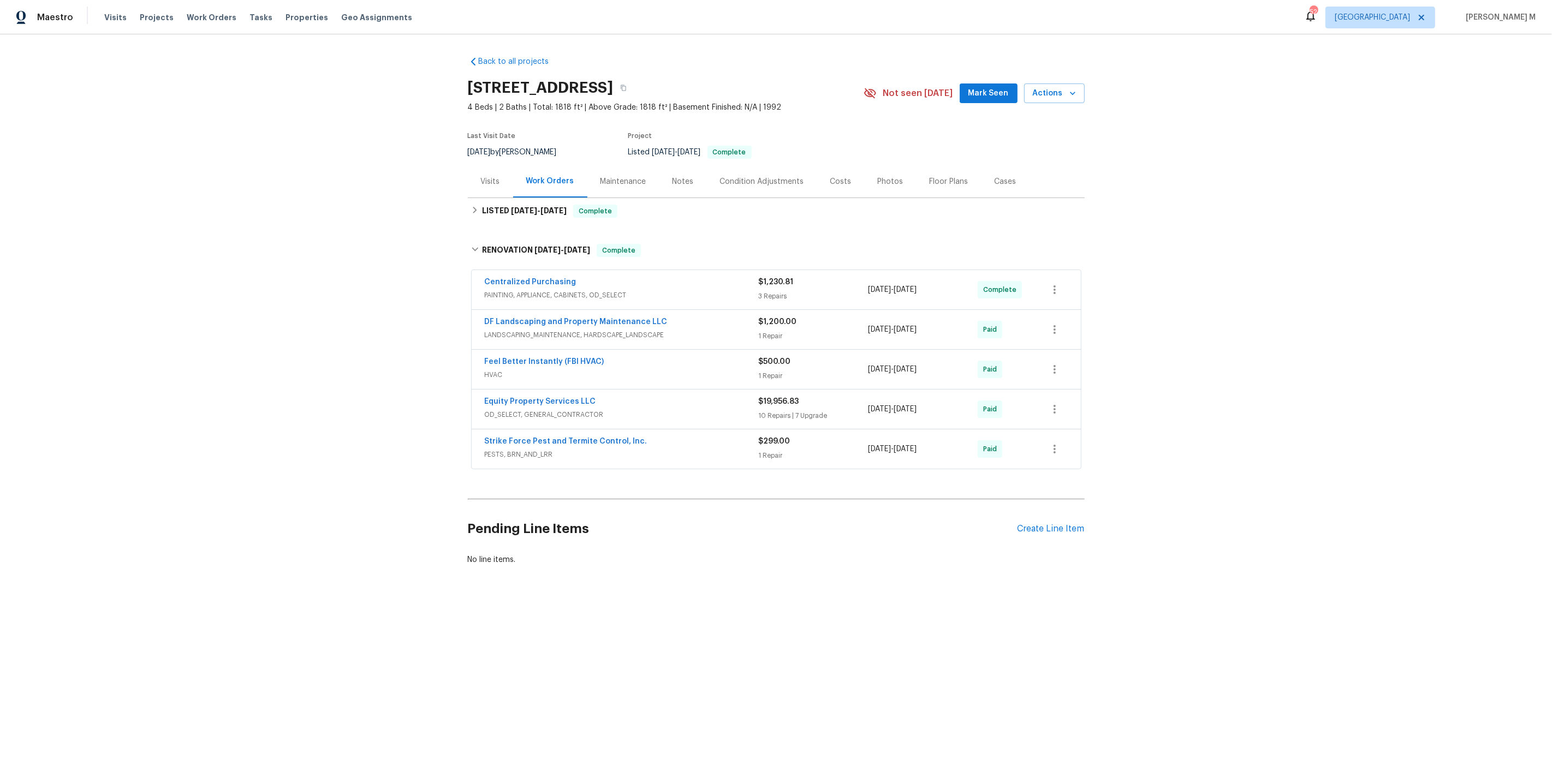
click at [518, 270] on div "Centralized Purchasing PAINTING, APPLIANCE, CABINETS, OD_SELECT $1,230.81 3 Rep…" at bounding box center [776, 290] width 609 height 39
click at [518, 209] on h6 "LISTED [DATE] - [DATE]" at bounding box center [524, 211] width 85 height 13
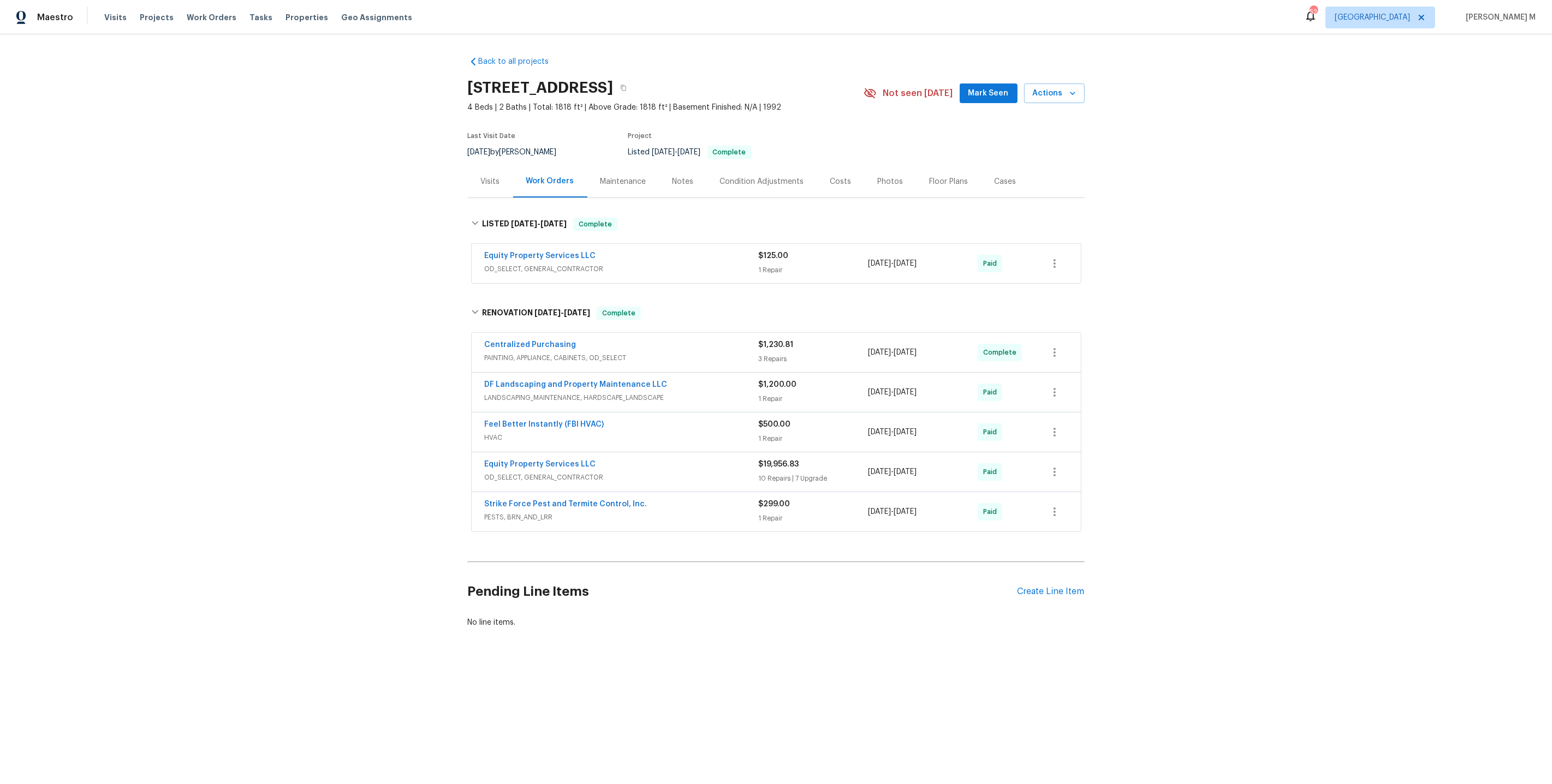
click at [616, 176] on div "Maintenance" at bounding box center [623, 181] width 46 height 11
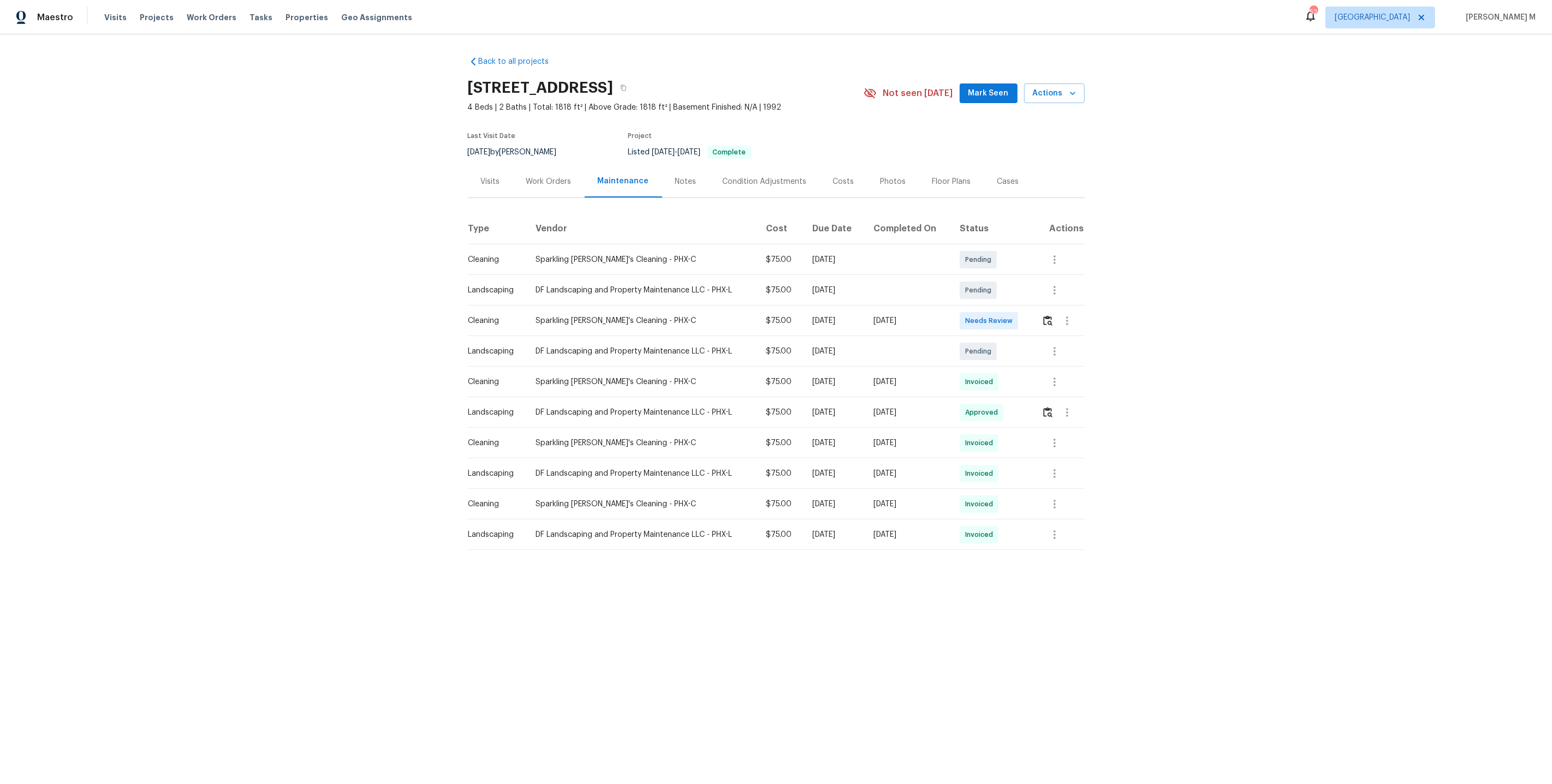
click at [545, 185] on div "Work Orders" at bounding box center [549, 181] width 72 height 33
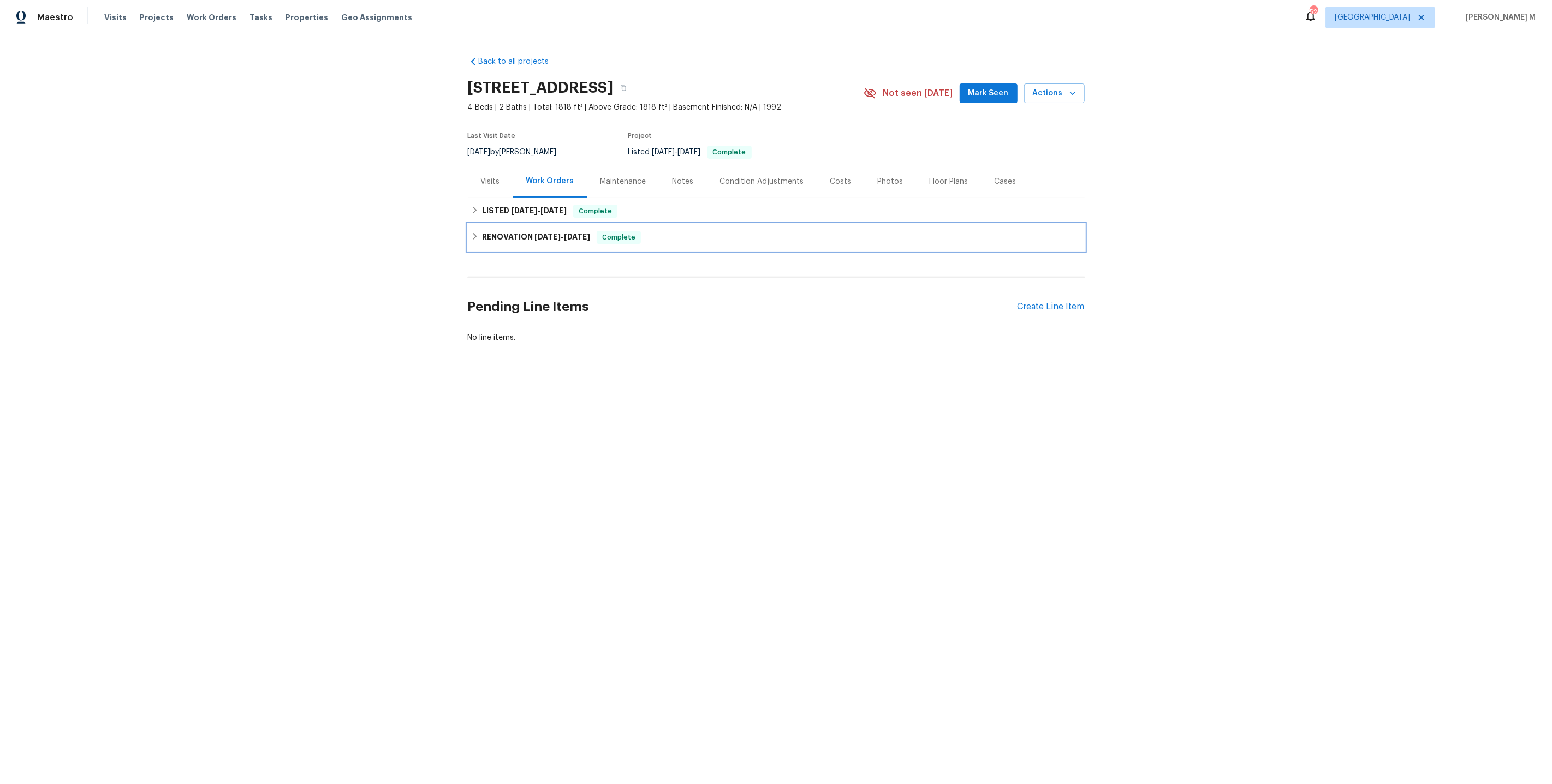
click at [543, 230] on h6 "RENOVATION [DATE] - [DATE]" at bounding box center [536, 236] width 108 height 13
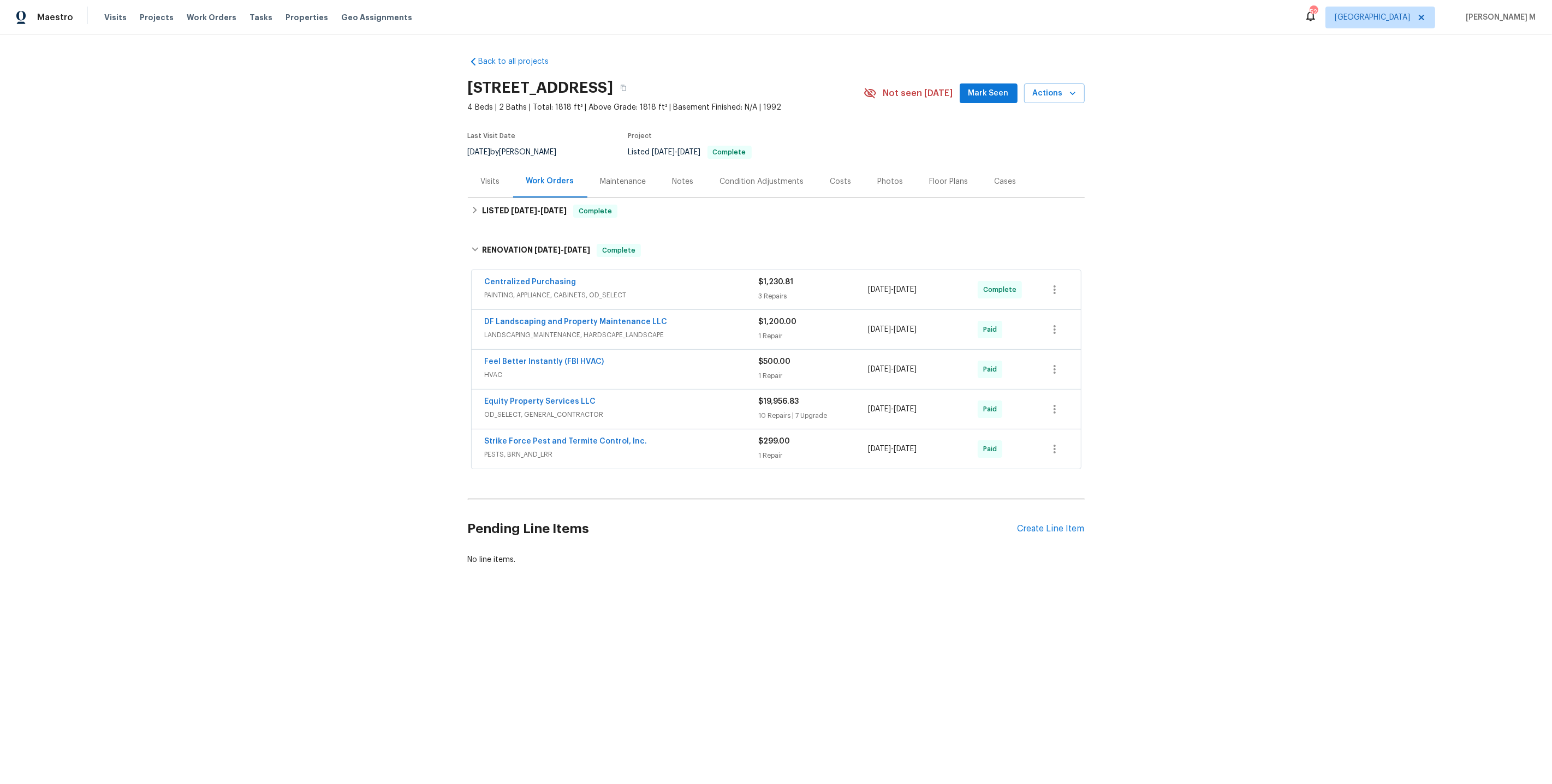
click at [518, 449] on span "PESTS, BRN_AND_LRR" at bounding box center [622, 454] width 274 height 11
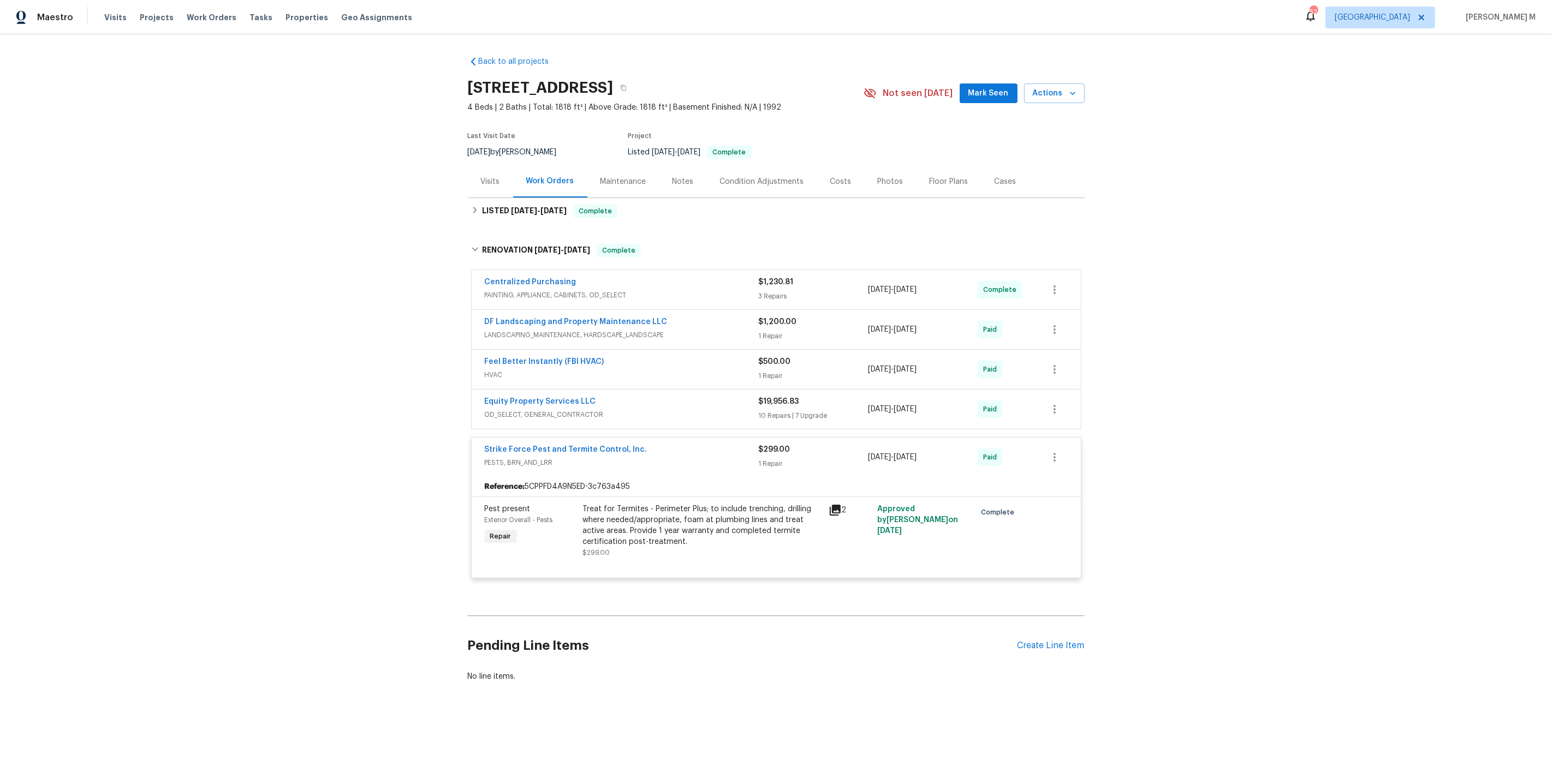
click at [615, 176] on div "Maintenance" at bounding box center [623, 181] width 46 height 11
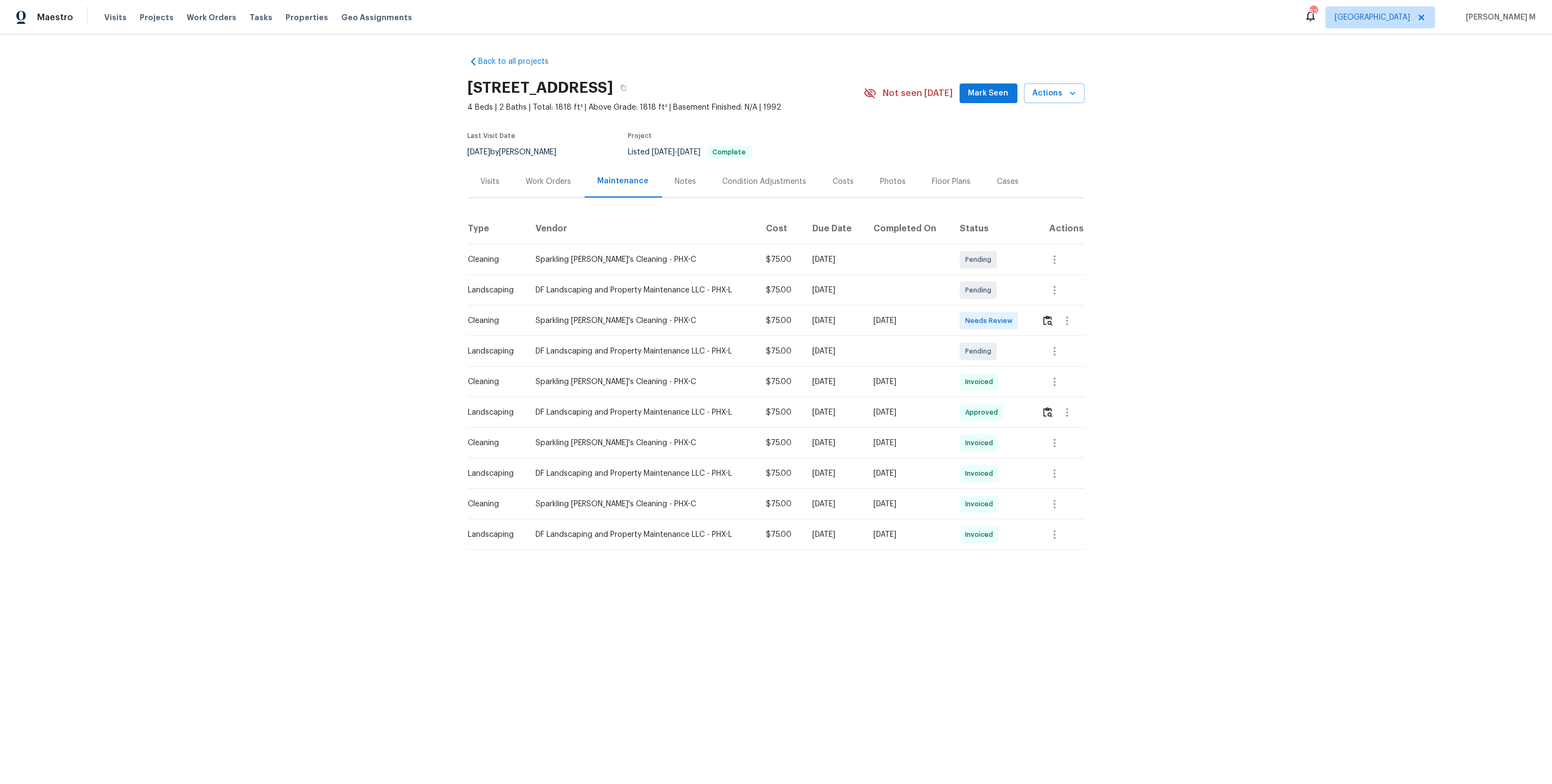
click at [1207, 352] on div "Back to all projects [STREET_ADDRESS] 4 Beds | 2 Baths | Total: 1818 ft² | Abov…" at bounding box center [776, 325] width 1552 height 581
click at [1046, 315] on img "button" at bounding box center [1046, 320] width 9 height 11
click at [1066, 321] on button "button" at bounding box center [1067, 320] width 27 height 27
click at [1076, 317] on li "Message vendor" at bounding box center [1095, 315] width 77 height 18
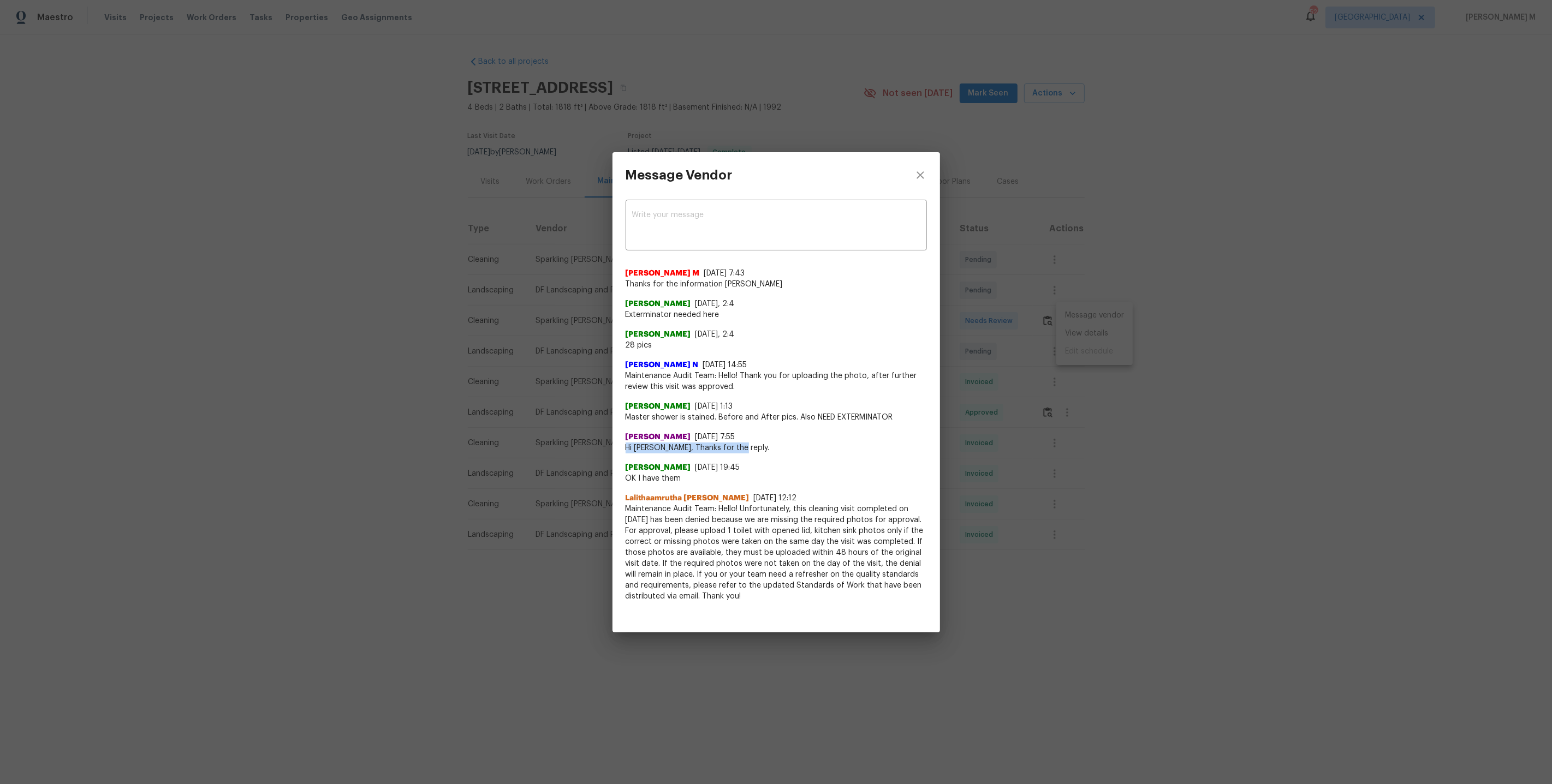
drag, startPoint x: 621, startPoint y: 443, endPoint x: 740, endPoint y: 443, distance: 119.0
click at [740, 443] on div "x ​ [PERSON_NAME] M [DATE] 7:43 Thanks for the information [PERSON_NAME] [PERSO…" at bounding box center [776, 406] width 327 height 417
drag, startPoint x: 624, startPoint y: 414, endPoint x: 870, endPoint y: 421, distance: 246.1
click at [870, 422] on div "x ​ [PERSON_NAME] M [DATE] 7:43 Thanks for the information [PERSON_NAME] [PERSO…" at bounding box center [776, 406] width 327 height 417
click at [870, 421] on span "Master shower is stained. Before and After pics. Also NEED EXTERMINATOR" at bounding box center [776, 417] width 302 height 11
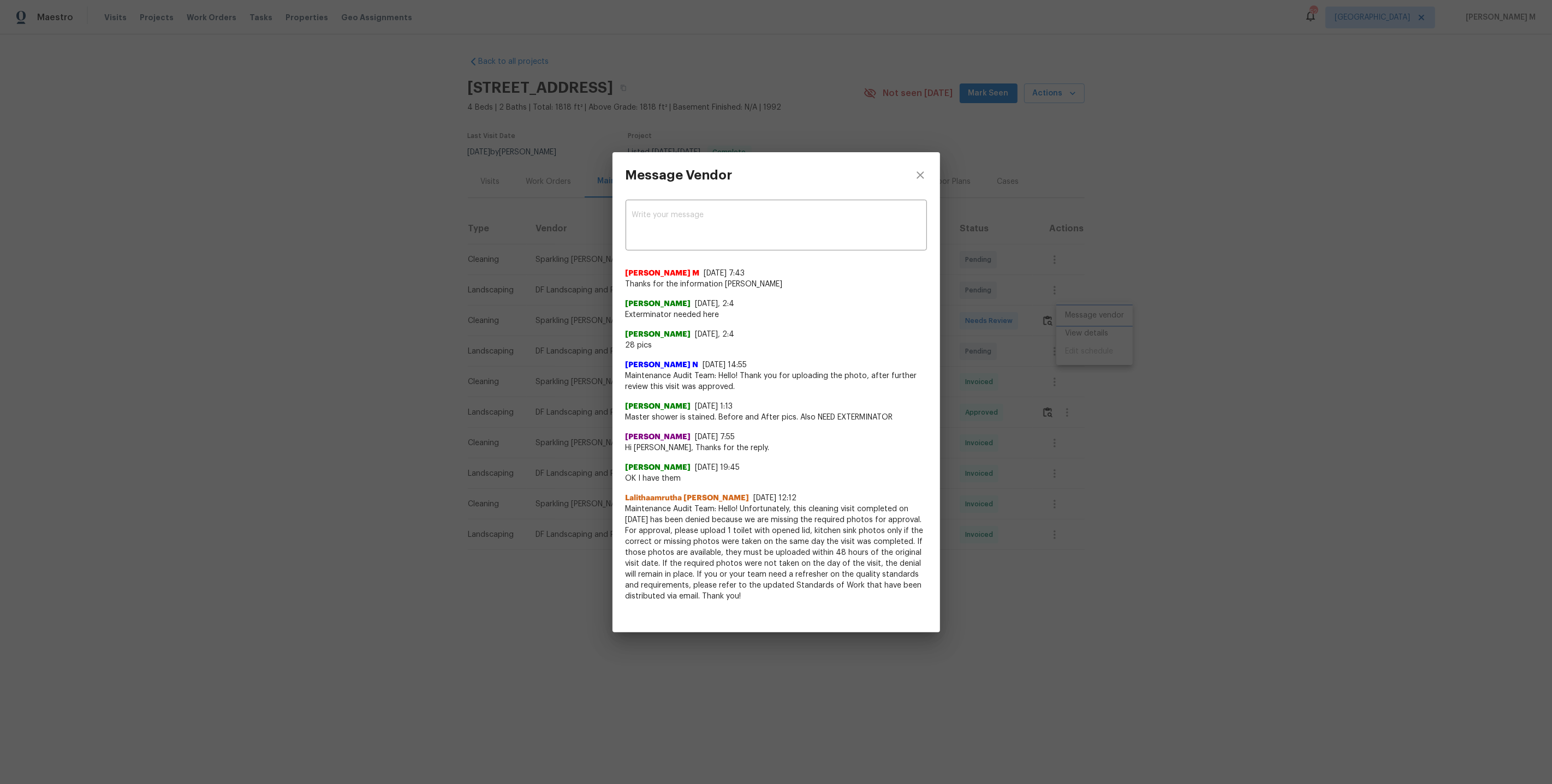
click at [1112, 407] on div "Message Vendor x ​ [PERSON_NAME] M [DATE] 7:43 Thanks for the information [PERS…" at bounding box center [776, 392] width 1552 height 784
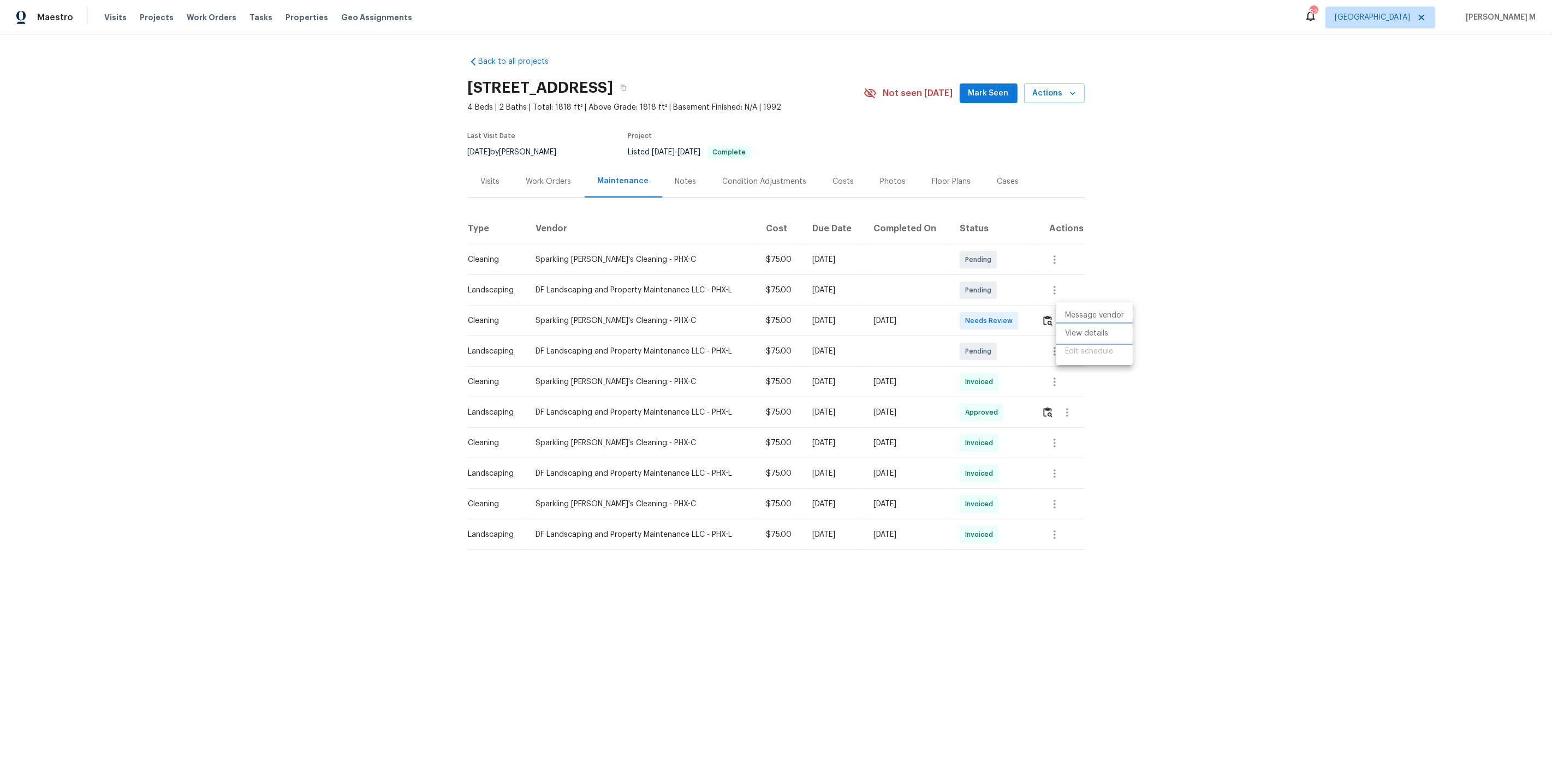
click at [1109, 334] on li "View details" at bounding box center [1095, 334] width 77 height 18
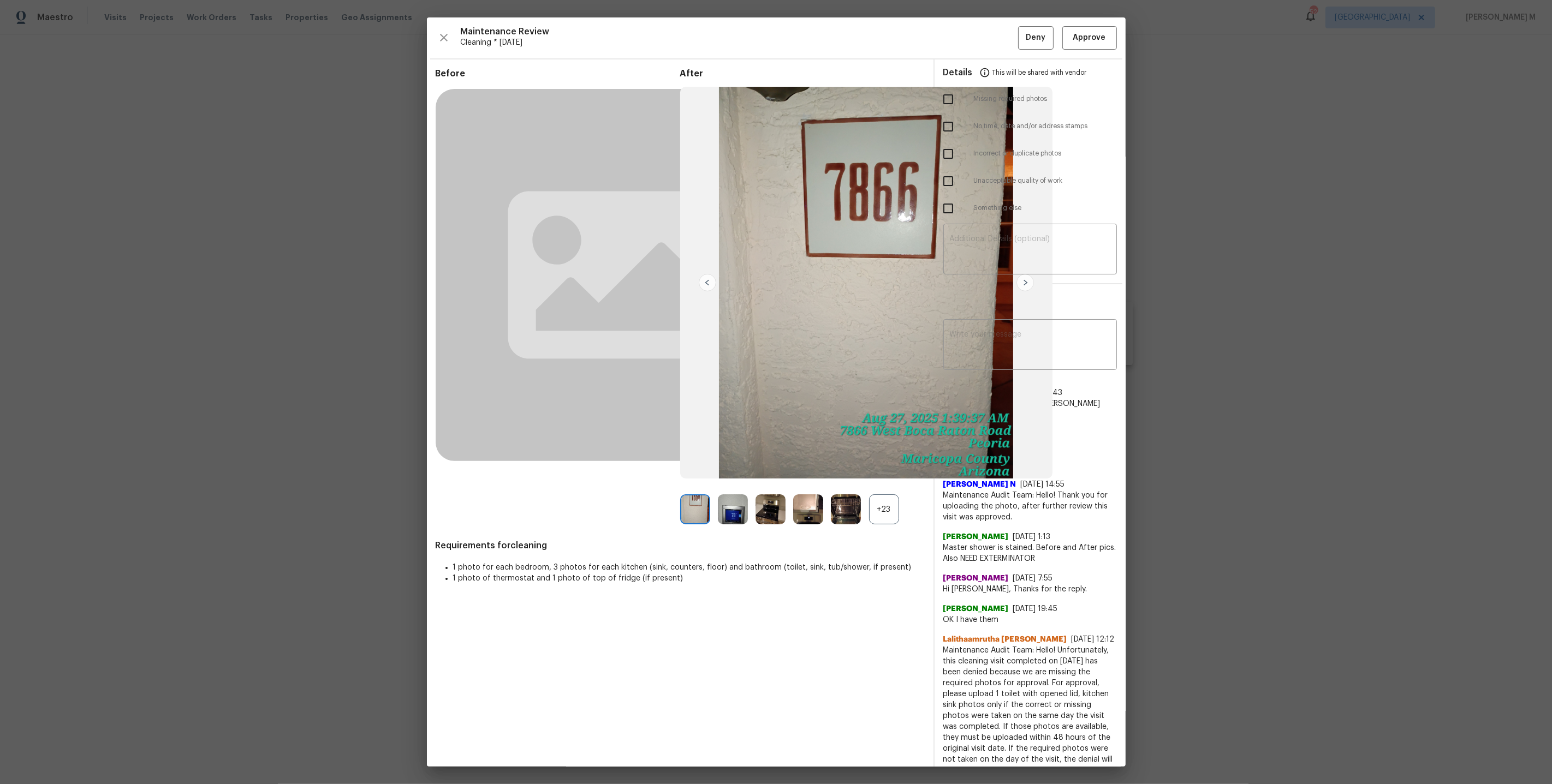
click at [873, 505] on div "+23" at bounding box center [884, 509] width 30 height 30
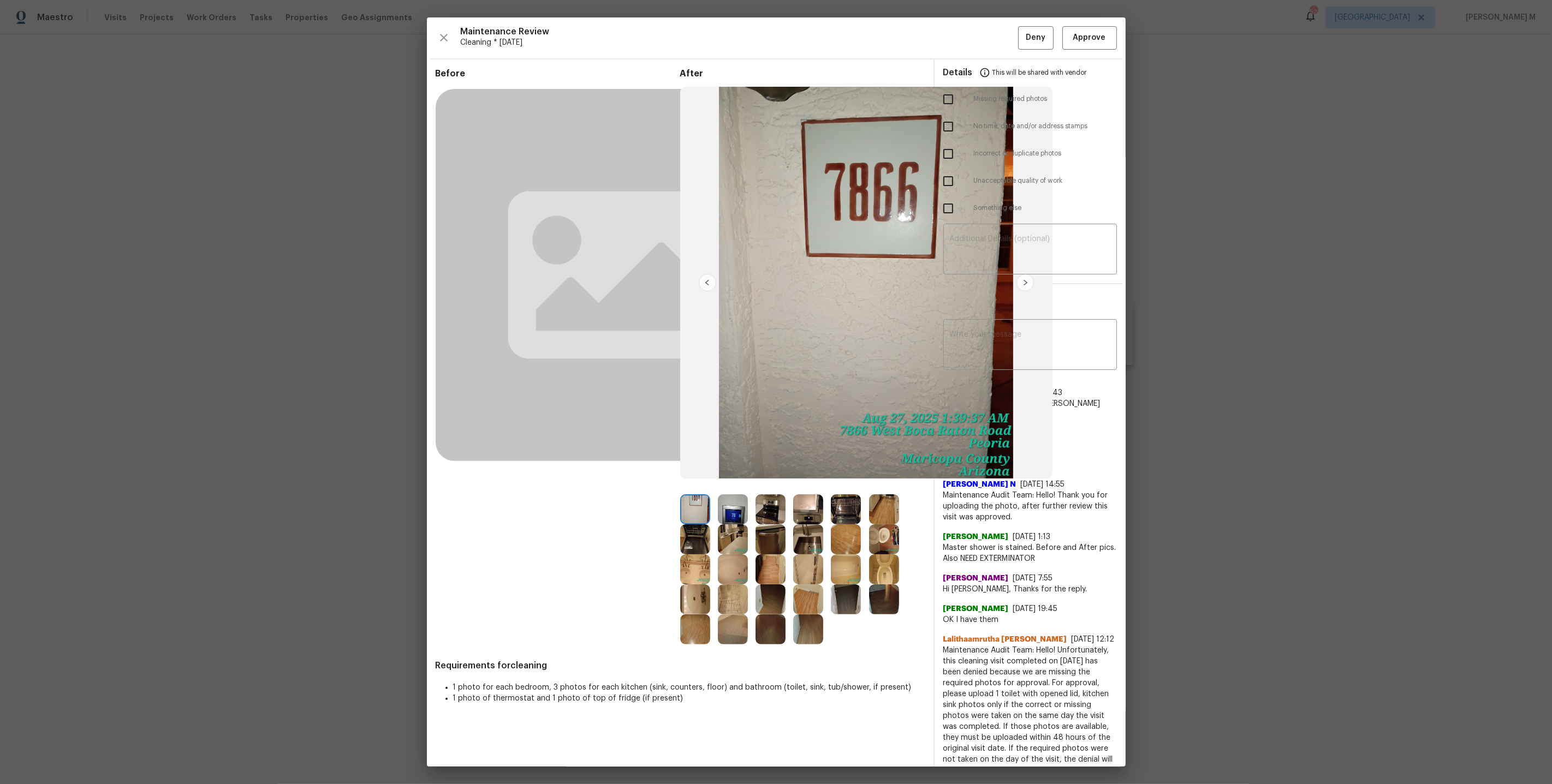
click at [846, 505] on img at bounding box center [845, 509] width 30 height 30
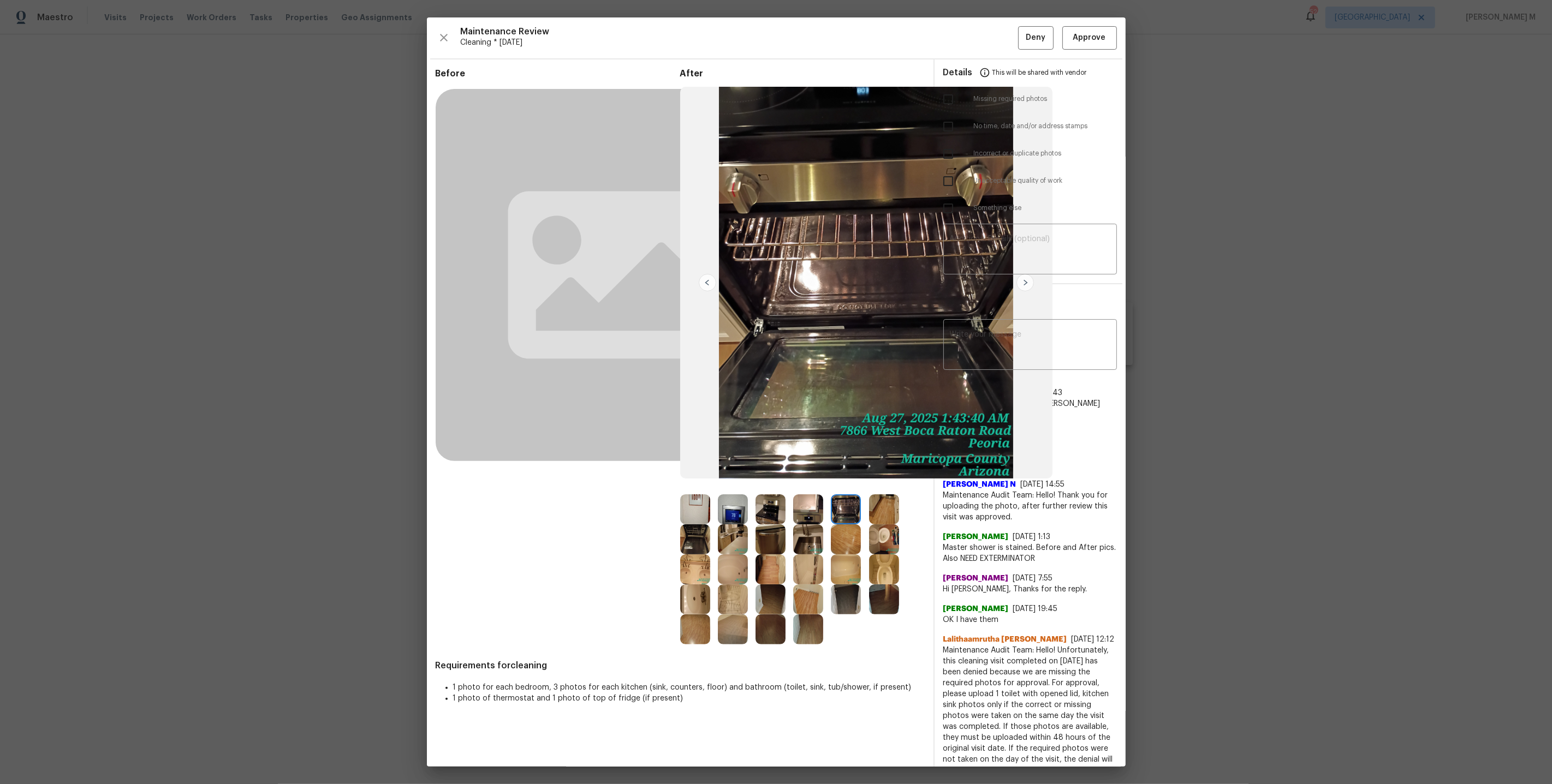
click at [889, 509] on img at bounding box center [884, 509] width 30 height 30
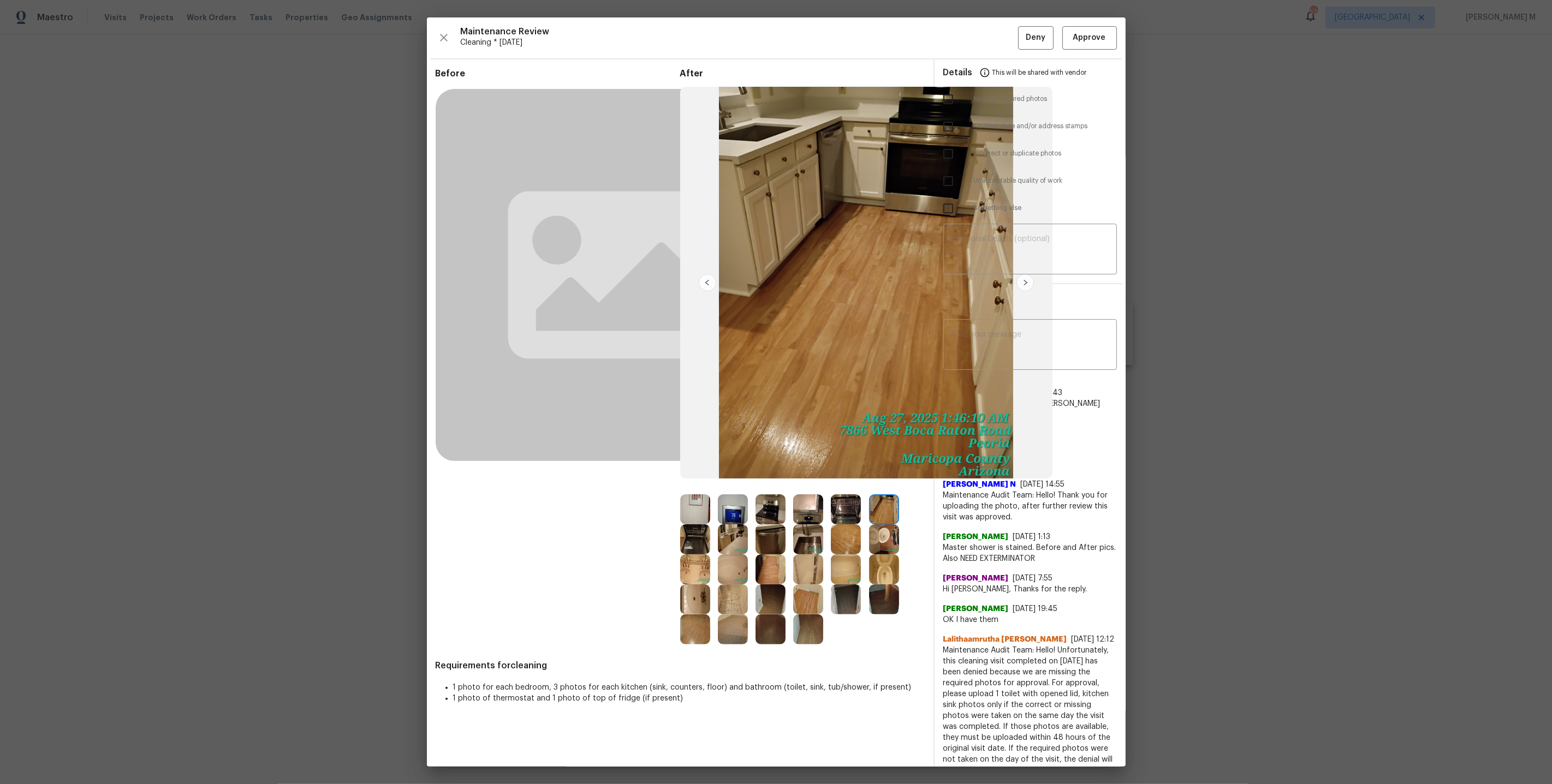
click at [700, 599] on img at bounding box center [695, 599] width 30 height 30
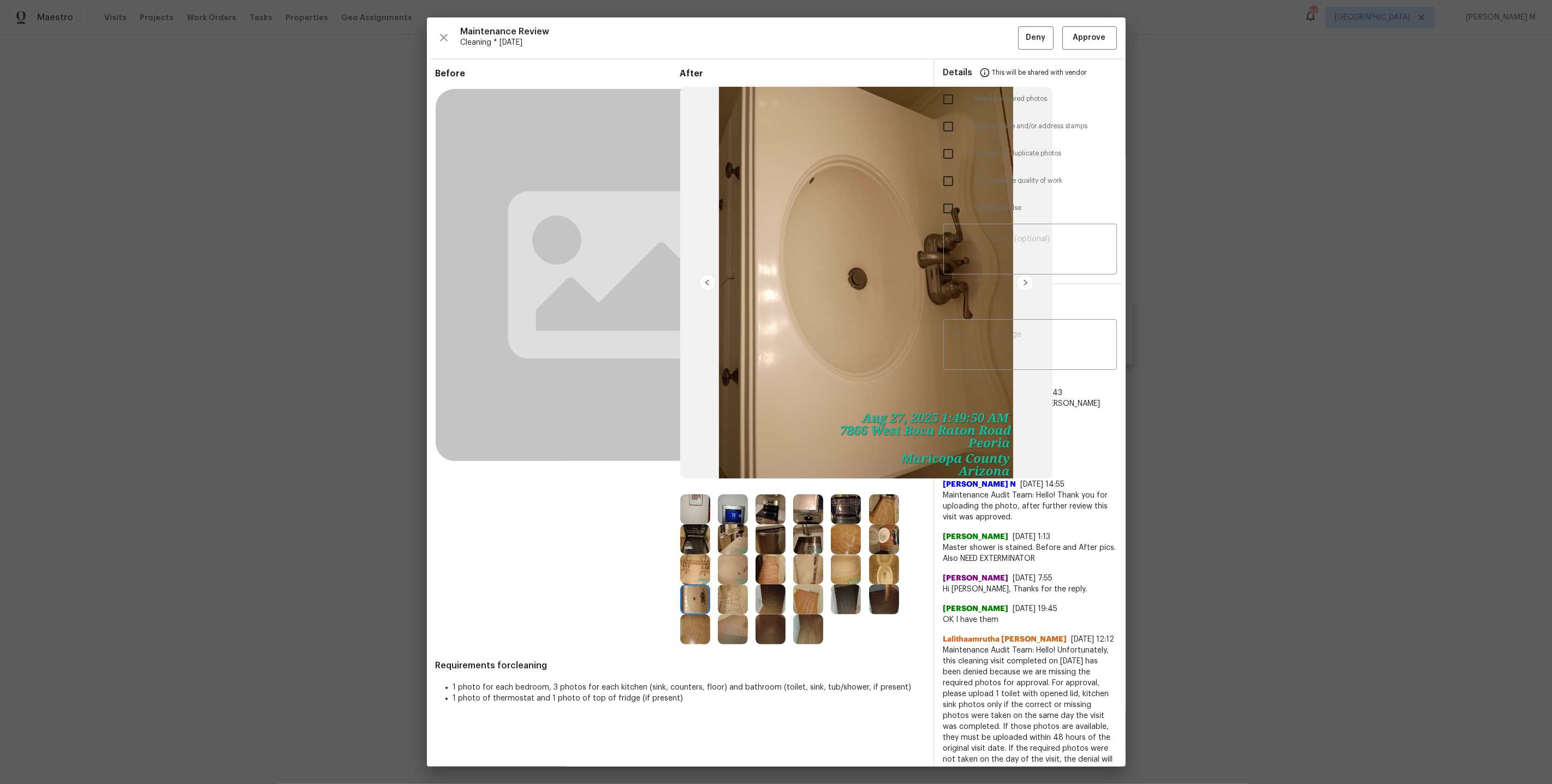
click at [722, 590] on img at bounding box center [732, 599] width 30 height 30
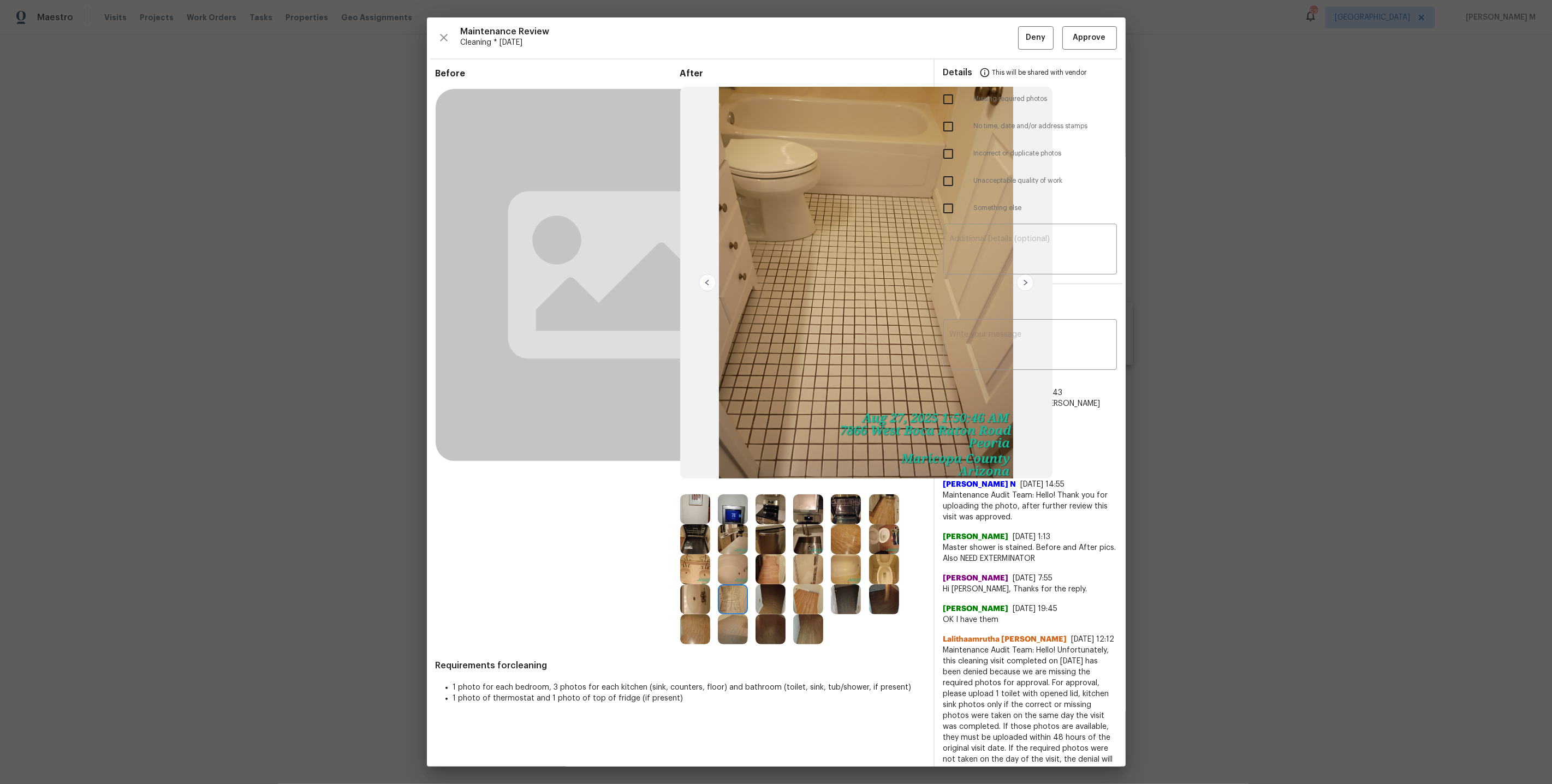
click at [749, 594] on div at bounding box center [736, 599] width 37 height 30
click at [778, 598] on img at bounding box center [771, 599] width 30 height 30
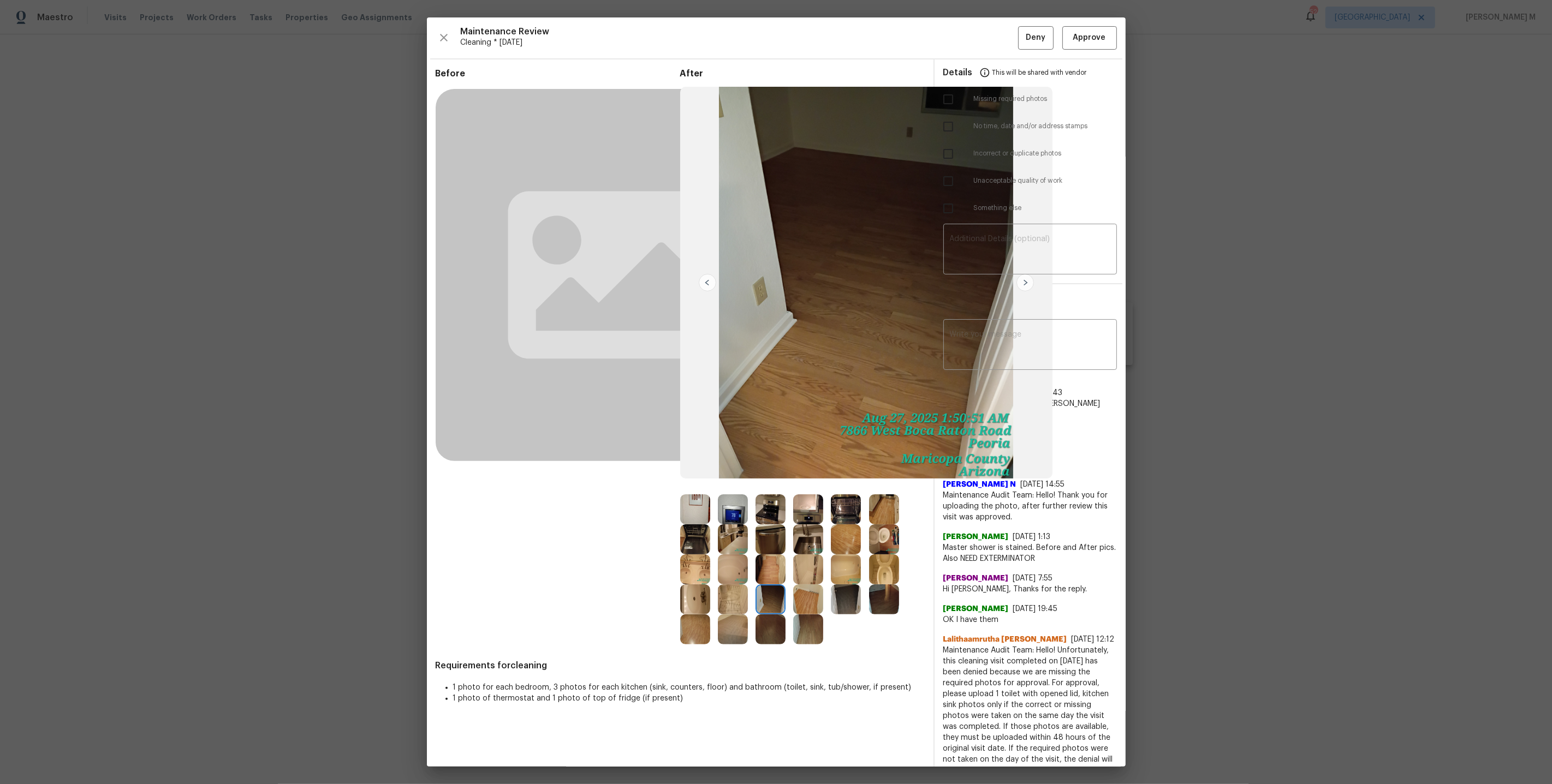
click at [812, 596] on img at bounding box center [808, 599] width 30 height 30
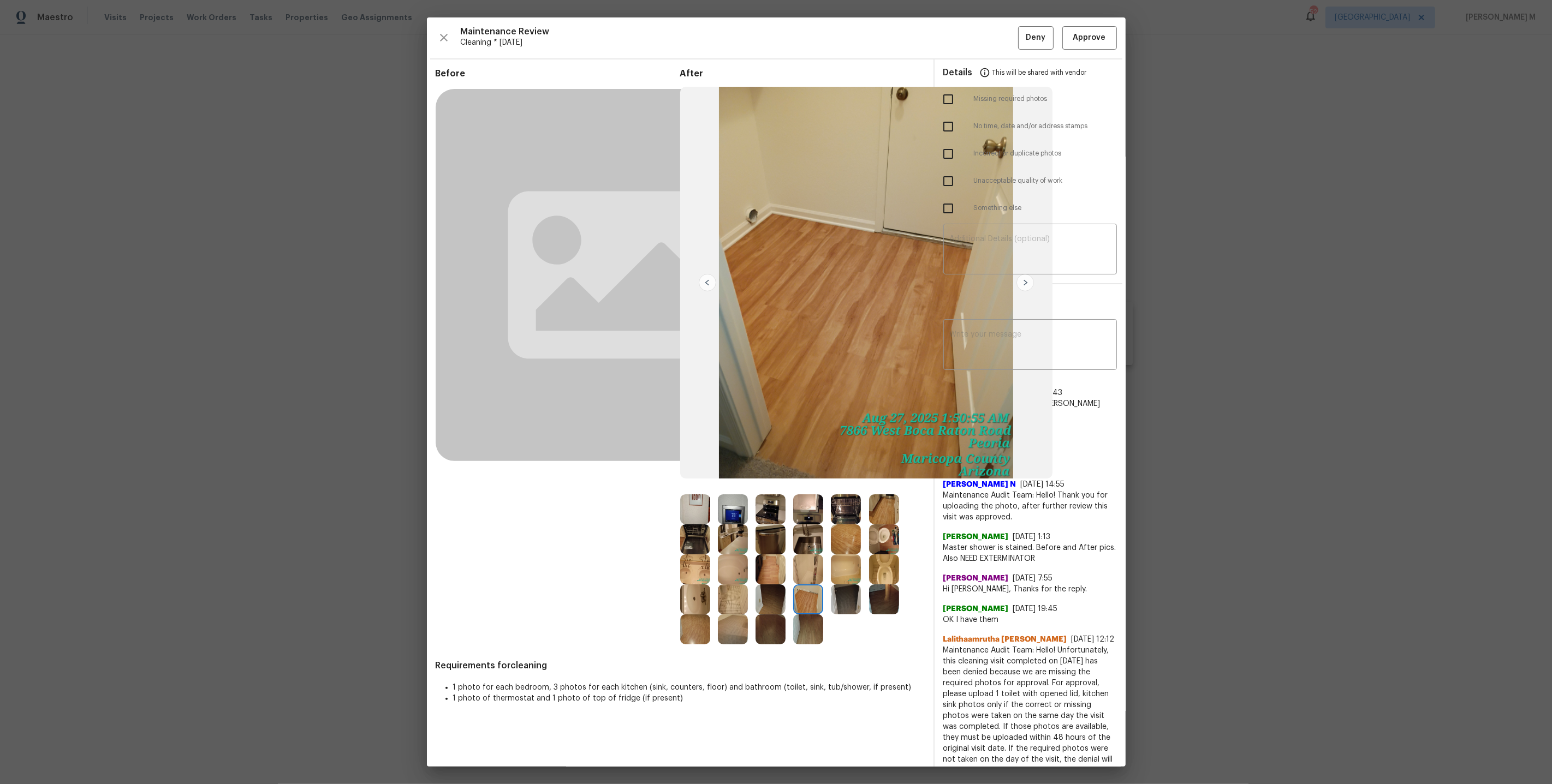
click at [859, 602] on img at bounding box center [845, 599] width 30 height 30
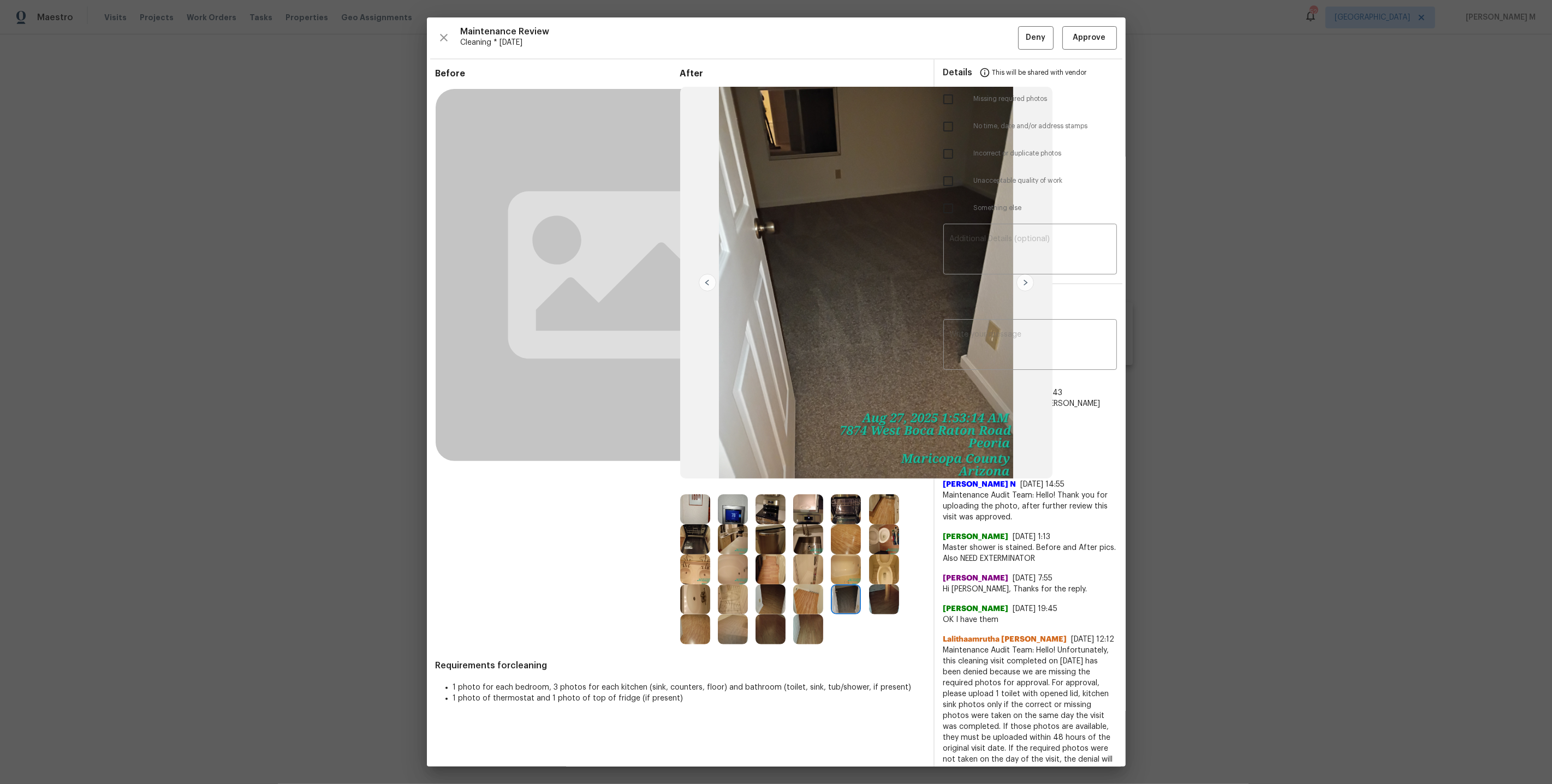
click at [882, 600] on img at bounding box center [884, 599] width 30 height 30
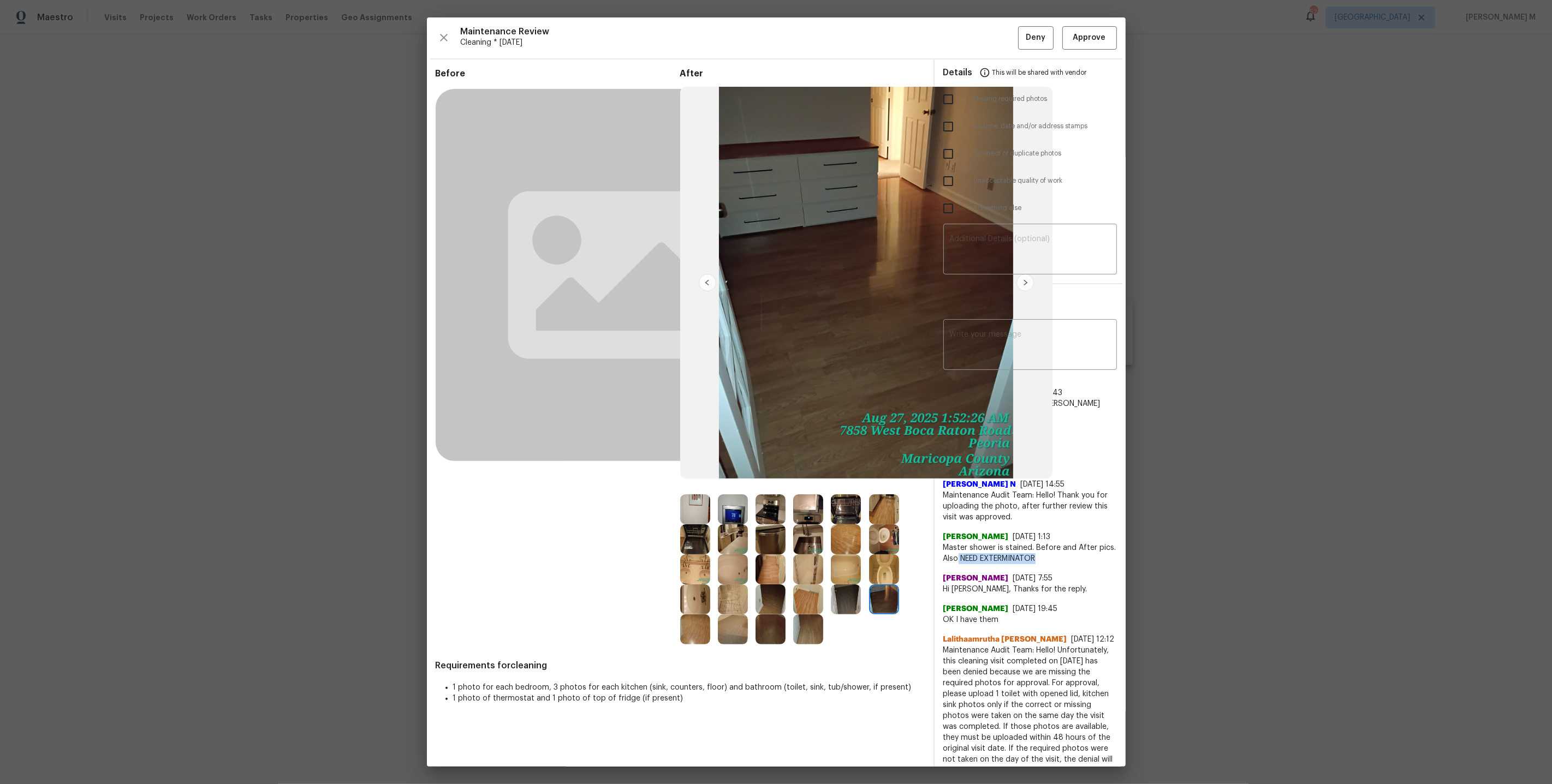
drag, startPoint x: 957, startPoint y: 545, endPoint x: 1057, endPoint y: 543, distance: 100.0
click at [1059, 545] on span "Master shower is stained. Before and After pics. Also NEED EXTERMINATOR" at bounding box center [1030, 554] width 173 height 22
copy span "NEED EXTERMINATOR"
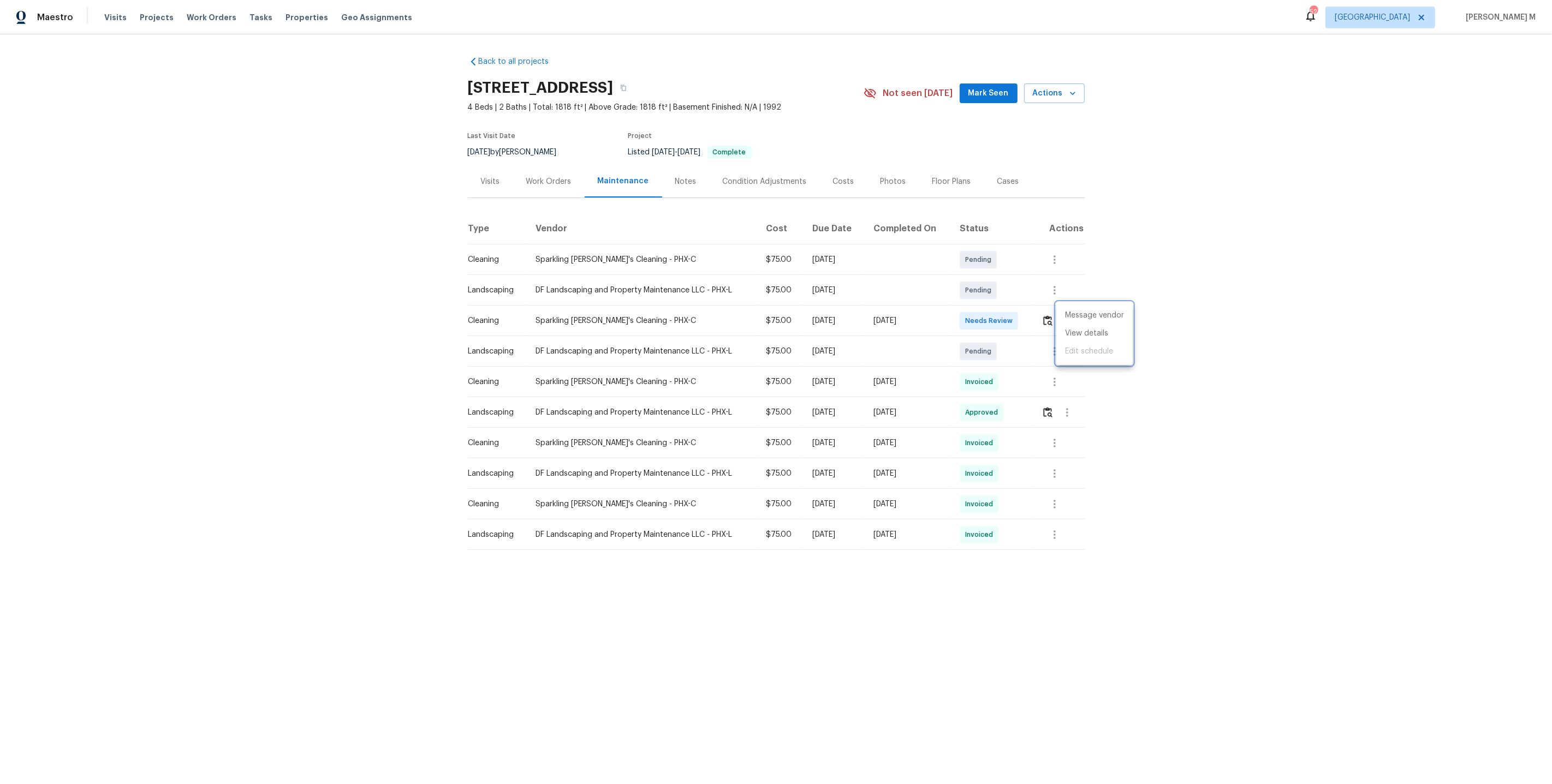
click at [564, 174] on div at bounding box center [776, 392] width 1552 height 784
click at [535, 190] on div "Work Orders" at bounding box center [549, 181] width 72 height 33
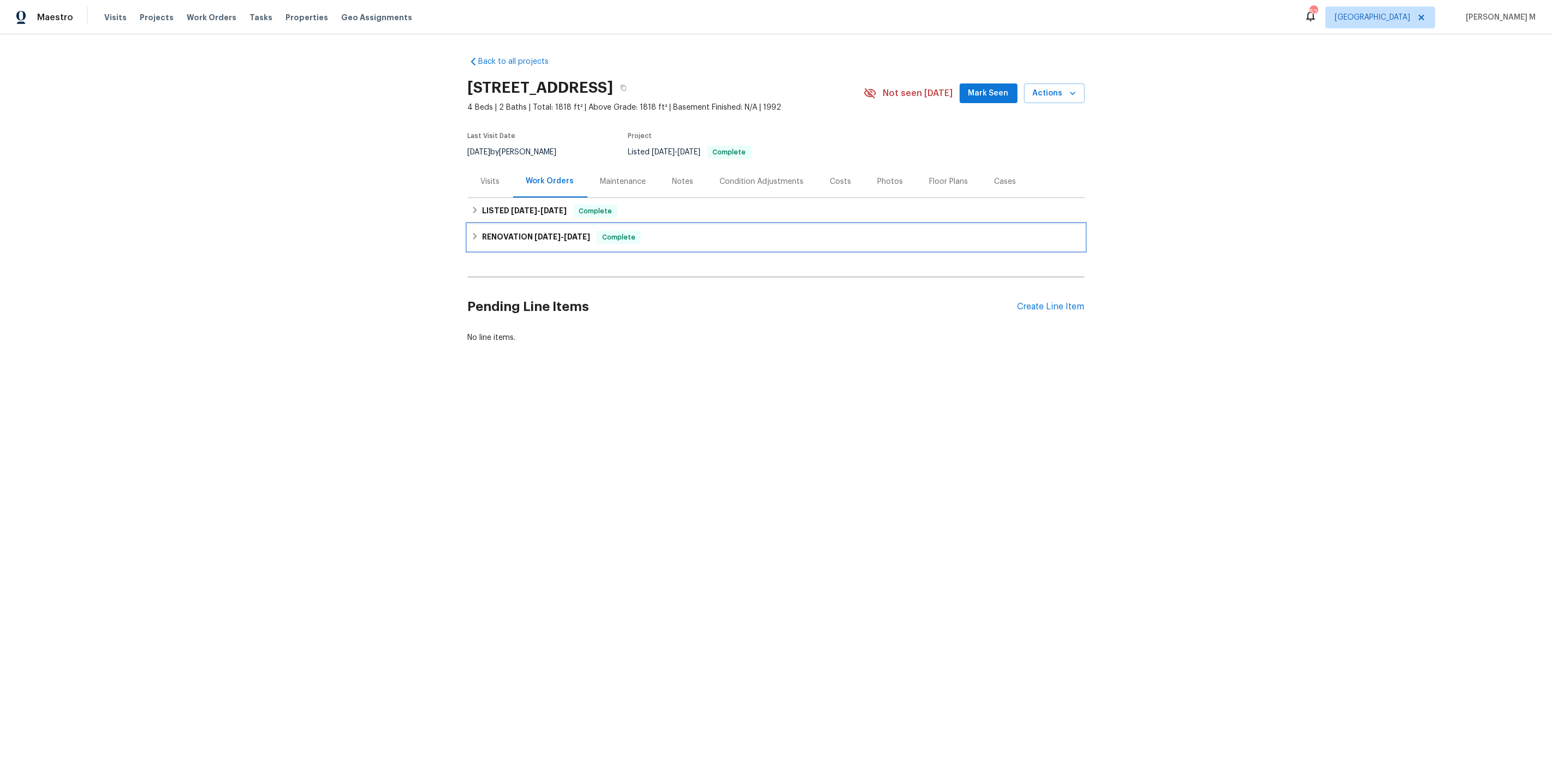
click at [524, 231] on h6 "RENOVATION [DATE] - [DATE]" at bounding box center [536, 236] width 108 height 13
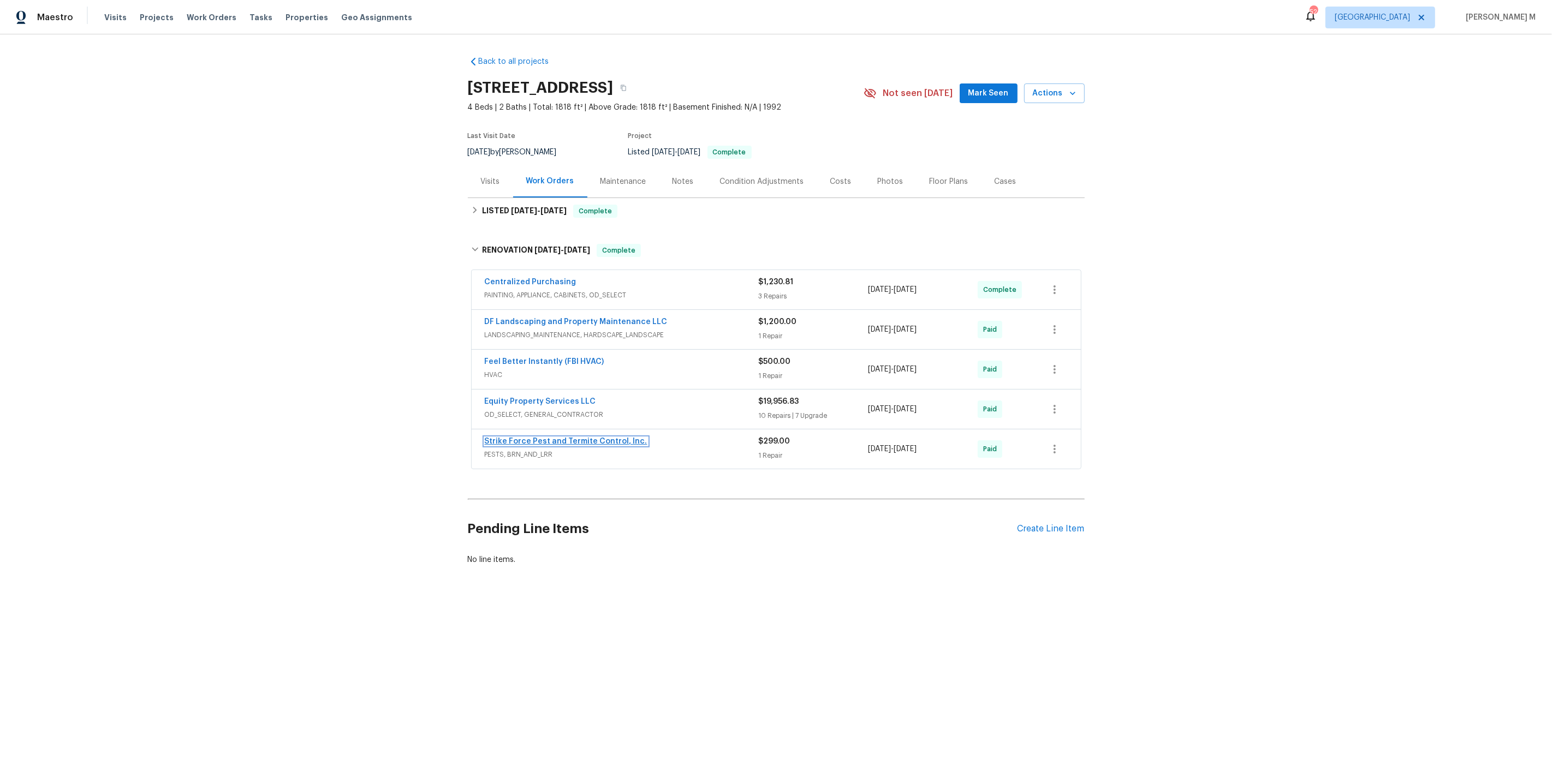
click at [572, 437] on link "Strike Force Pest and Termite Control, Inc." at bounding box center [566, 441] width 163 height 8
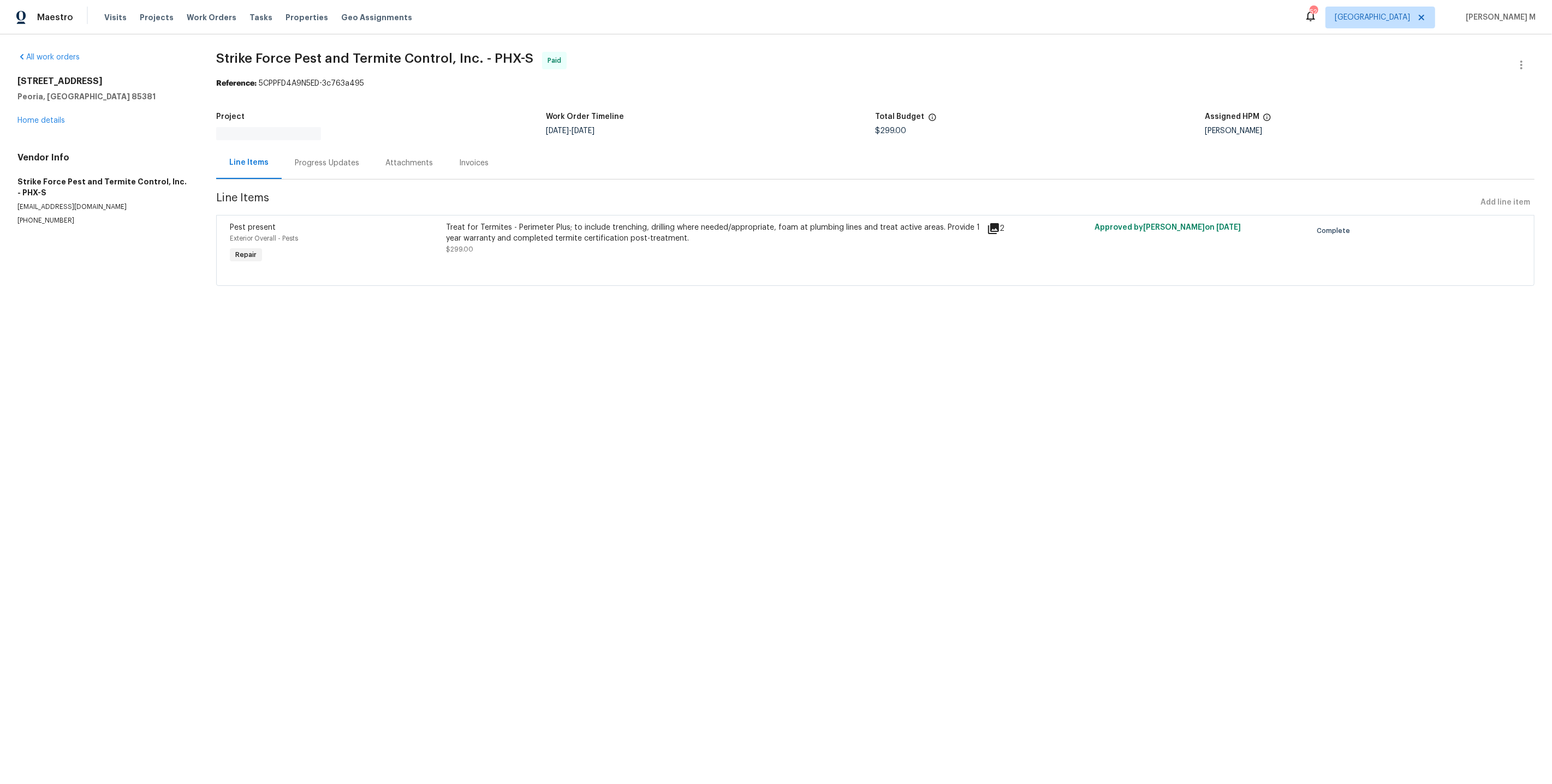
click at [427, 233] on div "Exterior Overall - Pests" at bounding box center [334, 238] width 210 height 11
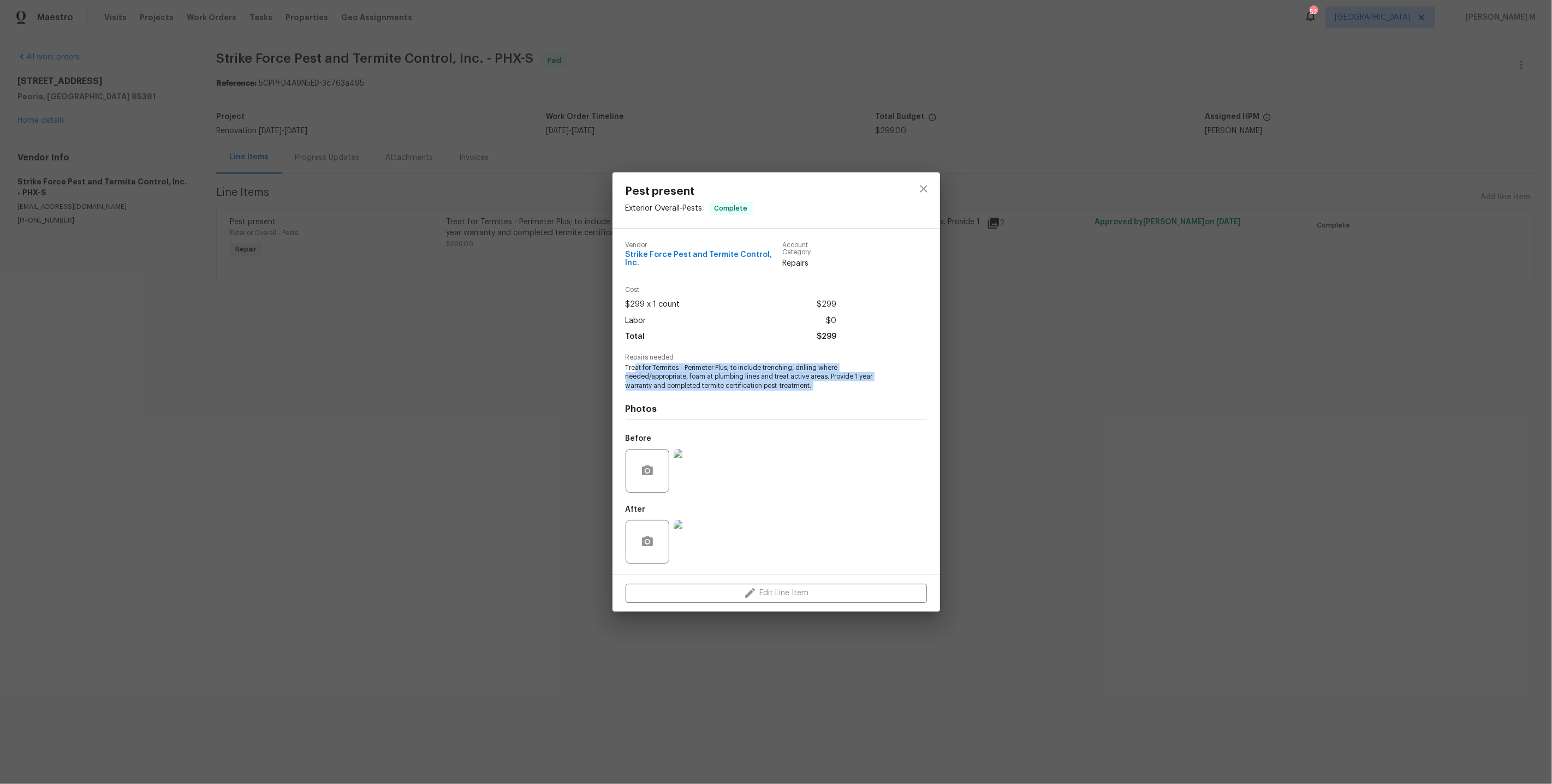
drag, startPoint x: 636, startPoint y: 364, endPoint x: 822, endPoint y: 394, distance: 188.4
click at [822, 394] on div "Vendor Strike Force Pest and Termite Control, Inc. Account Category Repairs Cos…" at bounding box center [776, 402] width 302 height 337
copy span "at for Termites - Perimeter Plus; to include trenching, drilling where needed/a…"
click at [489, 386] on div "Pest present Exterior Overall - Pests Complete Vendor Strike Force Pest and Ter…" at bounding box center [776, 392] width 1552 height 784
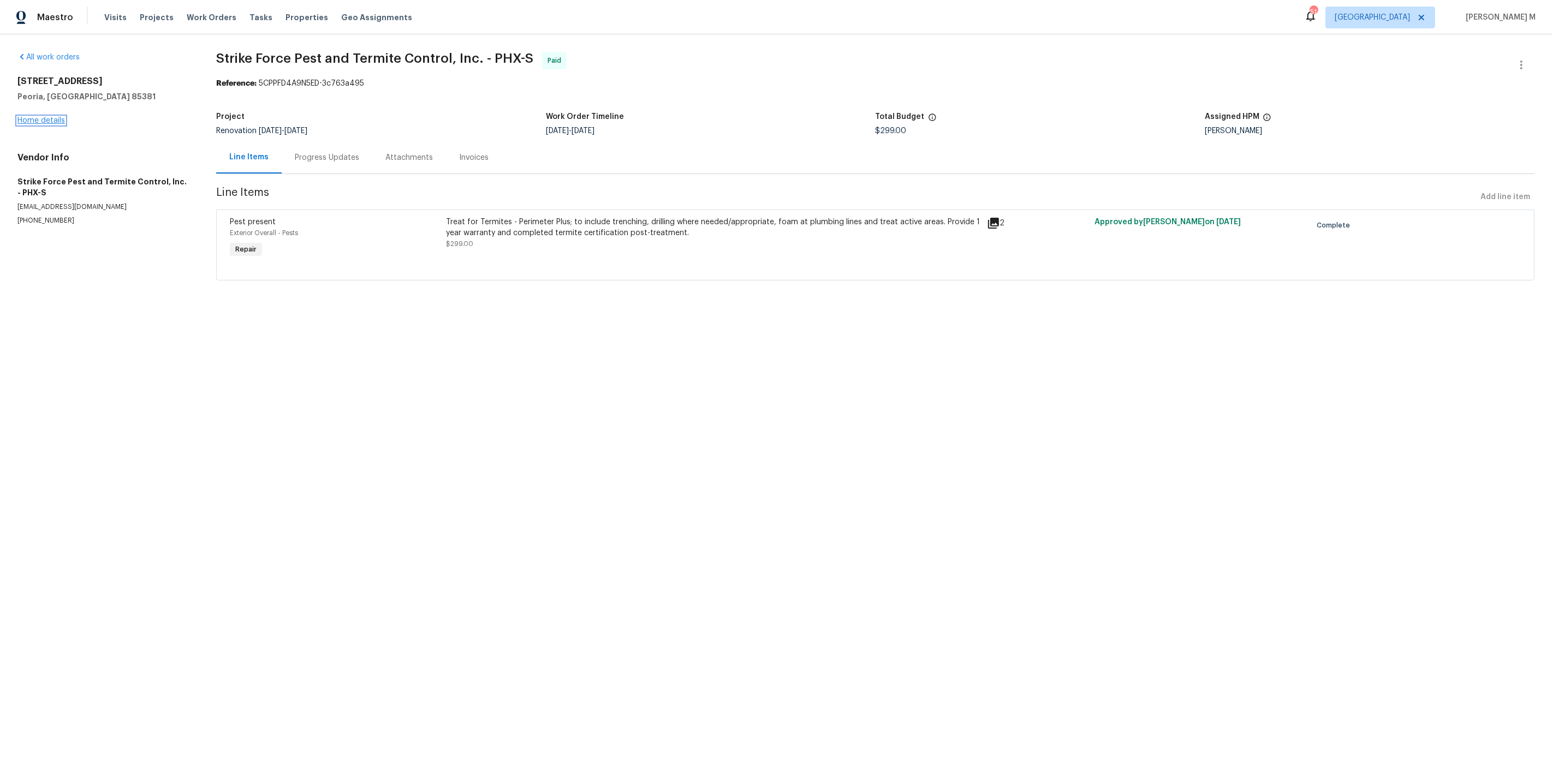
click at [28, 117] on link "Home details" at bounding box center [41, 121] width 47 height 8
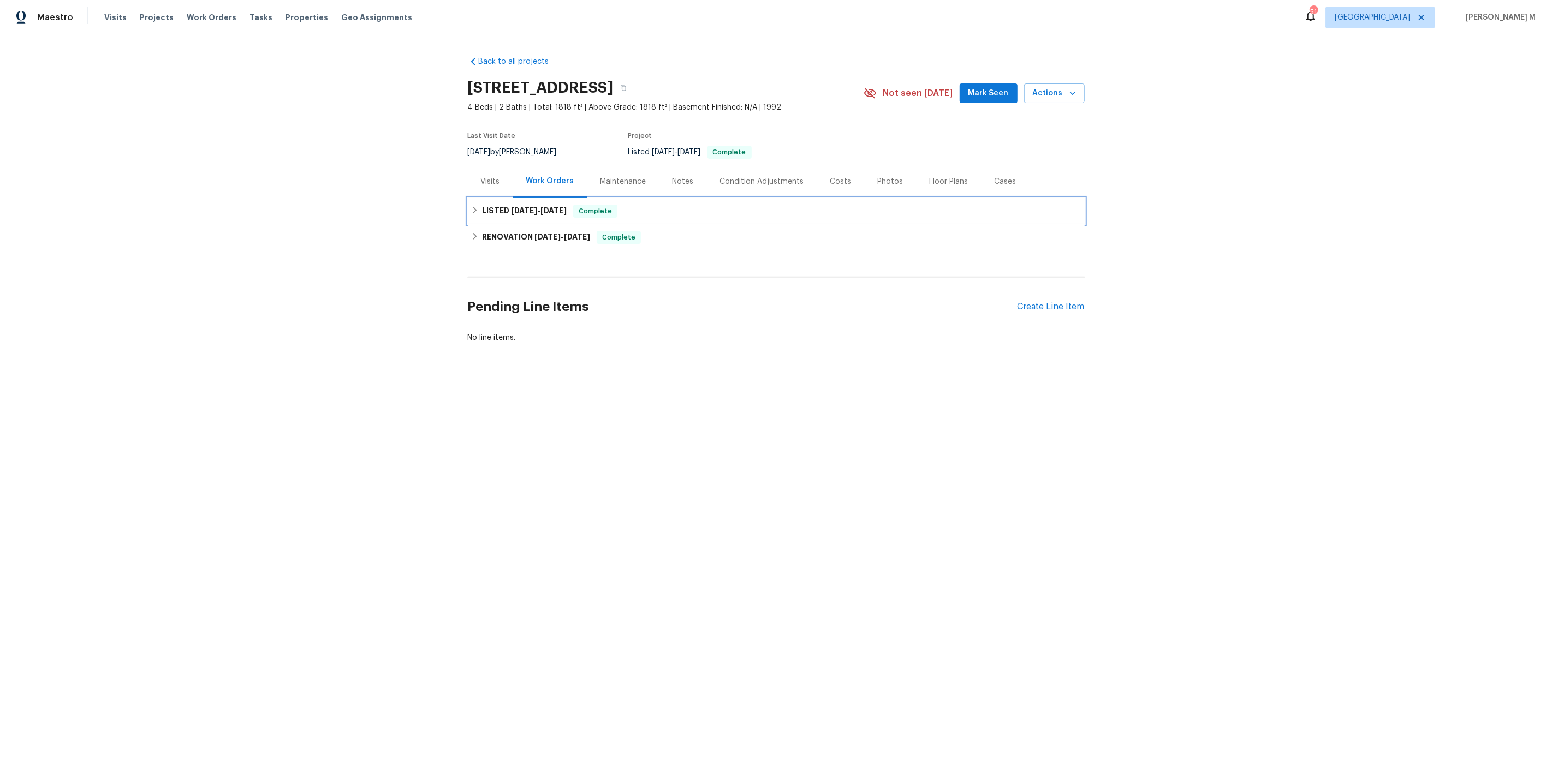
click at [540, 207] on span "[DATE]" at bounding box center [553, 211] width 27 height 8
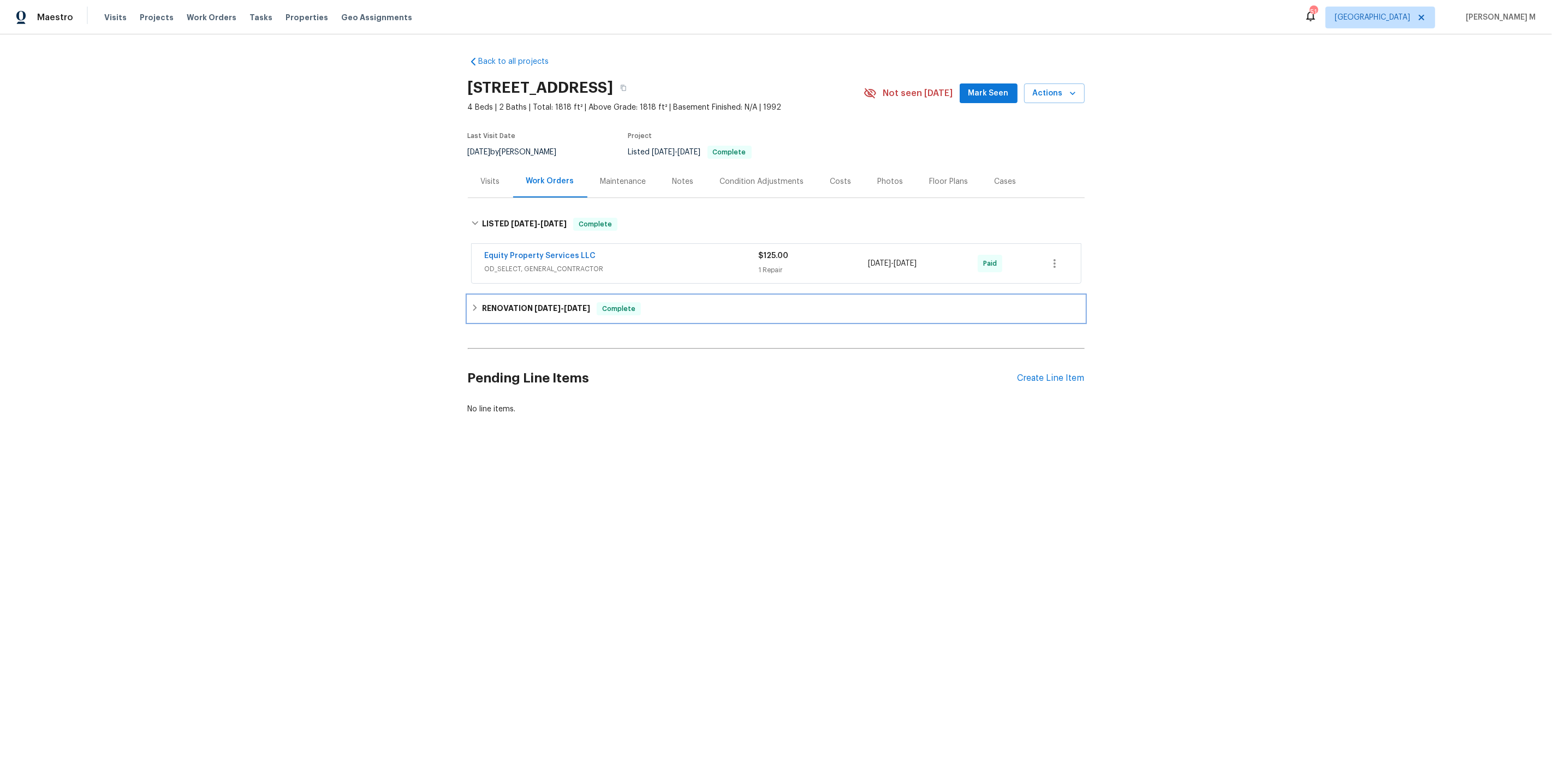
click at [549, 311] on div "RENOVATION [DATE] - [DATE] Complete" at bounding box center [776, 308] width 617 height 27
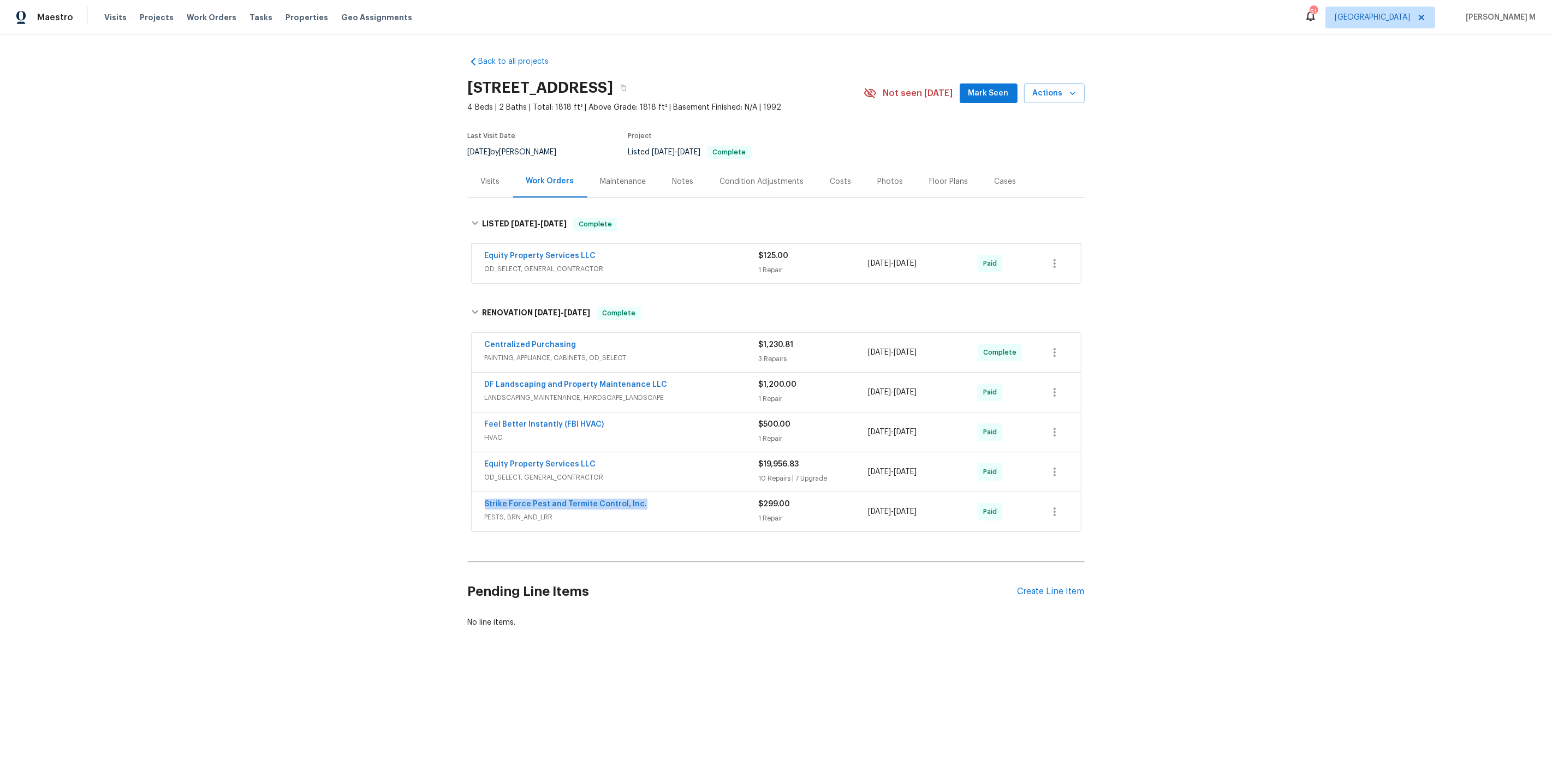
drag, startPoint x: 640, startPoint y: 492, endPoint x: 400, endPoint y: 492, distance: 240.0
click at [400, 492] on div "Back to all projects [STREET_ADDRESS] 4 Beds | 2 Baths | Total: 1818 ft² | Abov…" at bounding box center [776, 368] width 1552 height 668
copy link "Strike Force Pest and Termite Control, Inc."
